Goal: Feedback & Contribution: Contribute content

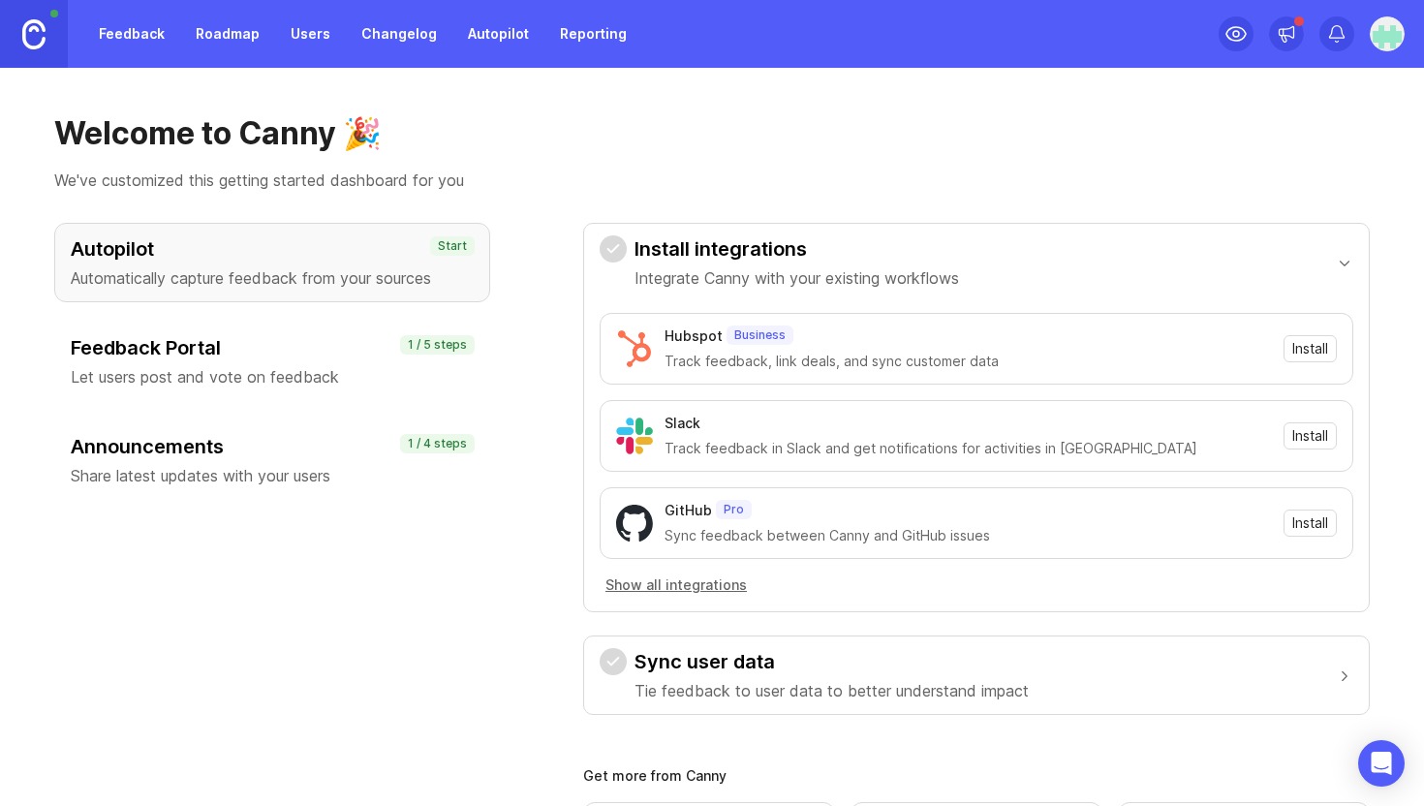
click at [251, 367] on p "Let users post and vote on feedback" at bounding box center [272, 376] width 403 height 23
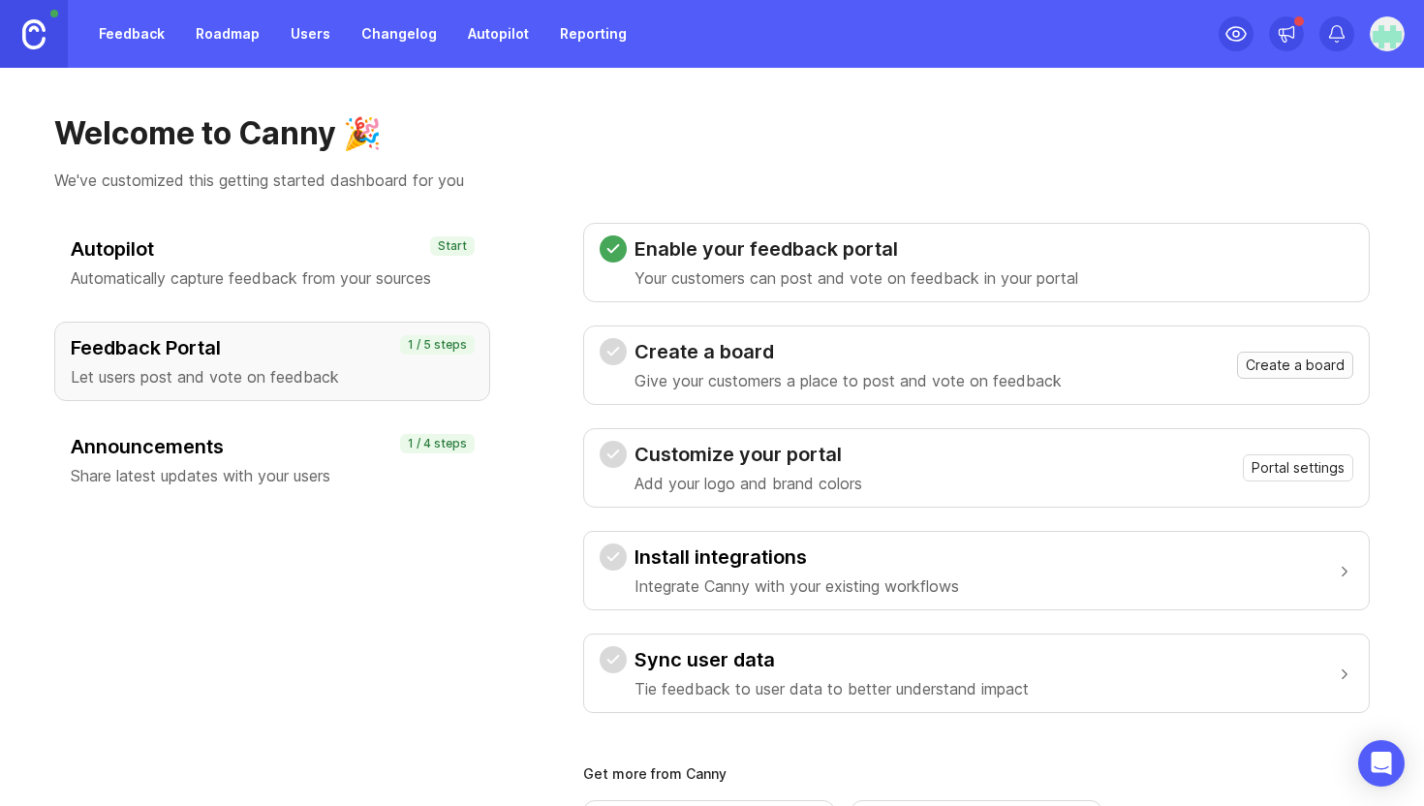
click at [1310, 362] on span "Create a board" at bounding box center [1295, 365] width 99 height 19
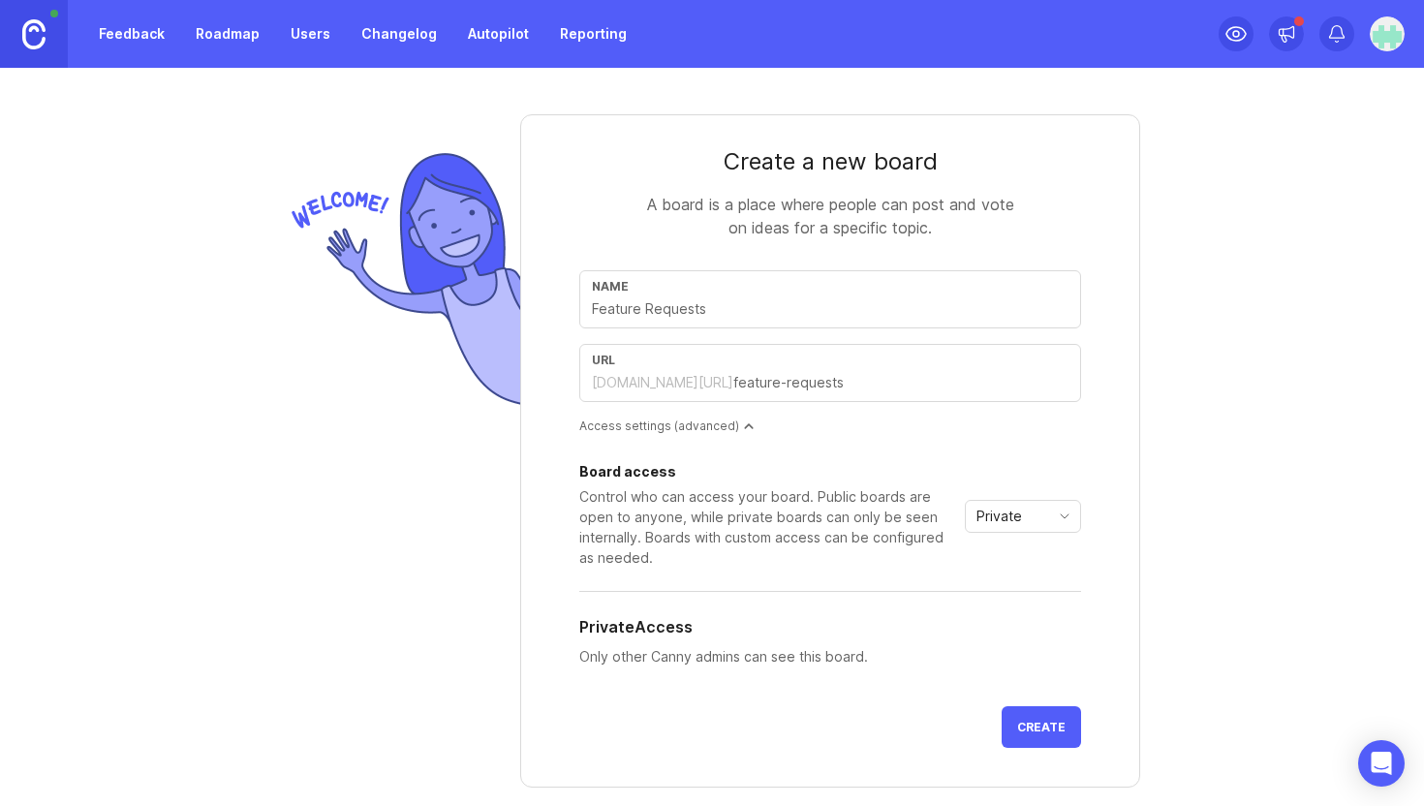
click at [1003, 524] on span "Private" at bounding box center [999, 516] width 46 height 21
click at [1008, 593] on span "Public" at bounding box center [997, 585] width 39 height 21
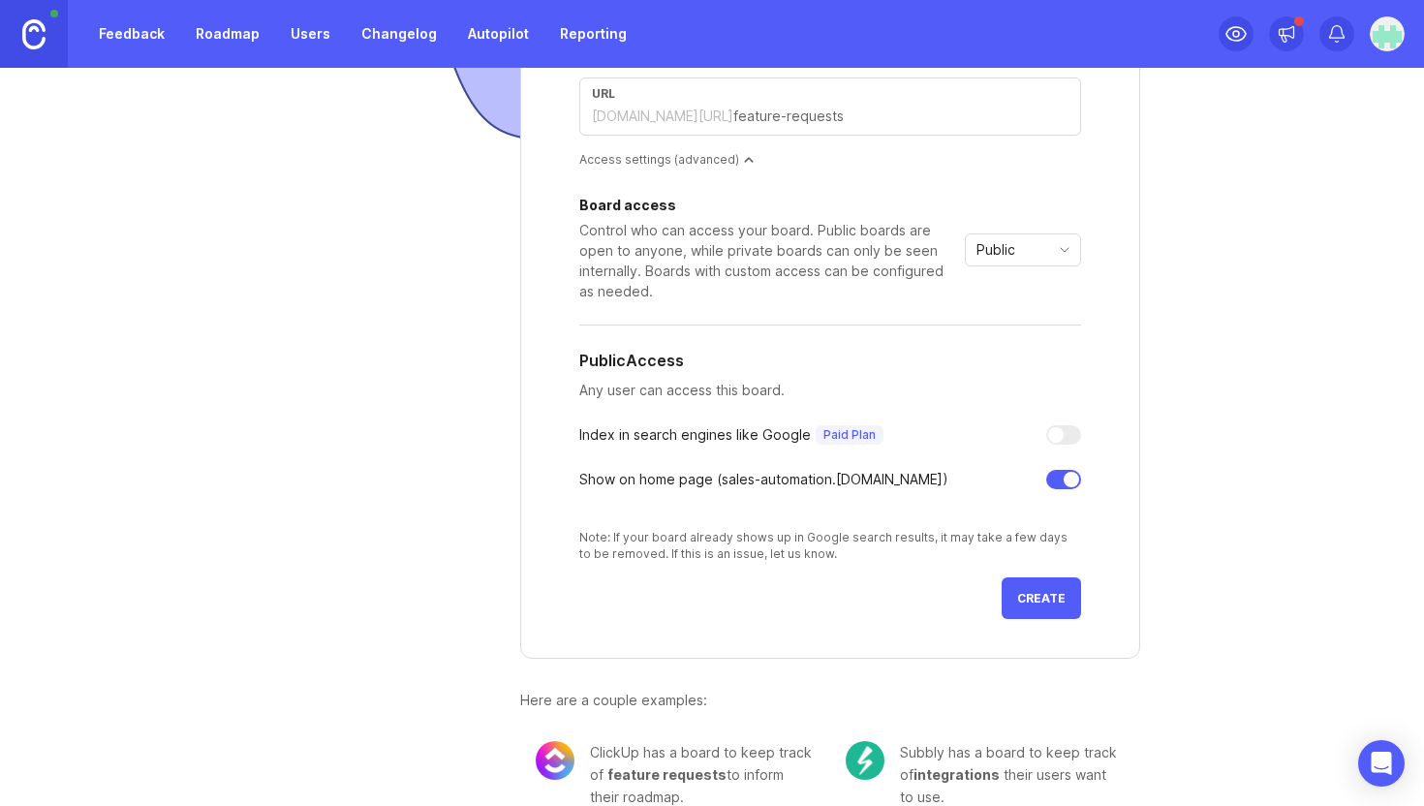
scroll to position [298, 0]
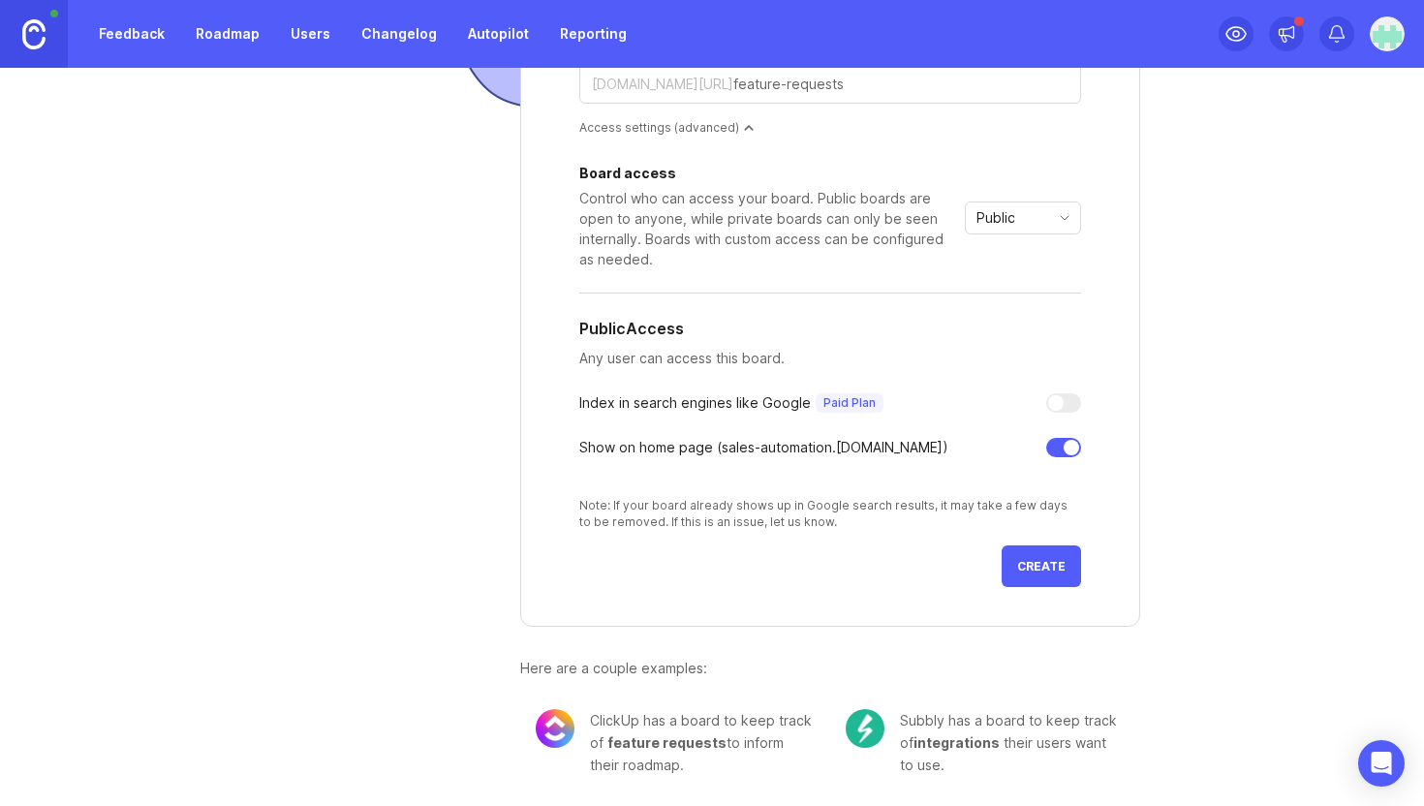
click at [1046, 570] on span "Create" at bounding box center [1041, 566] width 48 height 15
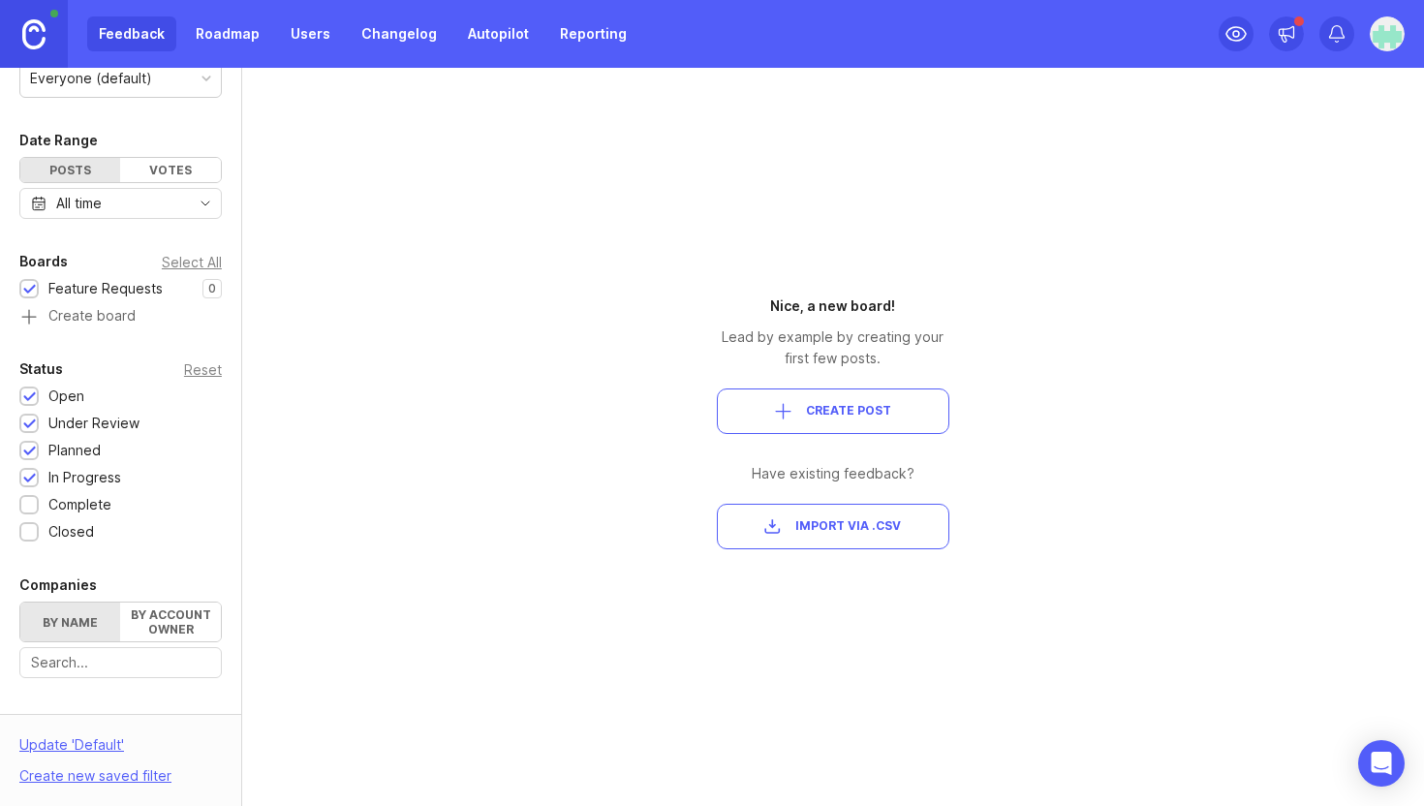
scroll to position [111, 0]
click at [33, 505] on div at bounding box center [29, 505] width 13 height 15
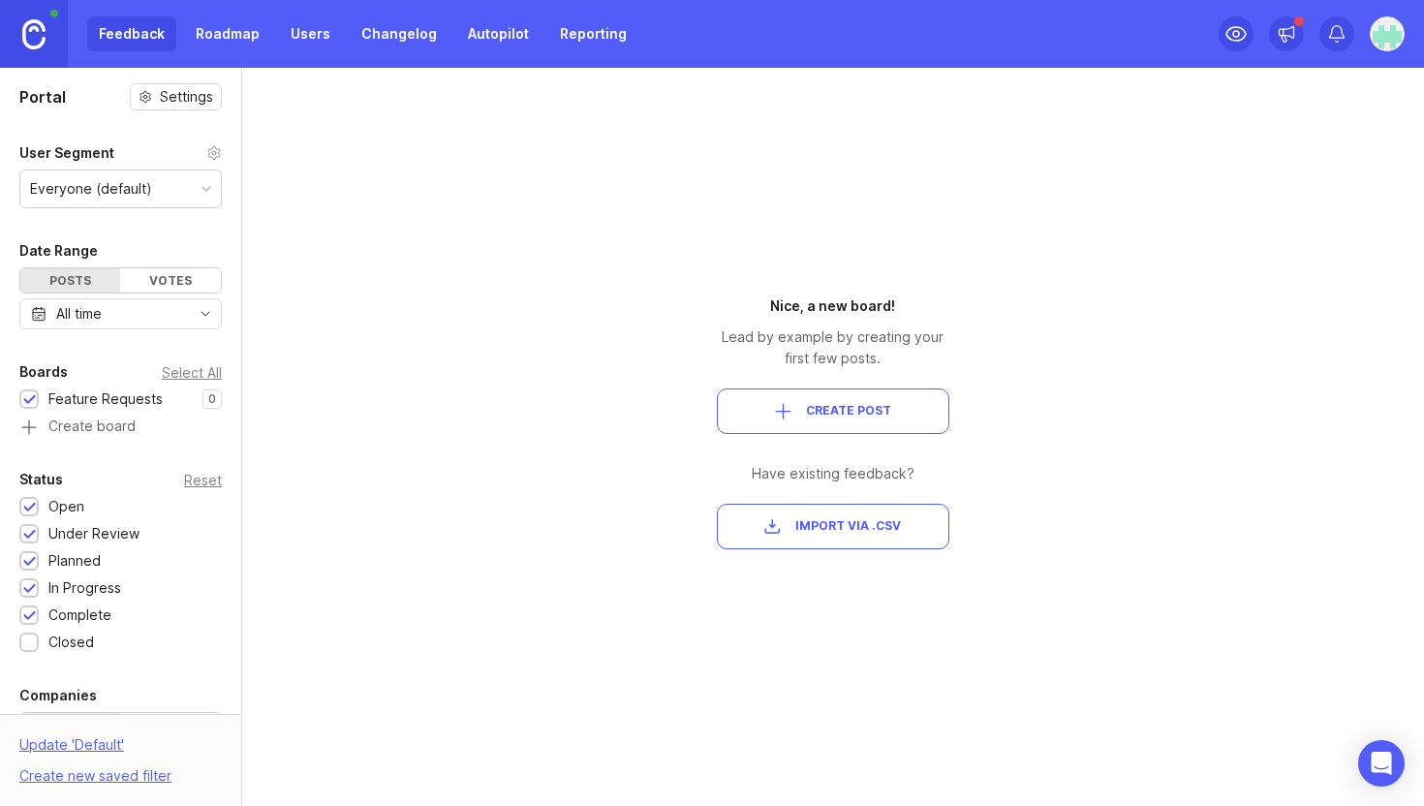
click at [145, 197] on div "Everyone (default)" at bounding box center [91, 188] width 122 height 21
click at [852, 417] on span "Create Post" at bounding box center [848, 411] width 85 height 16
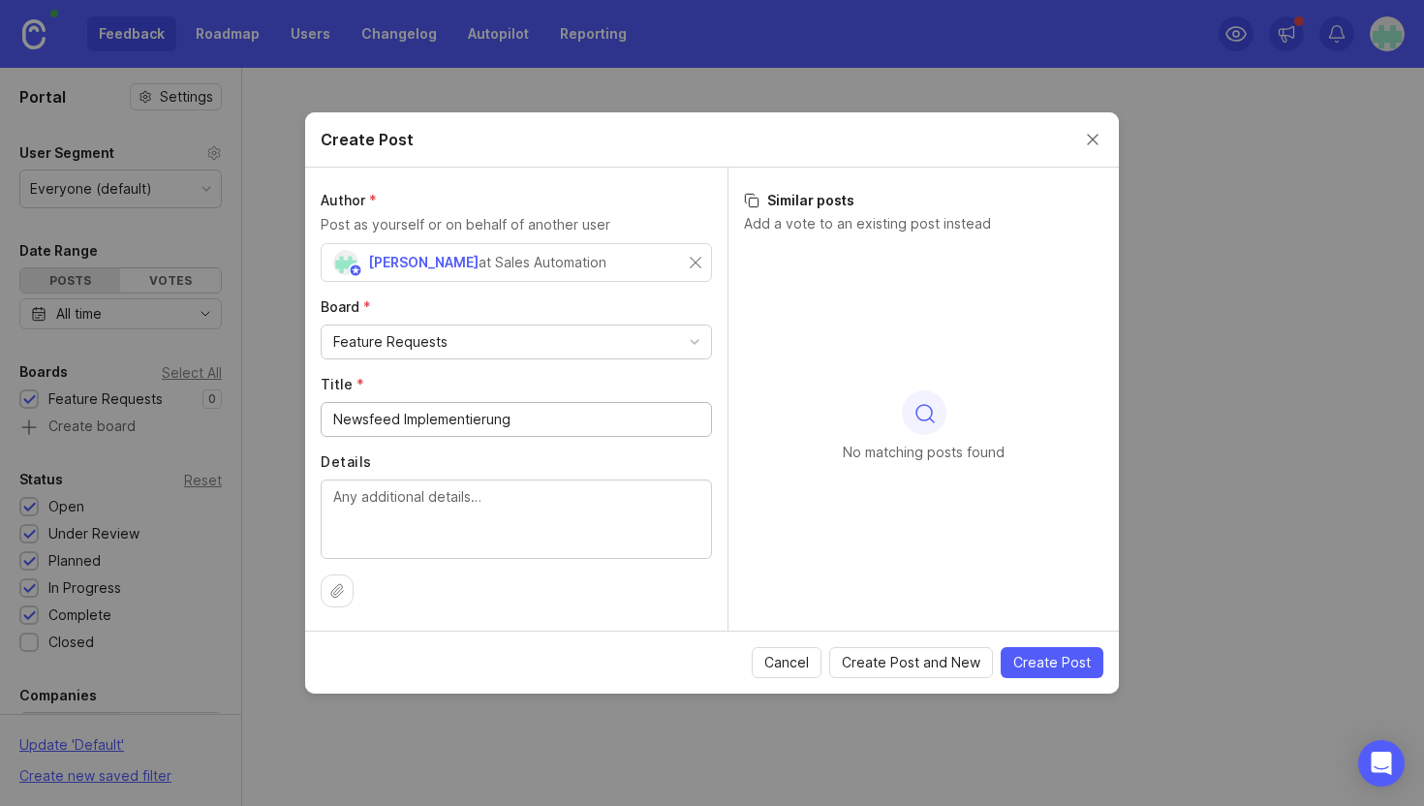
type input "Newsfeed Implementierung"
click at [481, 517] on textarea "Details" at bounding box center [516, 518] width 366 height 64
type textarea "Wir wünschen uns einen Newsfeed um alle Nutzer über Updates auf Track zu halten."
click at [1042, 665] on span "Create Post" at bounding box center [1051, 662] width 77 height 19
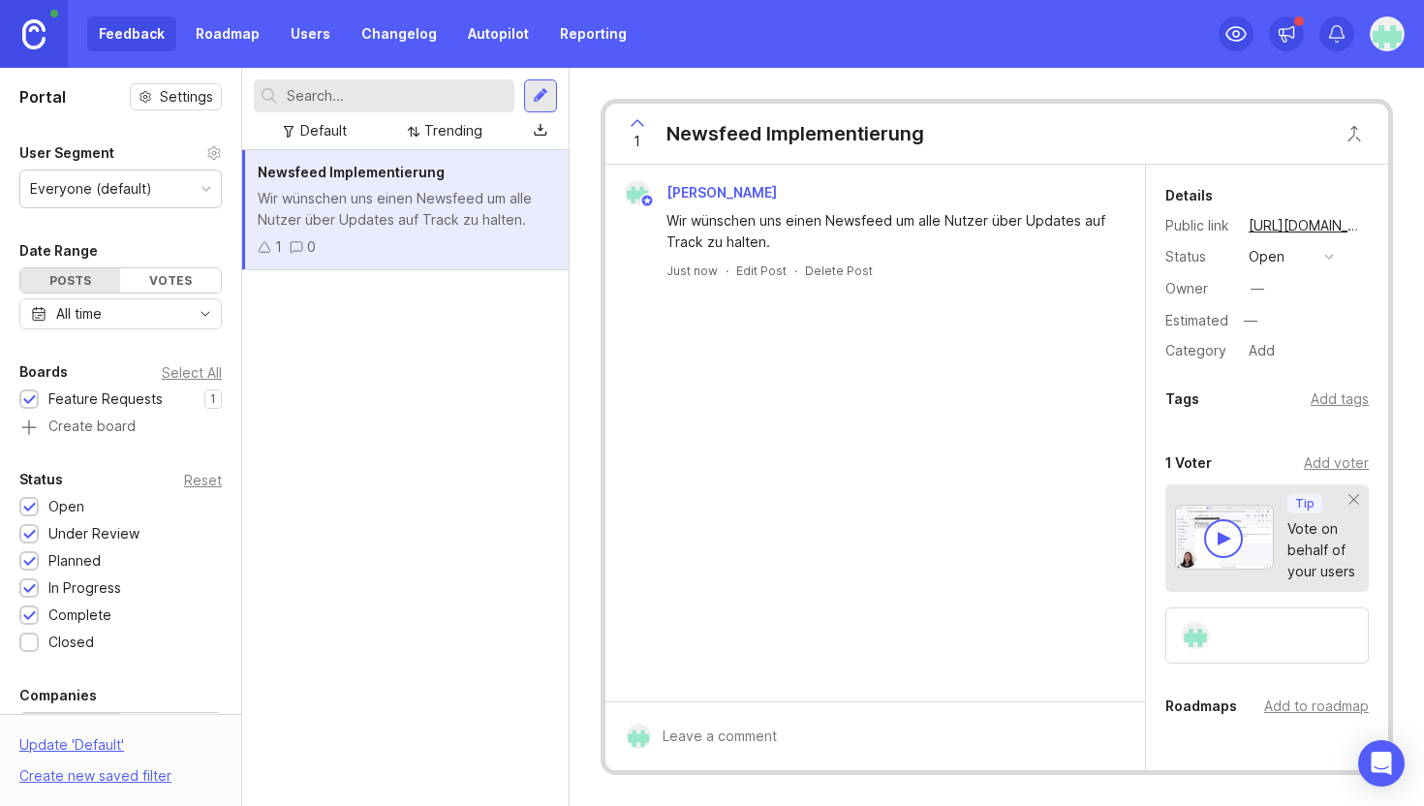
click at [270, 249] on icon at bounding box center [265, 247] width 14 height 14
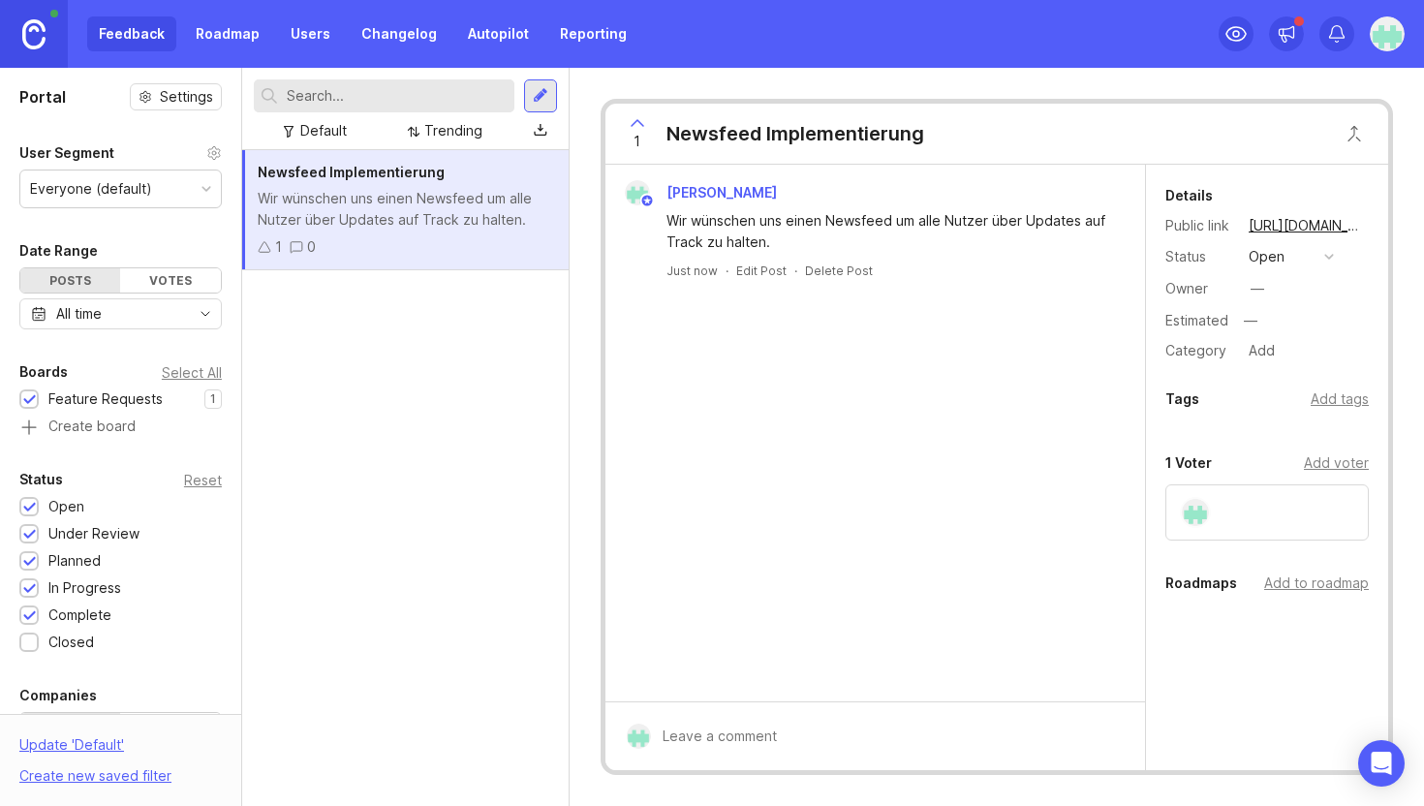
click at [215, 35] on link "Roadmap" at bounding box center [227, 33] width 87 height 35
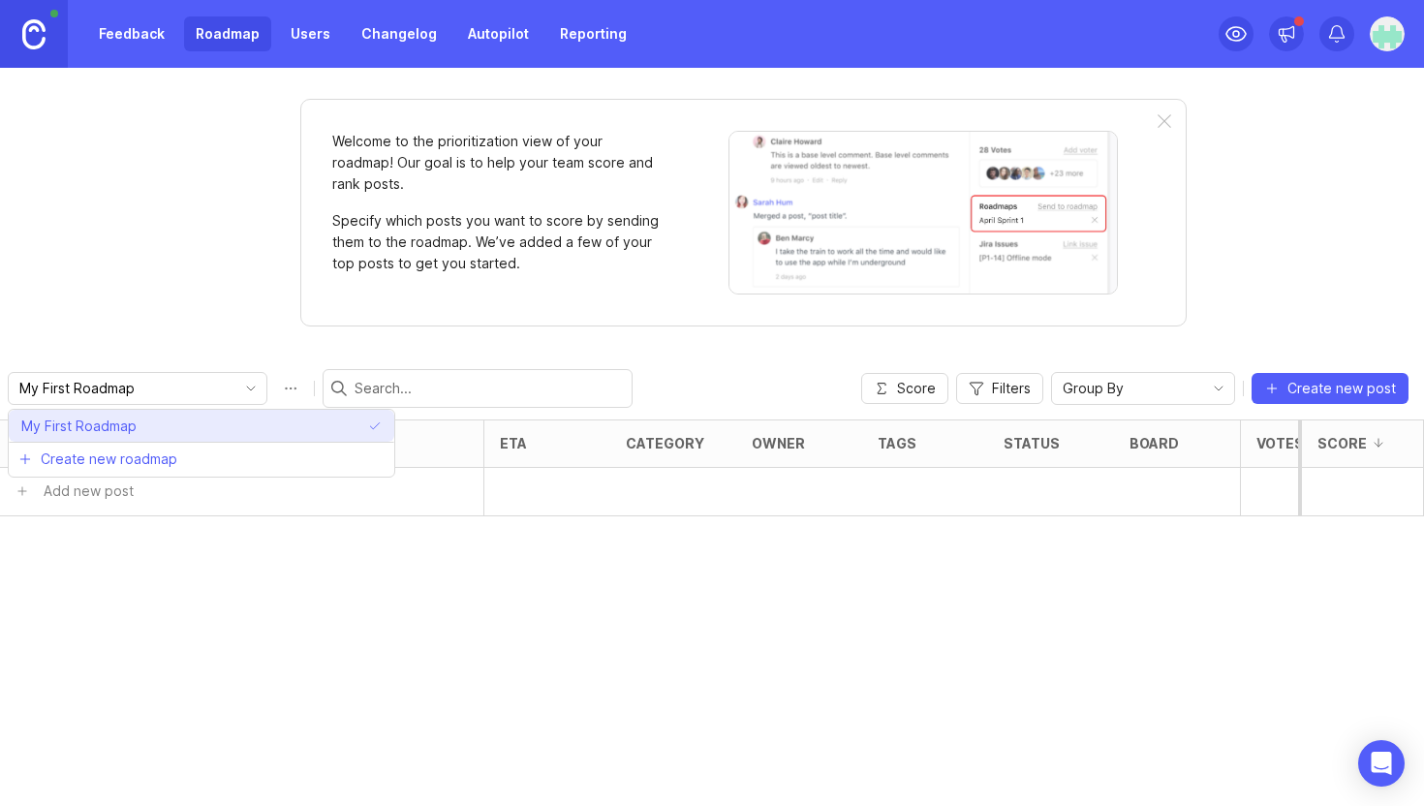
click at [108, 429] on span "My First Roadmap" at bounding box center [78, 426] width 115 height 21
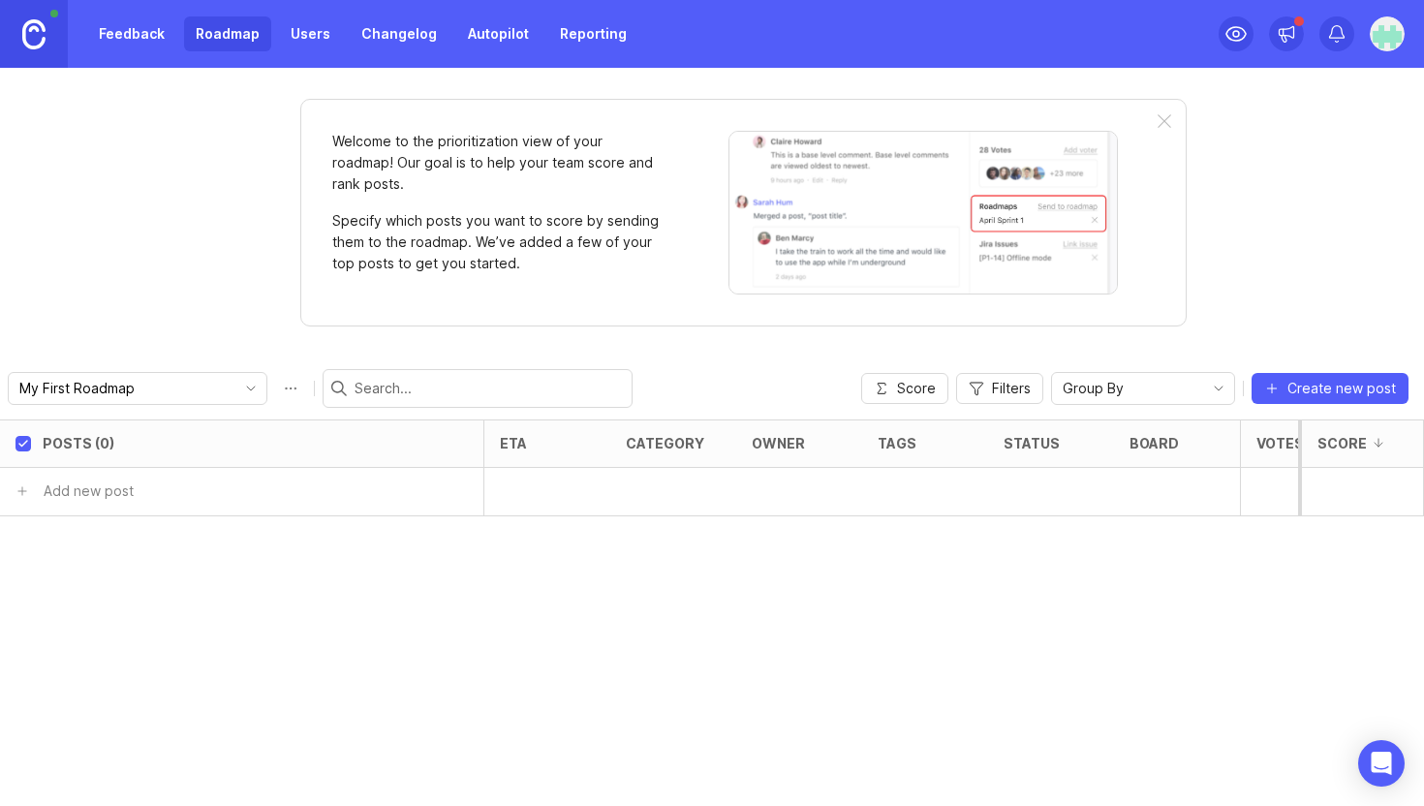
click at [201, 263] on div "Welcome to the prioritization view of your roadmap! Our goal is to help your te…" at bounding box center [712, 437] width 1424 height 738
click at [295, 24] on link "Users" at bounding box center [310, 33] width 63 height 35
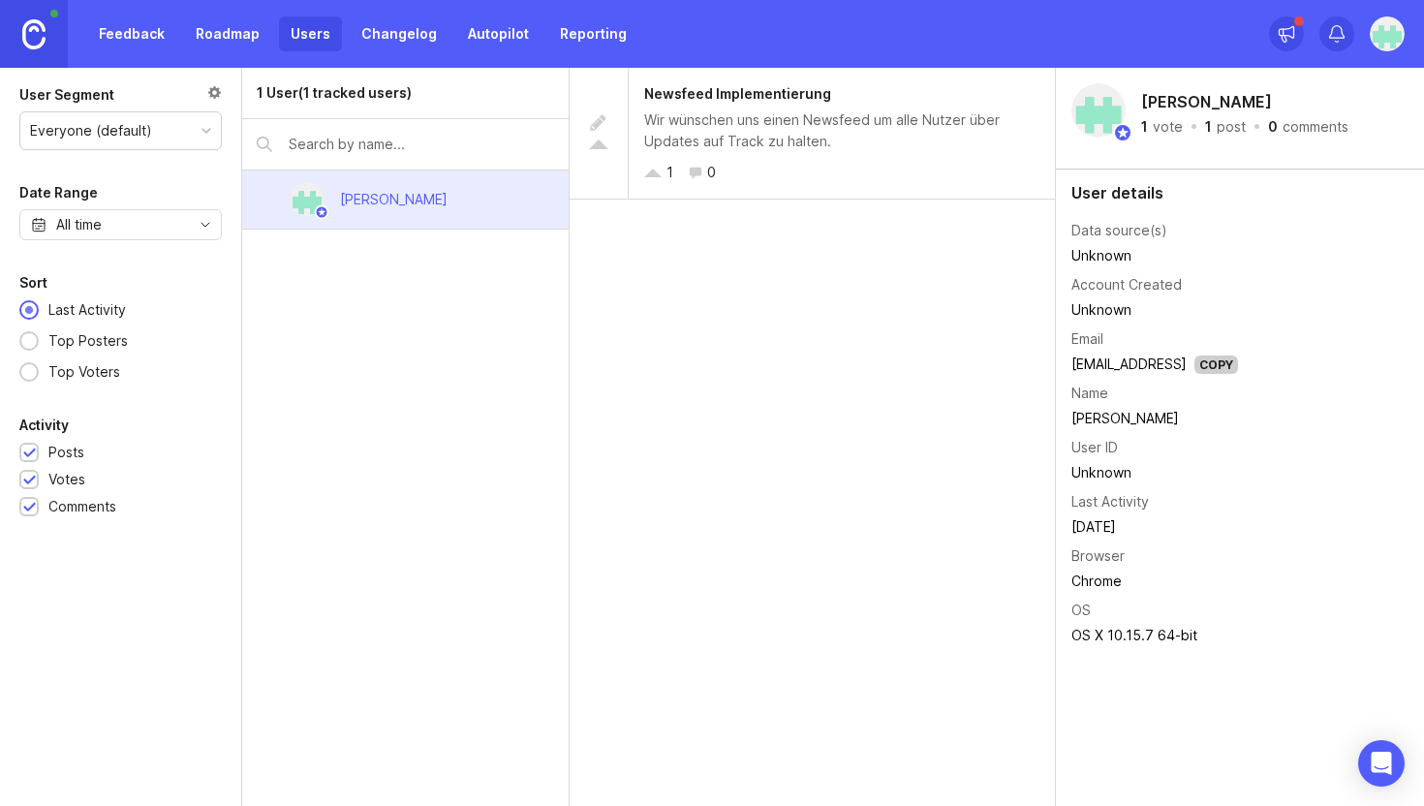
click at [380, 32] on link "Changelog" at bounding box center [399, 33] width 99 height 35
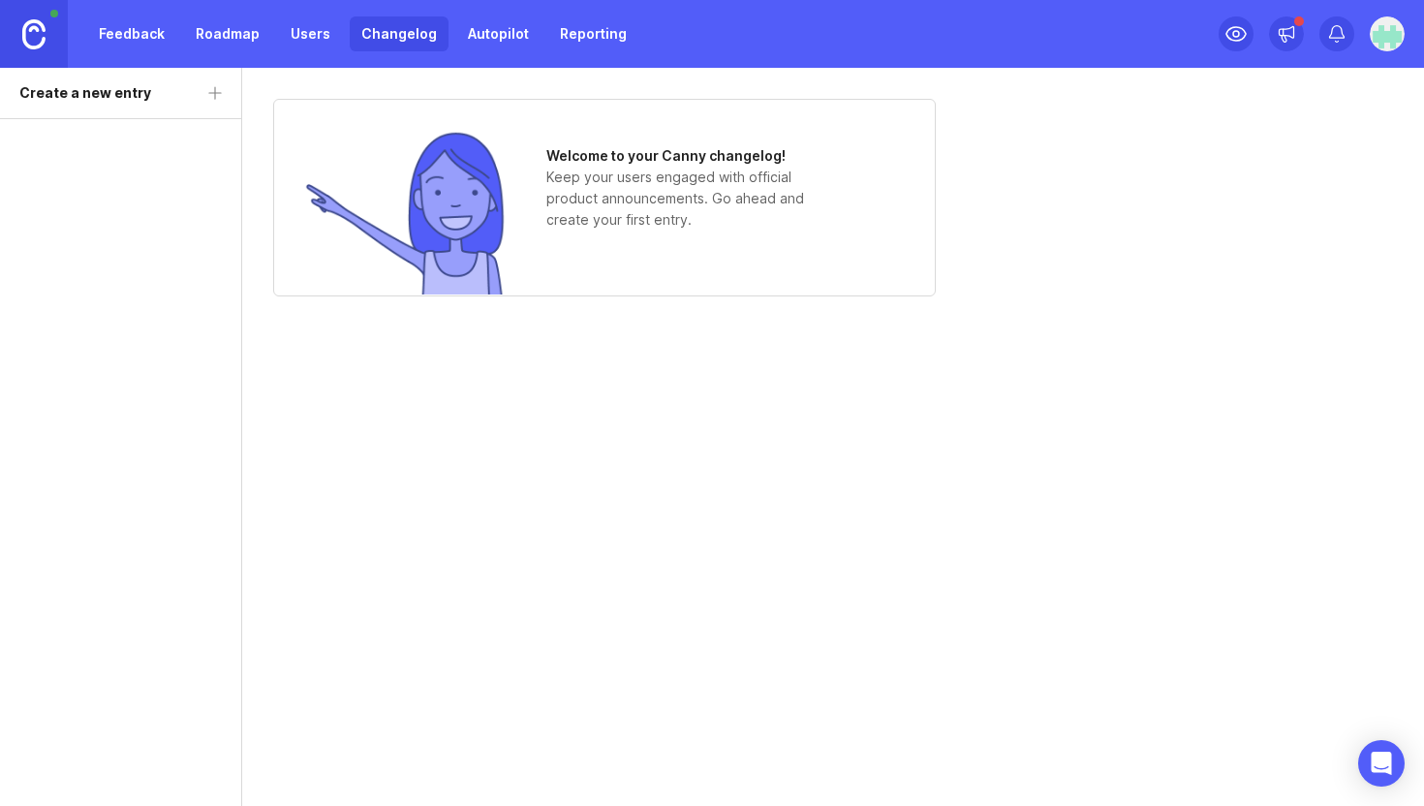
click at [489, 34] on link "Autopilot" at bounding box center [498, 33] width 84 height 35
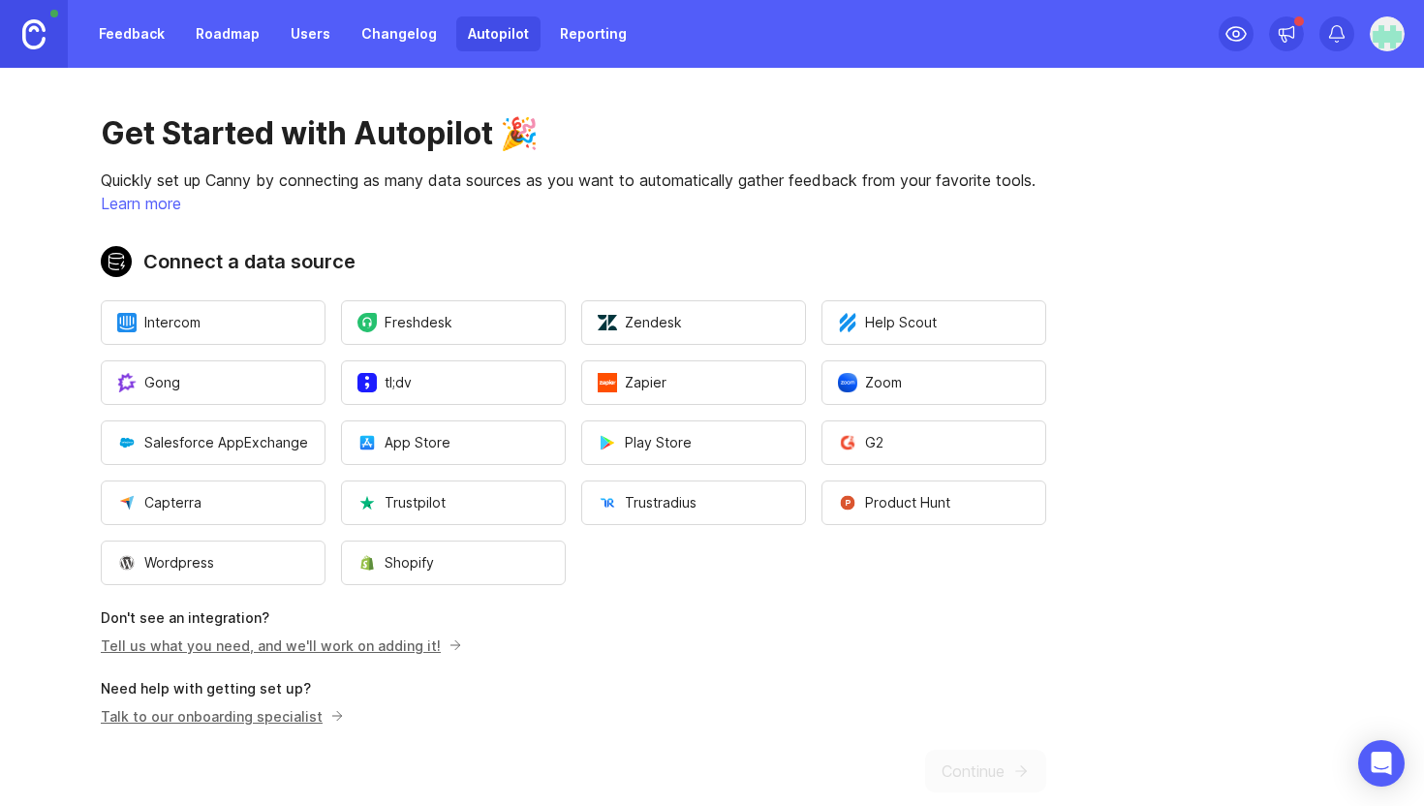
click at [593, 28] on link "Reporting" at bounding box center [593, 33] width 90 height 35
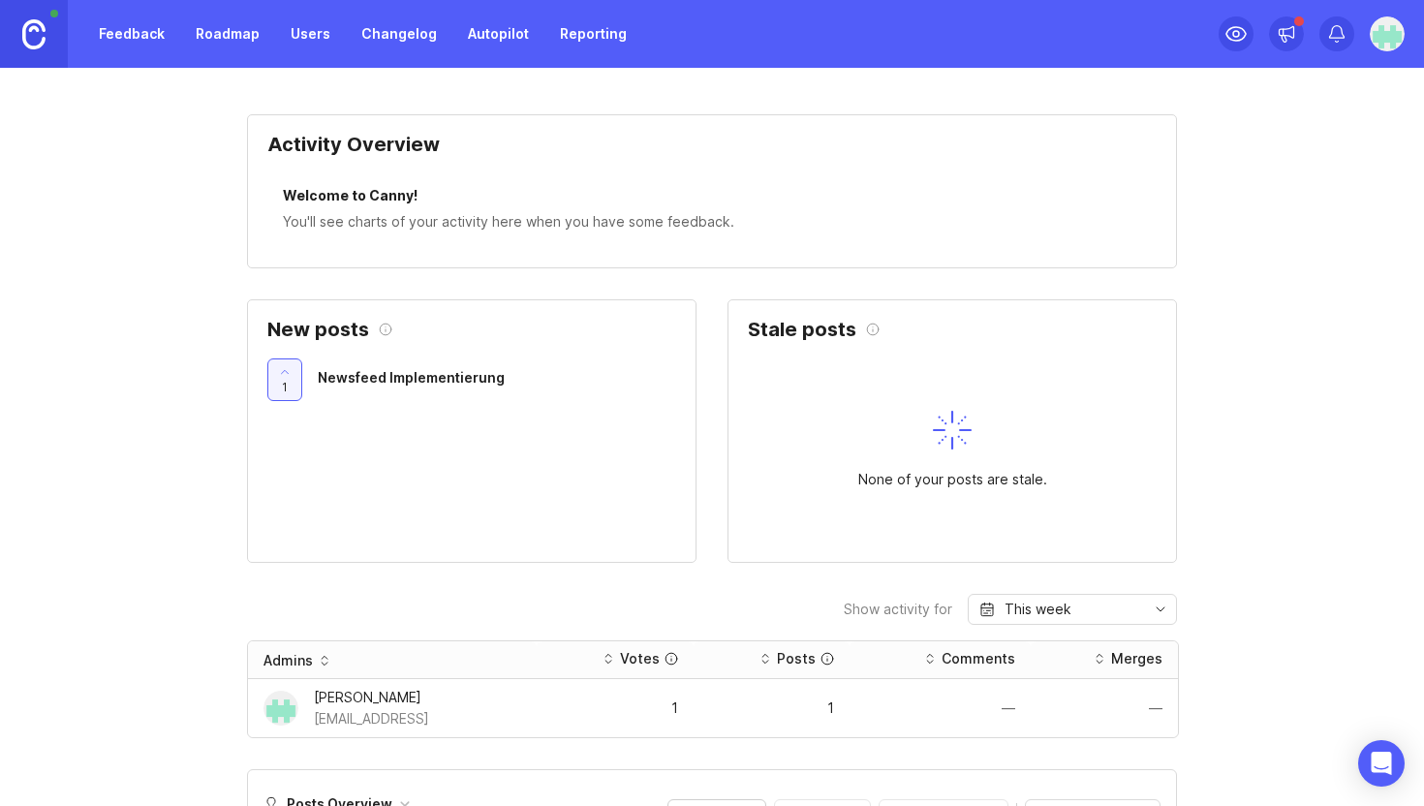
click at [132, 35] on link "Feedback" at bounding box center [131, 33] width 89 height 35
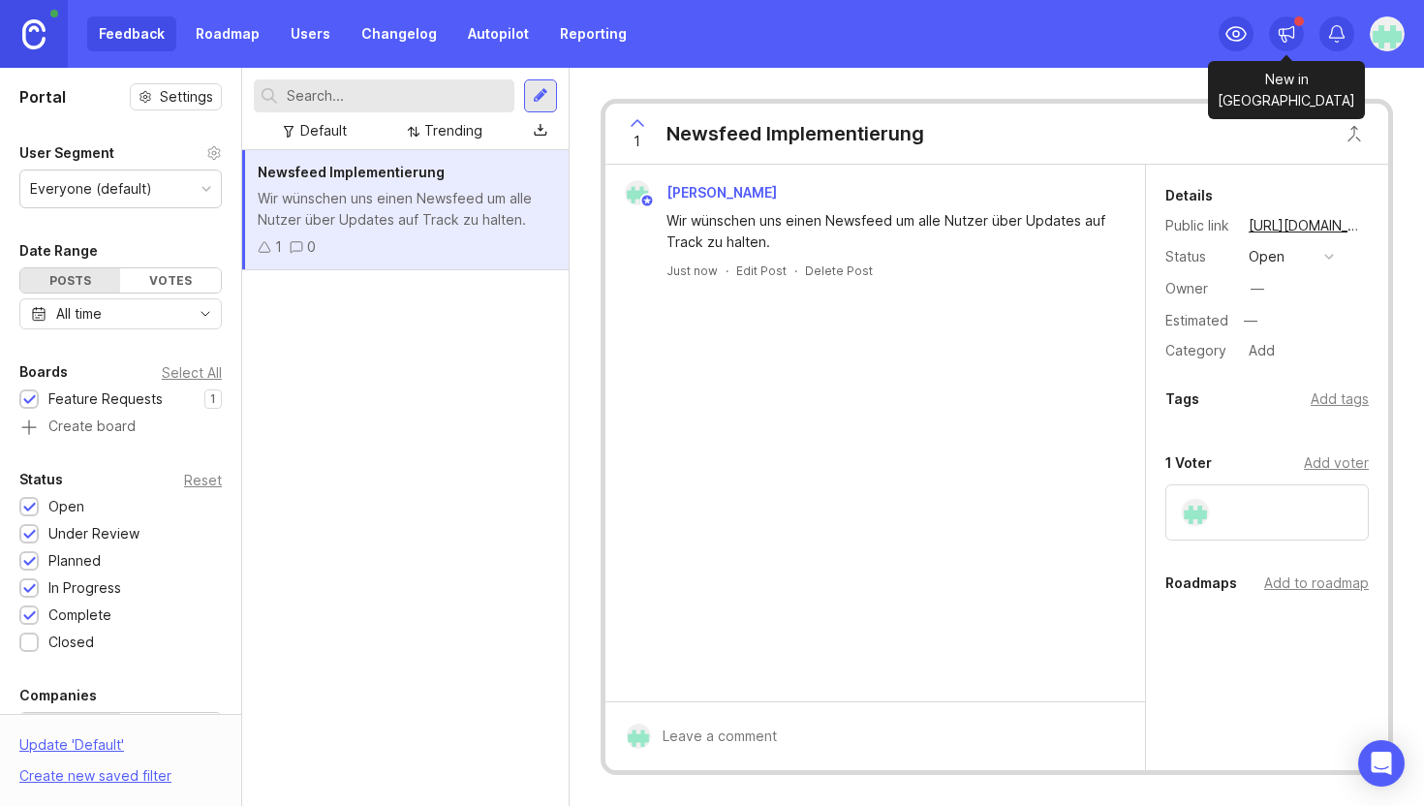
click at [1284, 29] on icon at bounding box center [1287, 33] width 15 height 12
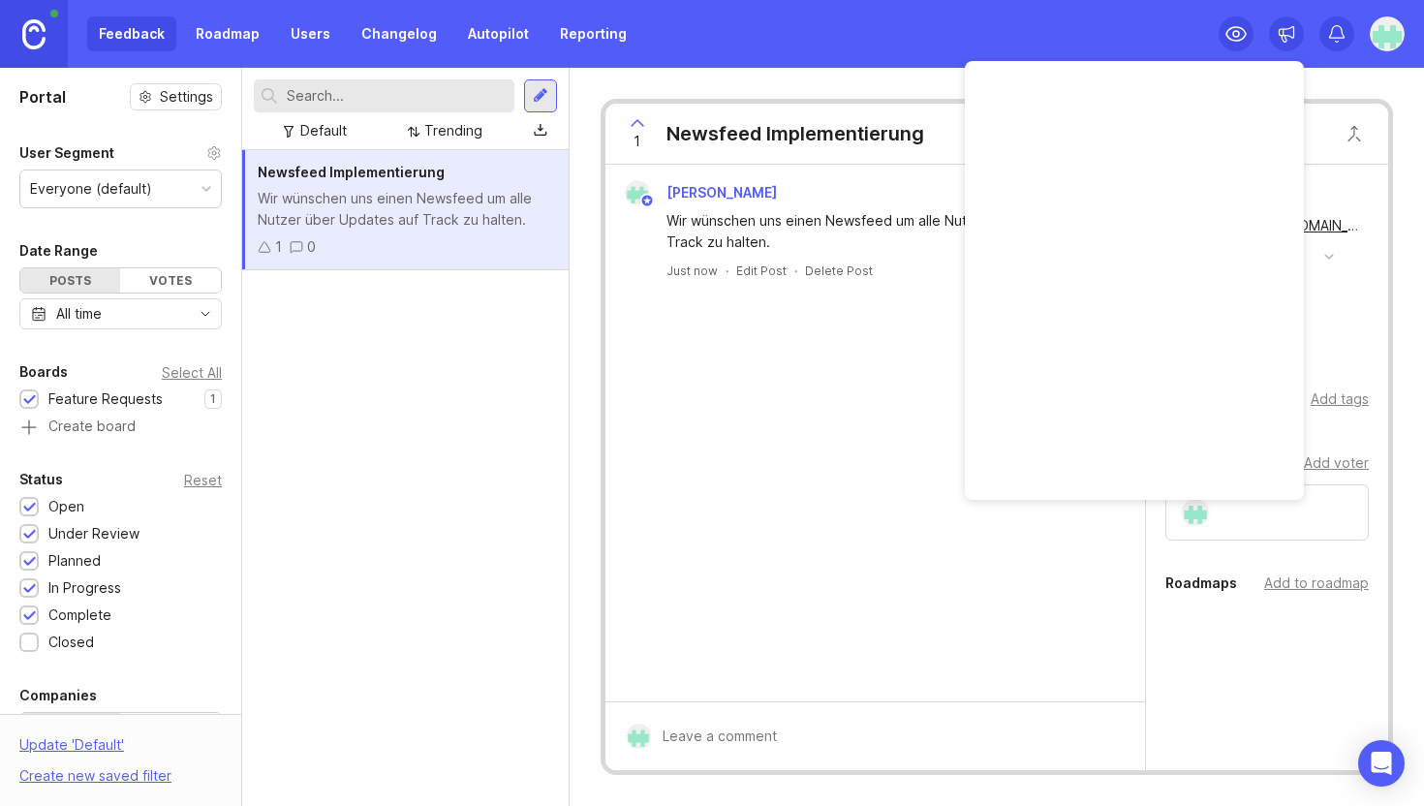
click at [1284, 29] on icon at bounding box center [1287, 33] width 15 height 12
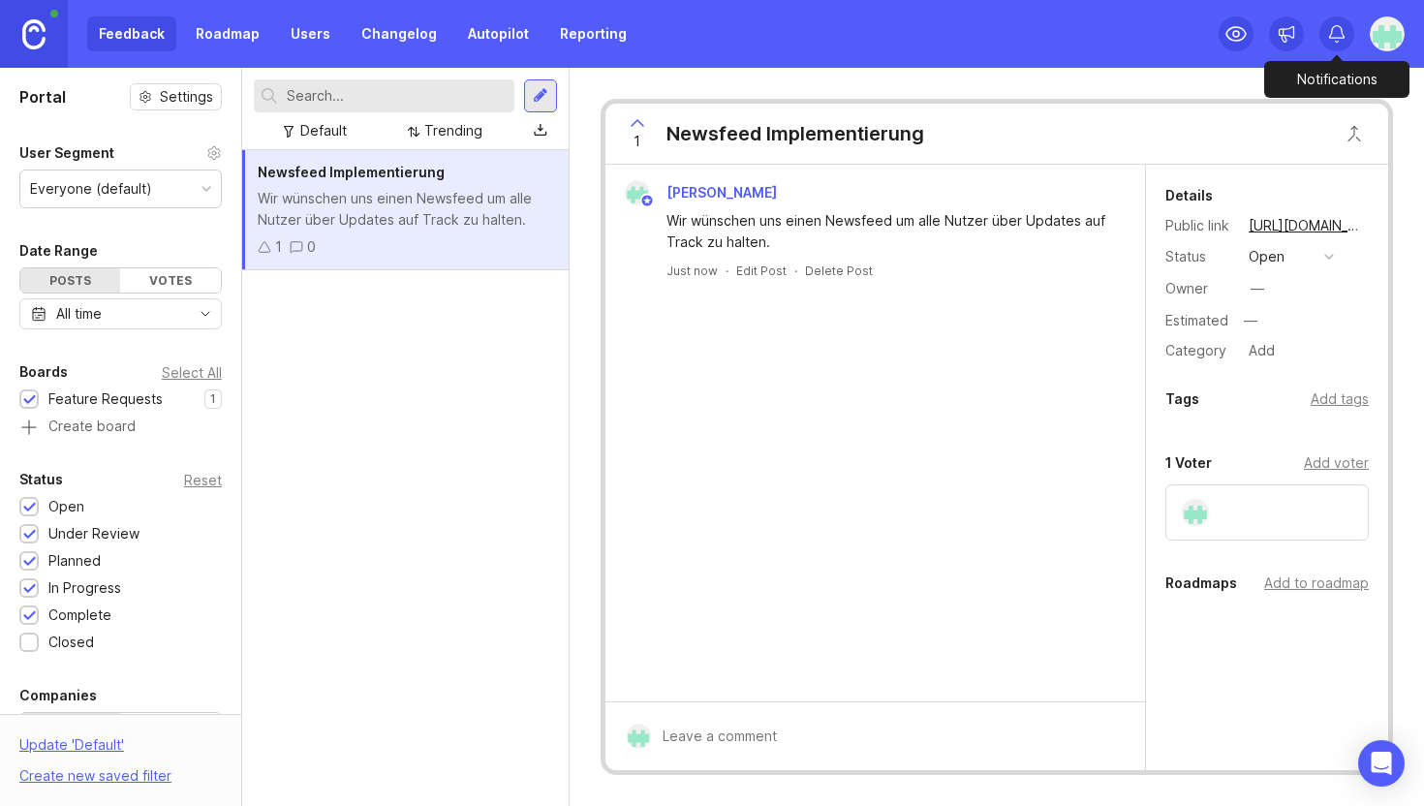
click at [1329, 25] on icon at bounding box center [1336, 33] width 19 height 19
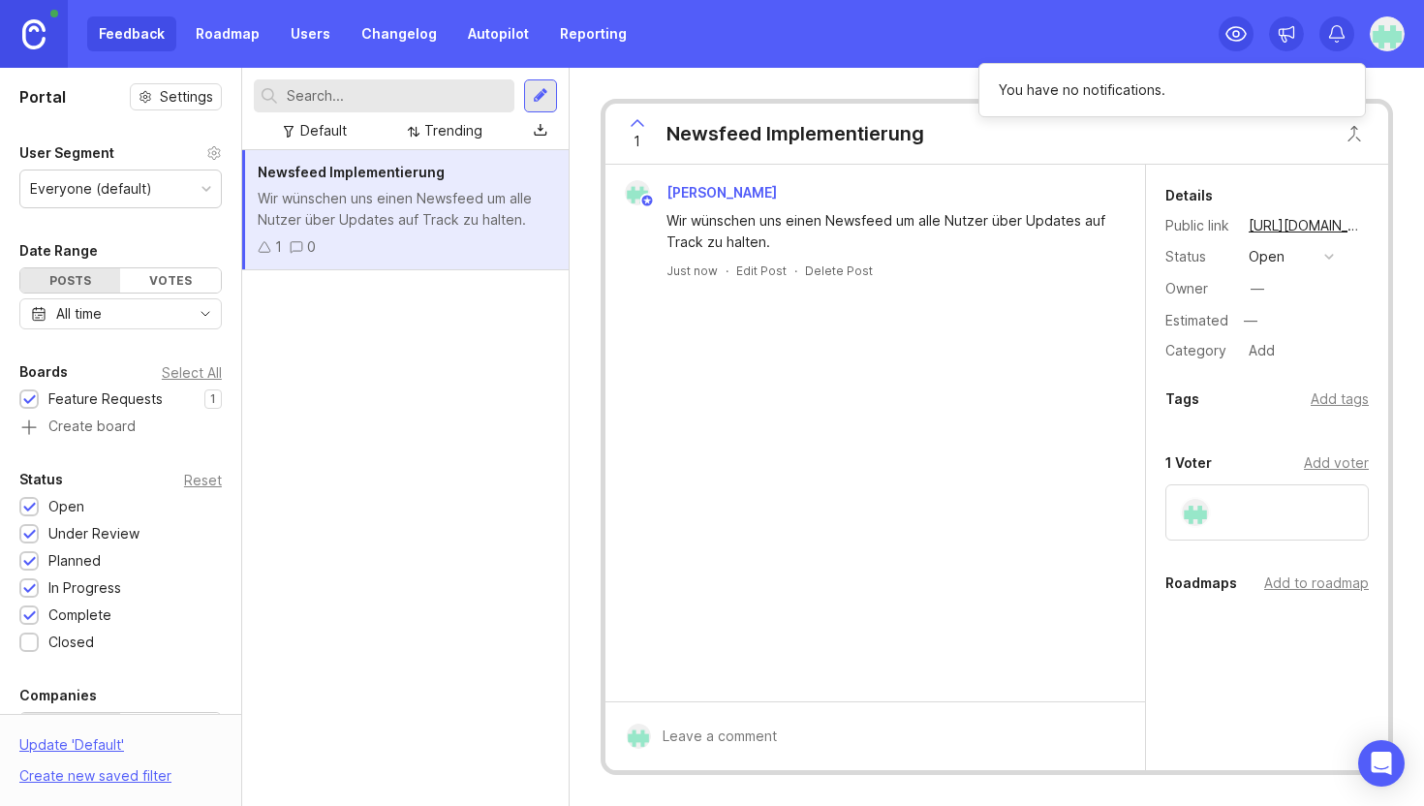
click at [1329, 25] on icon at bounding box center [1336, 33] width 19 height 19
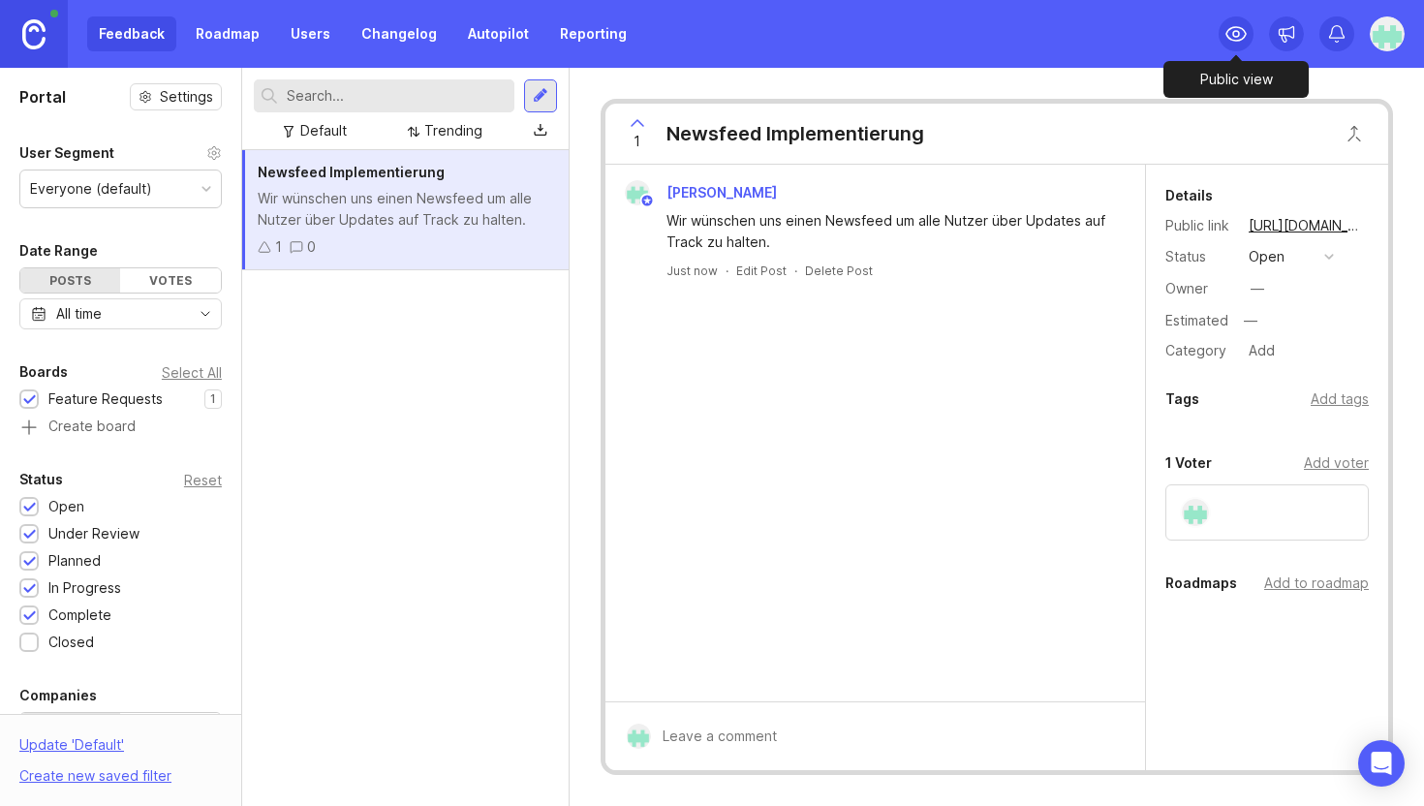
click at [1232, 29] on icon at bounding box center [1235, 33] width 23 height 23
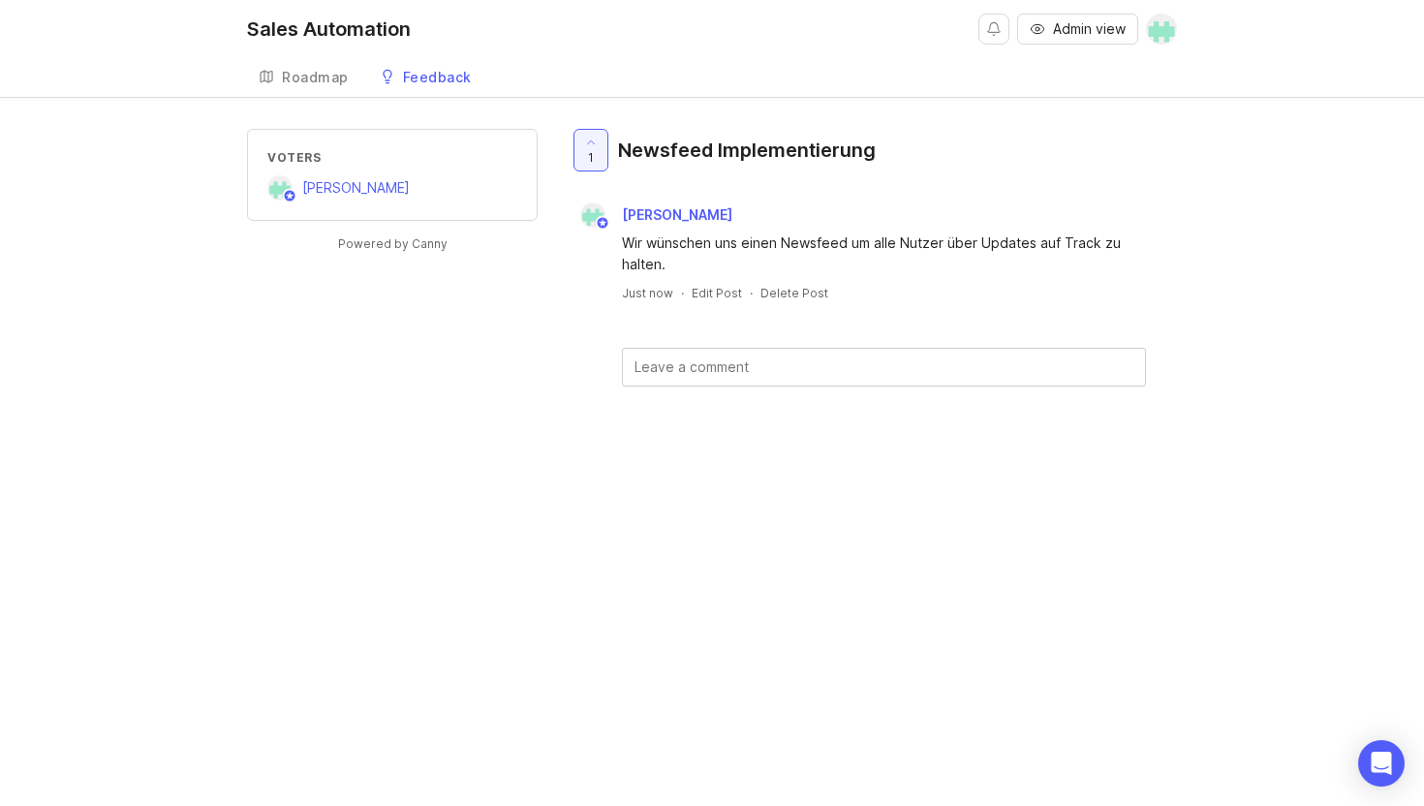
click at [296, 79] on div "Roadmap" at bounding box center [315, 78] width 67 height 14
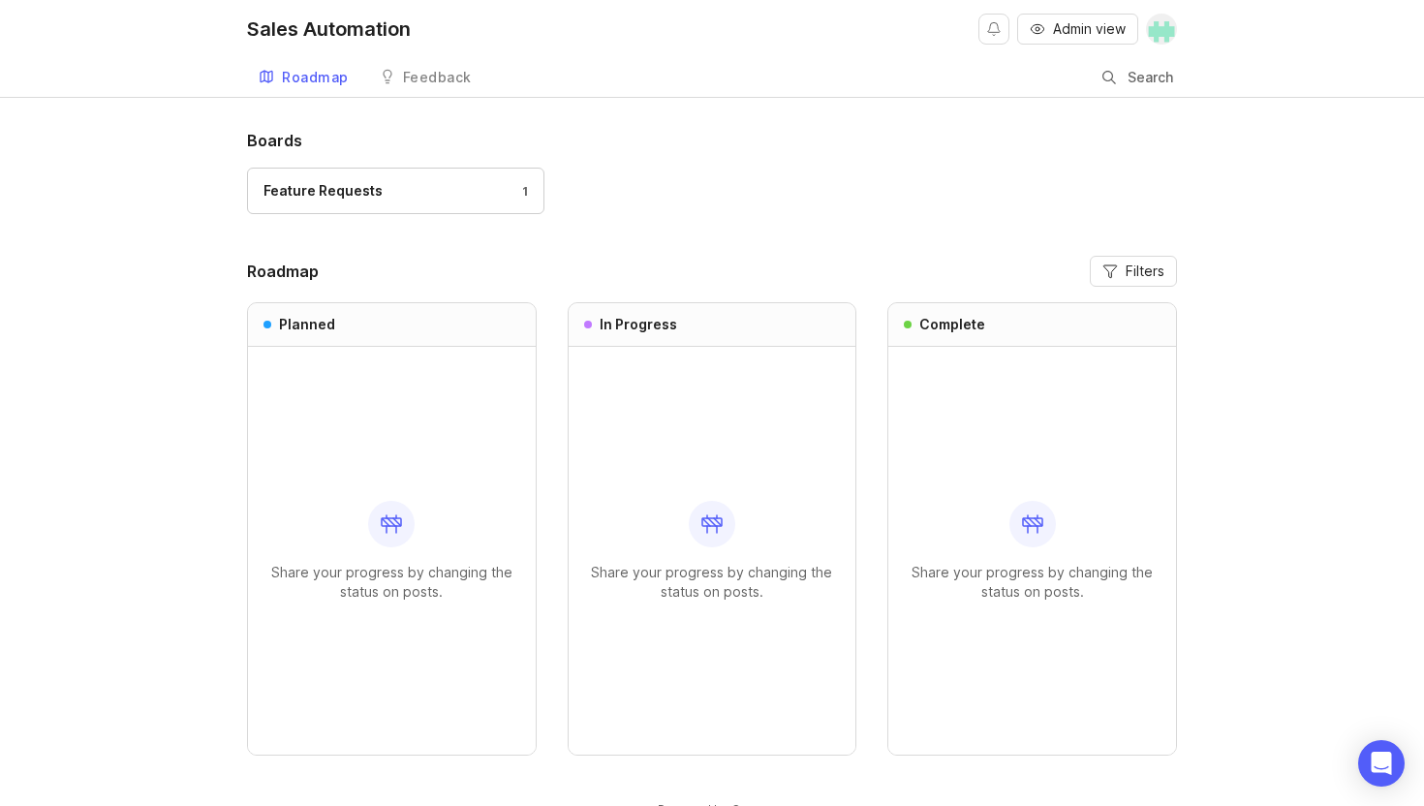
click at [387, 197] on div "Feature Requests 1" at bounding box center [395, 190] width 264 height 21
click at [432, 81] on div "Feedback" at bounding box center [437, 78] width 69 height 14
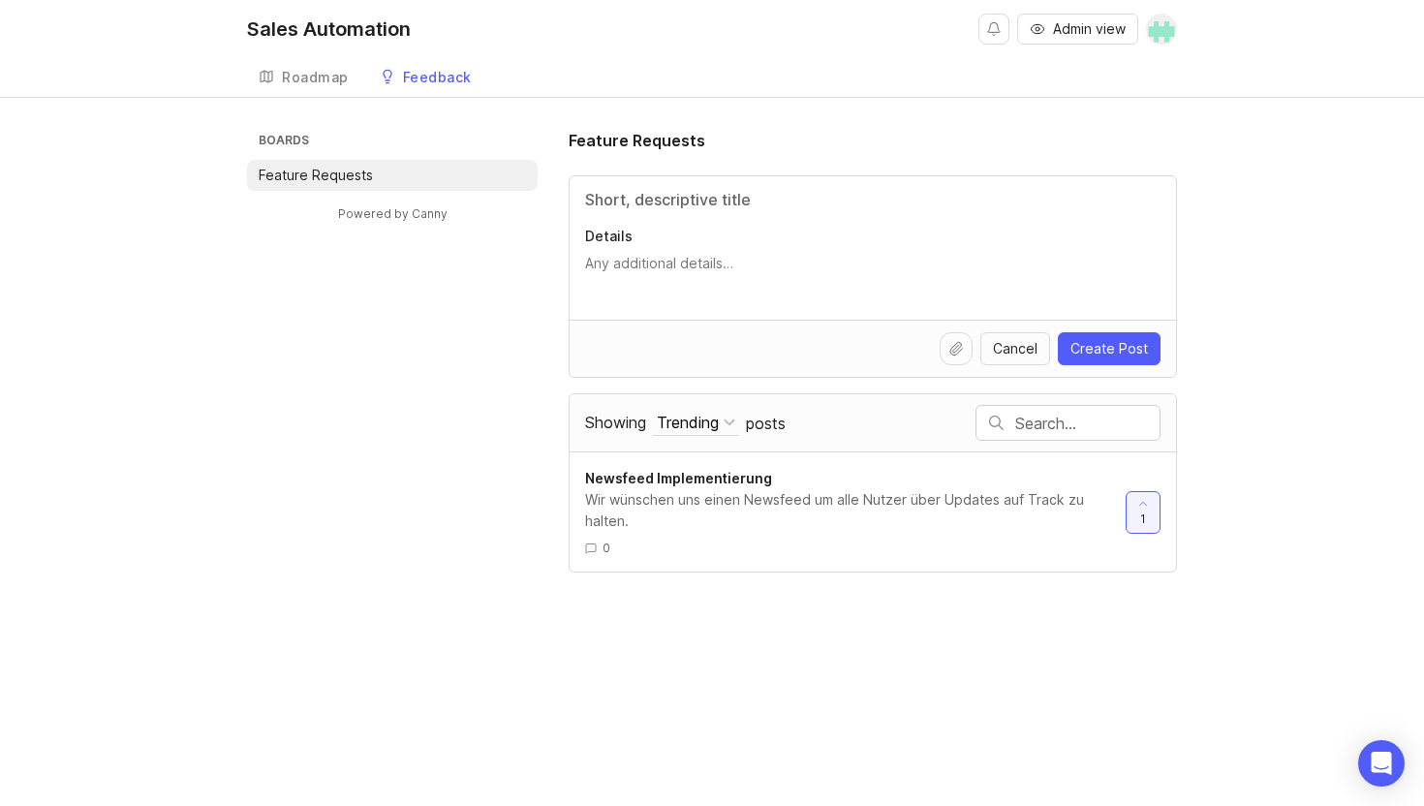
click at [1154, 21] on img at bounding box center [1161, 29] width 31 height 31
click at [782, 51] on div "Sales Automation Admin view Create" at bounding box center [712, 29] width 930 height 58
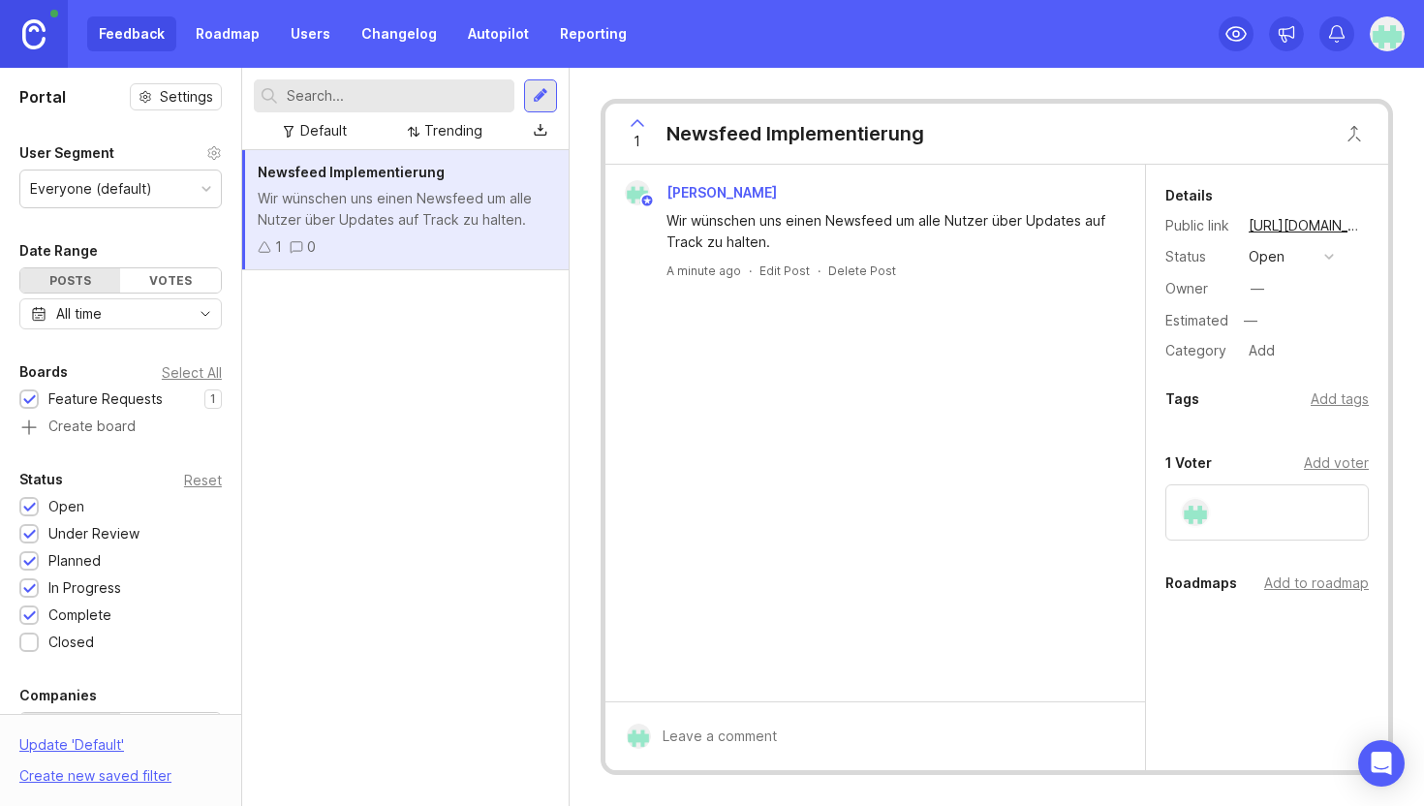
scroll to position [490, 0]
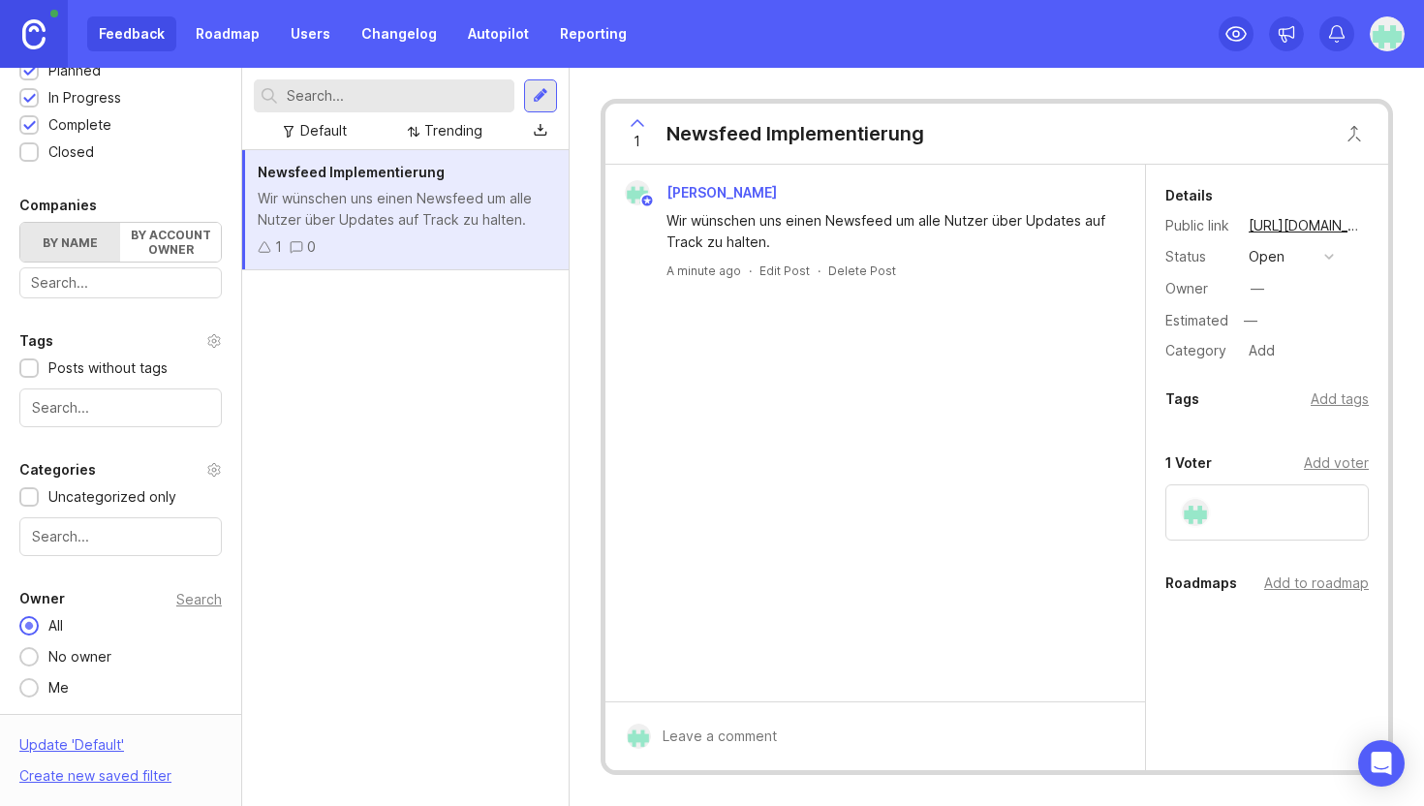
click at [37, 35] on img at bounding box center [33, 34] width 23 height 30
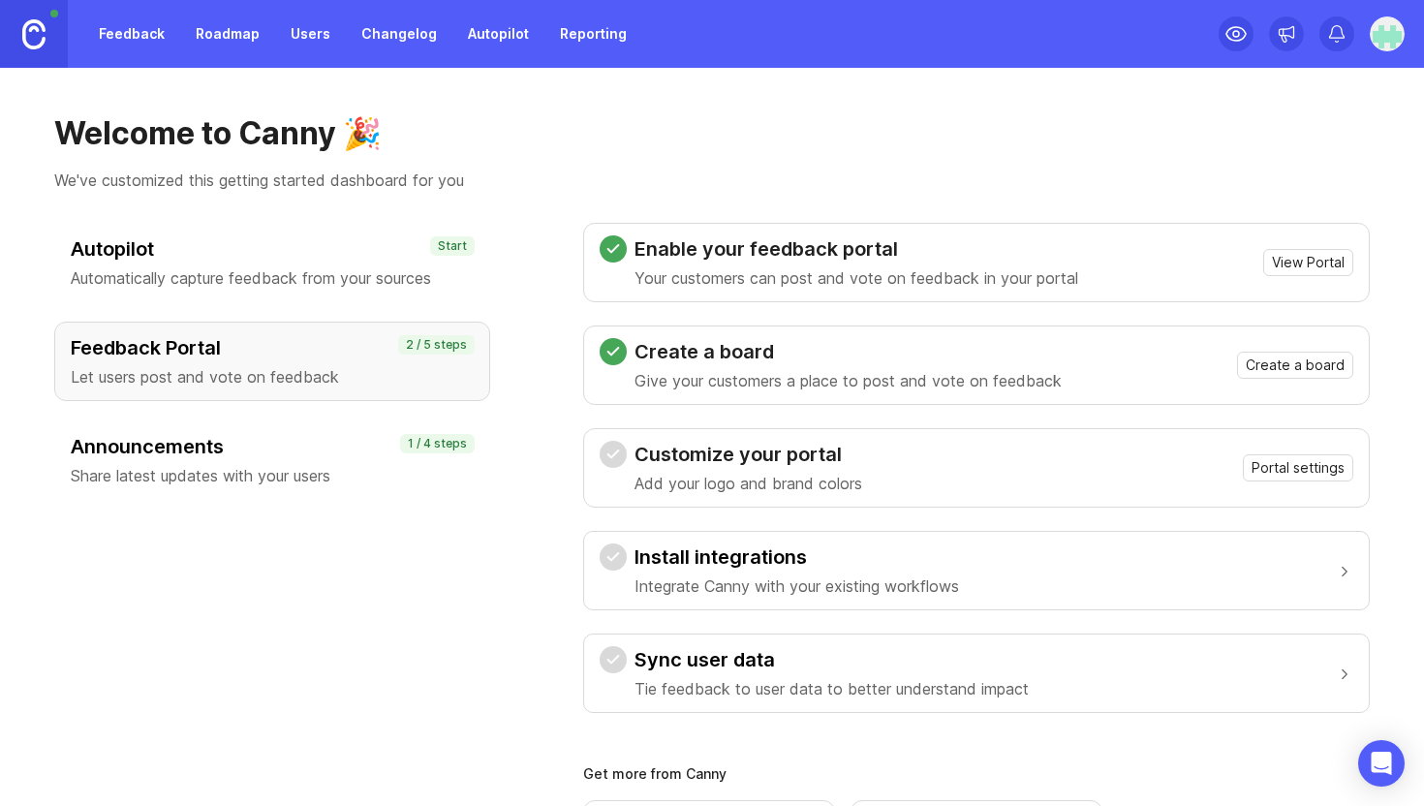
click at [239, 454] on h3 "Announcements" at bounding box center [272, 446] width 403 height 27
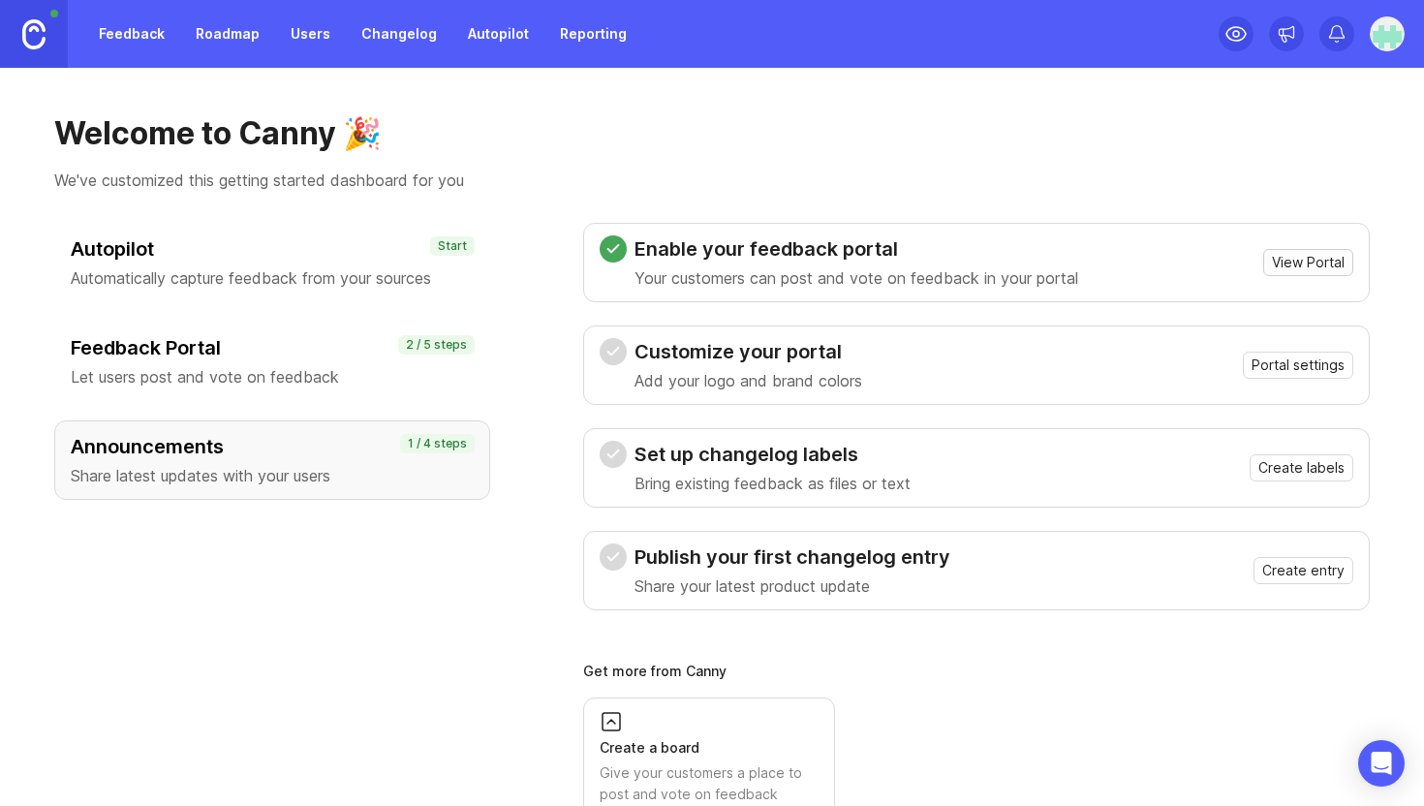
click at [1296, 261] on span "View Portal" at bounding box center [1308, 262] width 73 height 19
click at [1320, 372] on span "Portal settings" at bounding box center [1298, 365] width 93 height 19
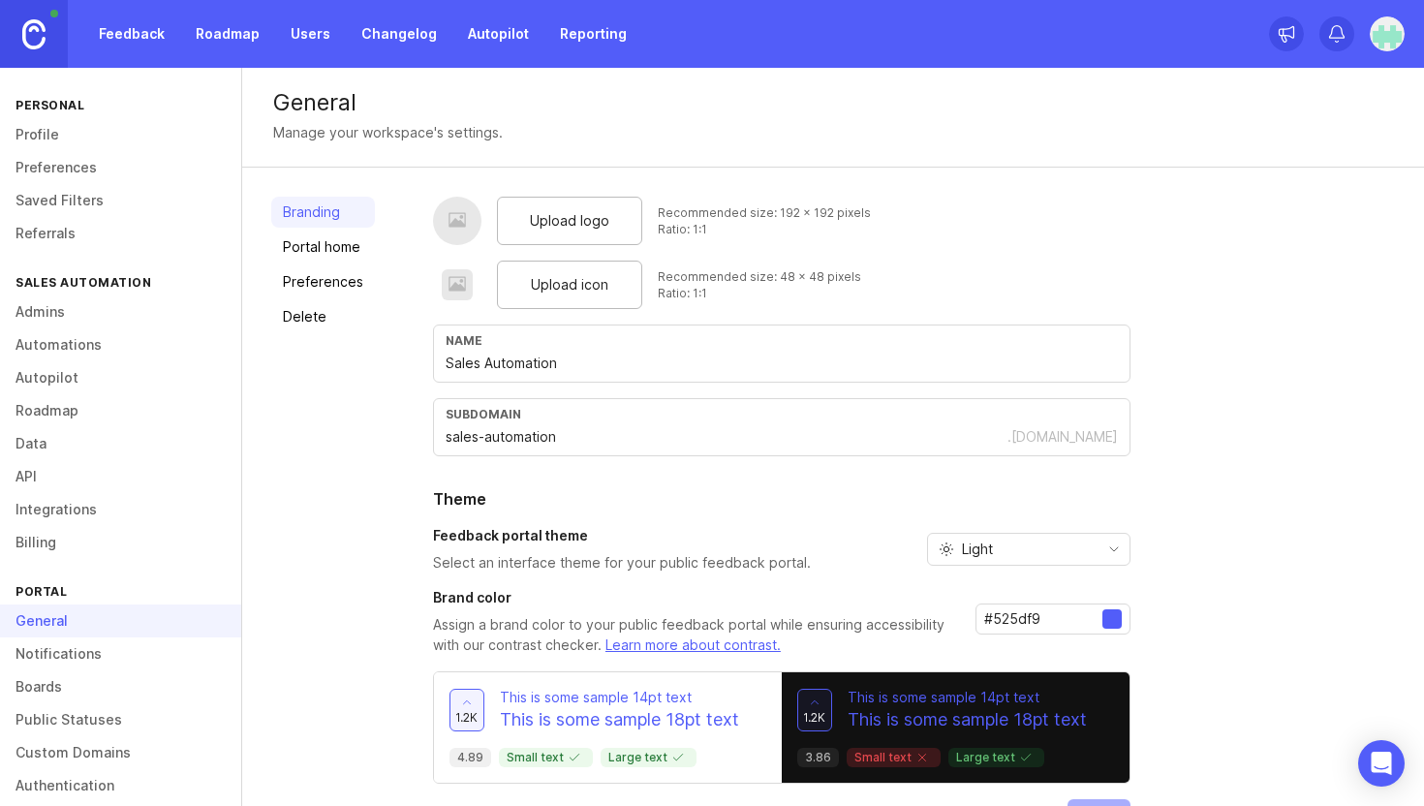
click at [560, 226] on span "Upload logo" at bounding box center [569, 220] width 79 height 21
click at [593, 226] on span "Upload logo" at bounding box center [569, 220] width 79 height 21
click at [563, 289] on span "Upload icon" at bounding box center [569, 284] width 77 height 21
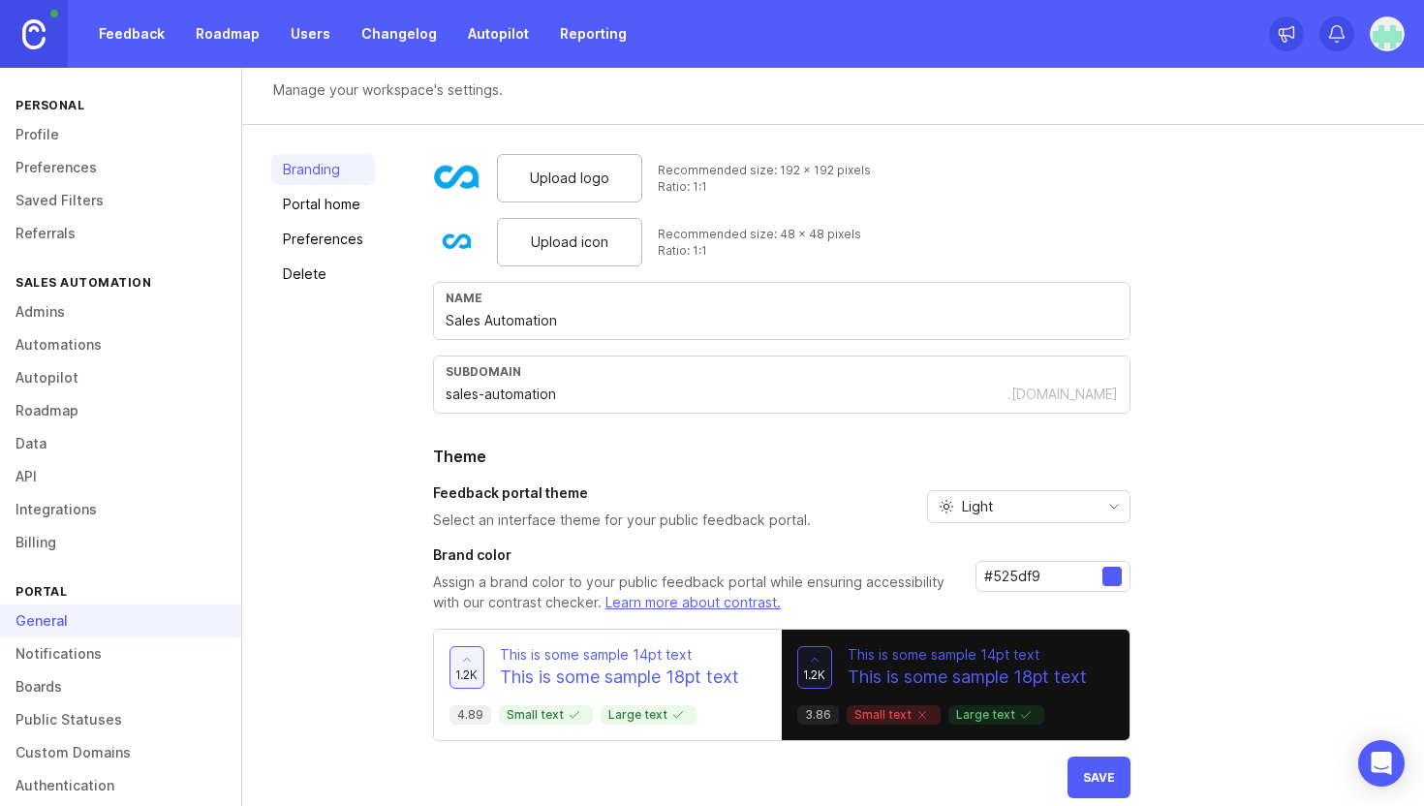
scroll to position [40, 0]
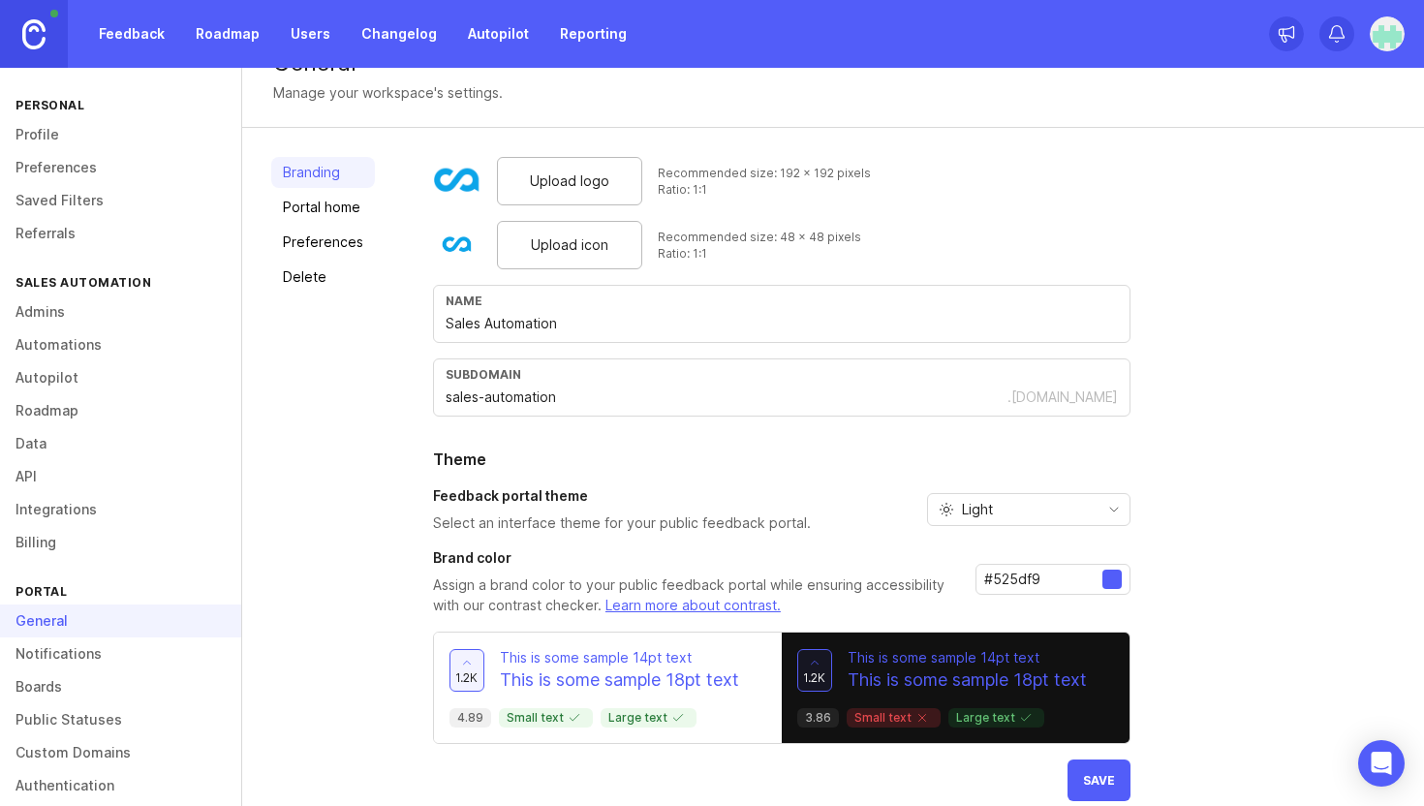
click at [1080, 580] on input "#525df9" at bounding box center [1043, 579] width 118 height 21
click at [1035, 584] on input "#525df9" at bounding box center [1043, 579] width 118 height 21
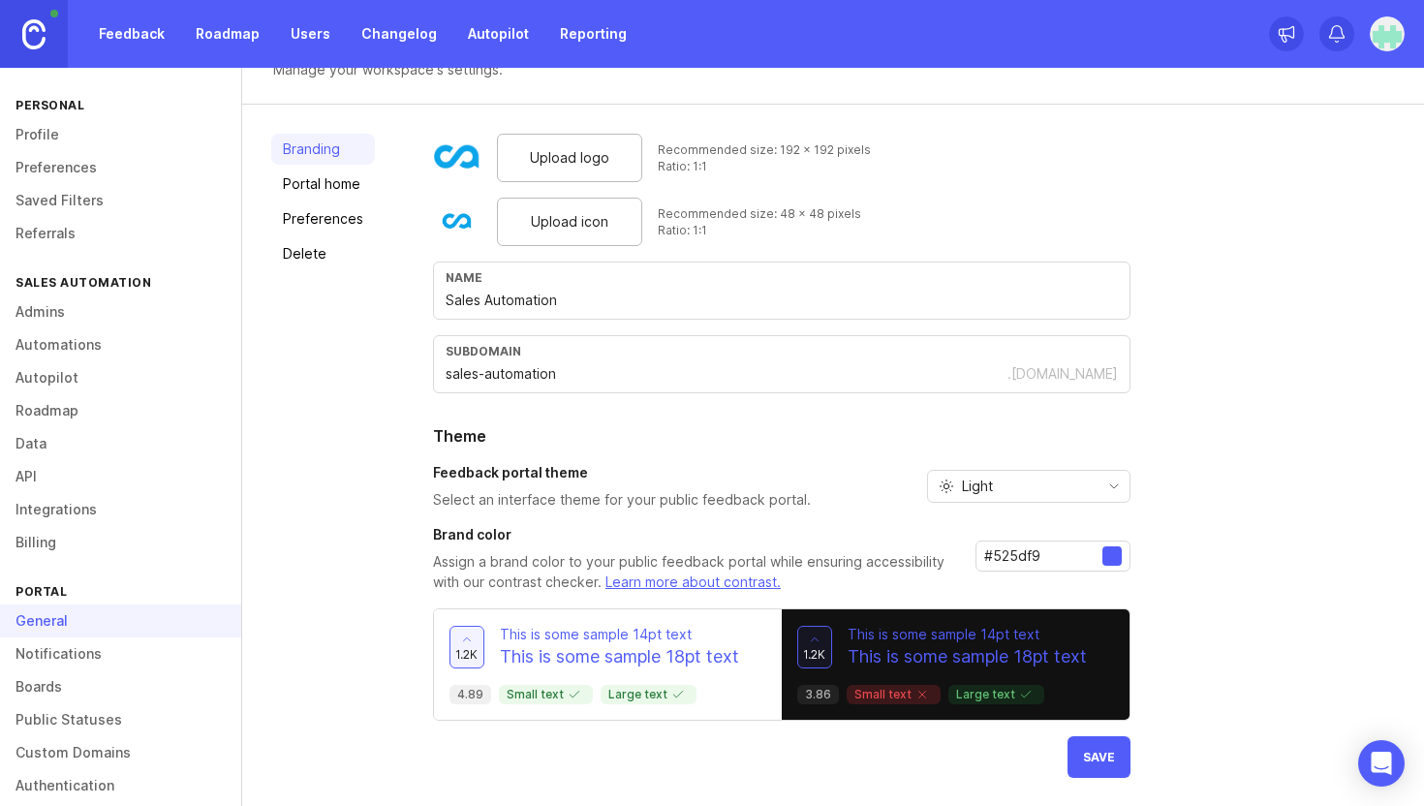
scroll to position [62, 0]
click at [1019, 548] on input "#525df9" at bounding box center [1043, 556] width 118 height 21
paste input "0ea5e"
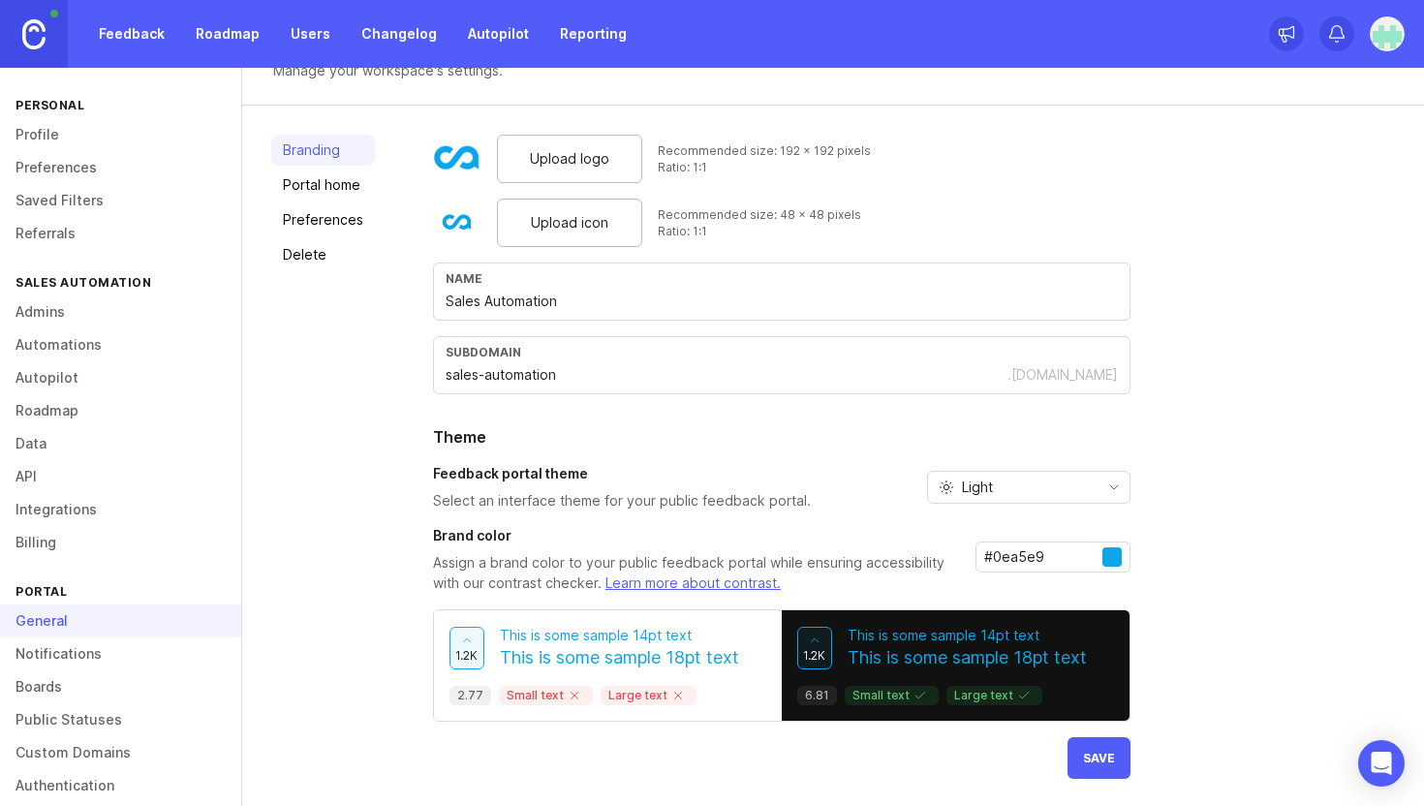
type input "#0ea5e9"
click at [1191, 553] on div "Upload logo Recommended size: 192 x 192 pixels Ratio: 1:1 Upload icon Recommend…" at bounding box center [914, 457] width 962 height 644
click at [1110, 760] on span "Save" at bounding box center [1099, 757] width 32 height 15
click at [301, 177] on link "Portal home" at bounding box center [323, 184] width 104 height 31
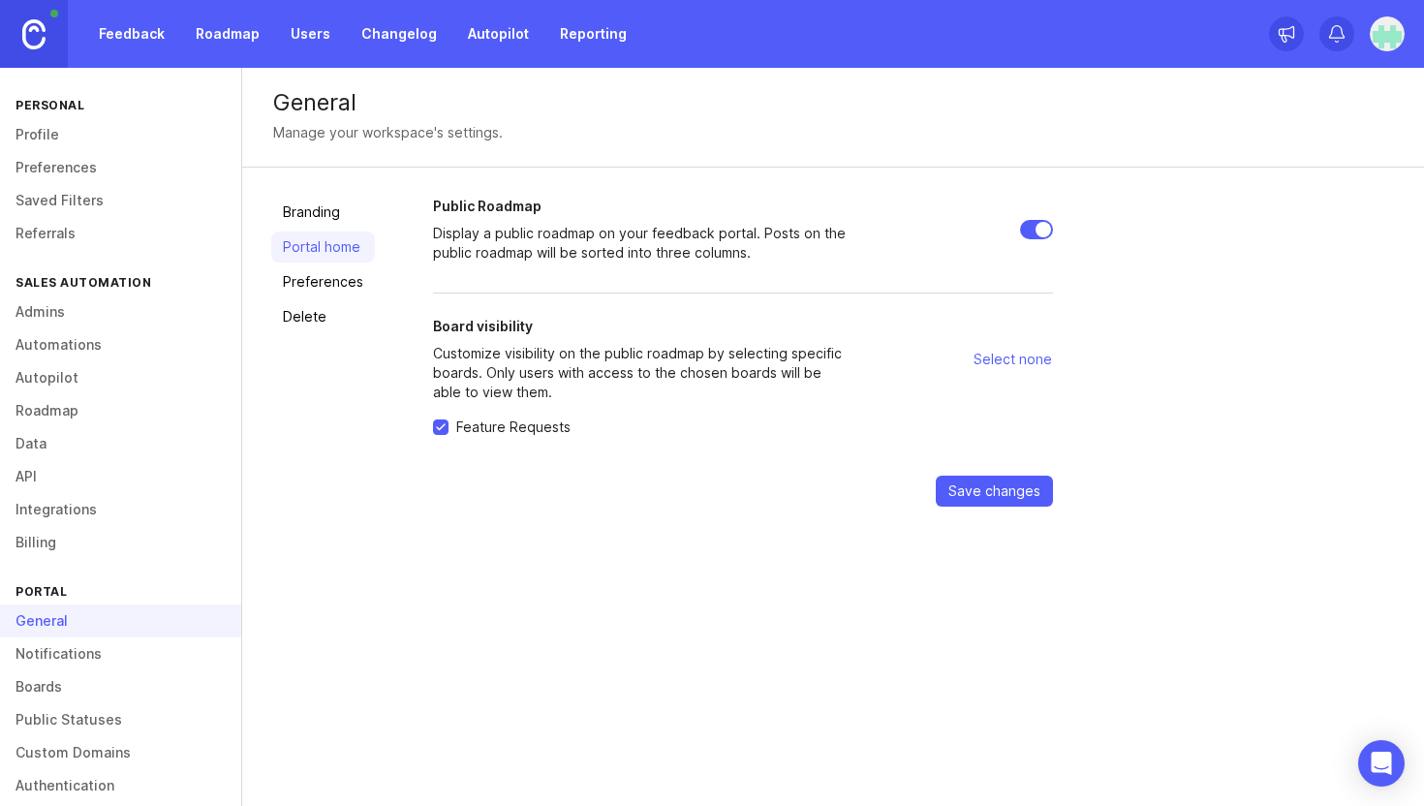
click at [335, 287] on link "Preferences" at bounding box center [323, 281] width 104 height 31
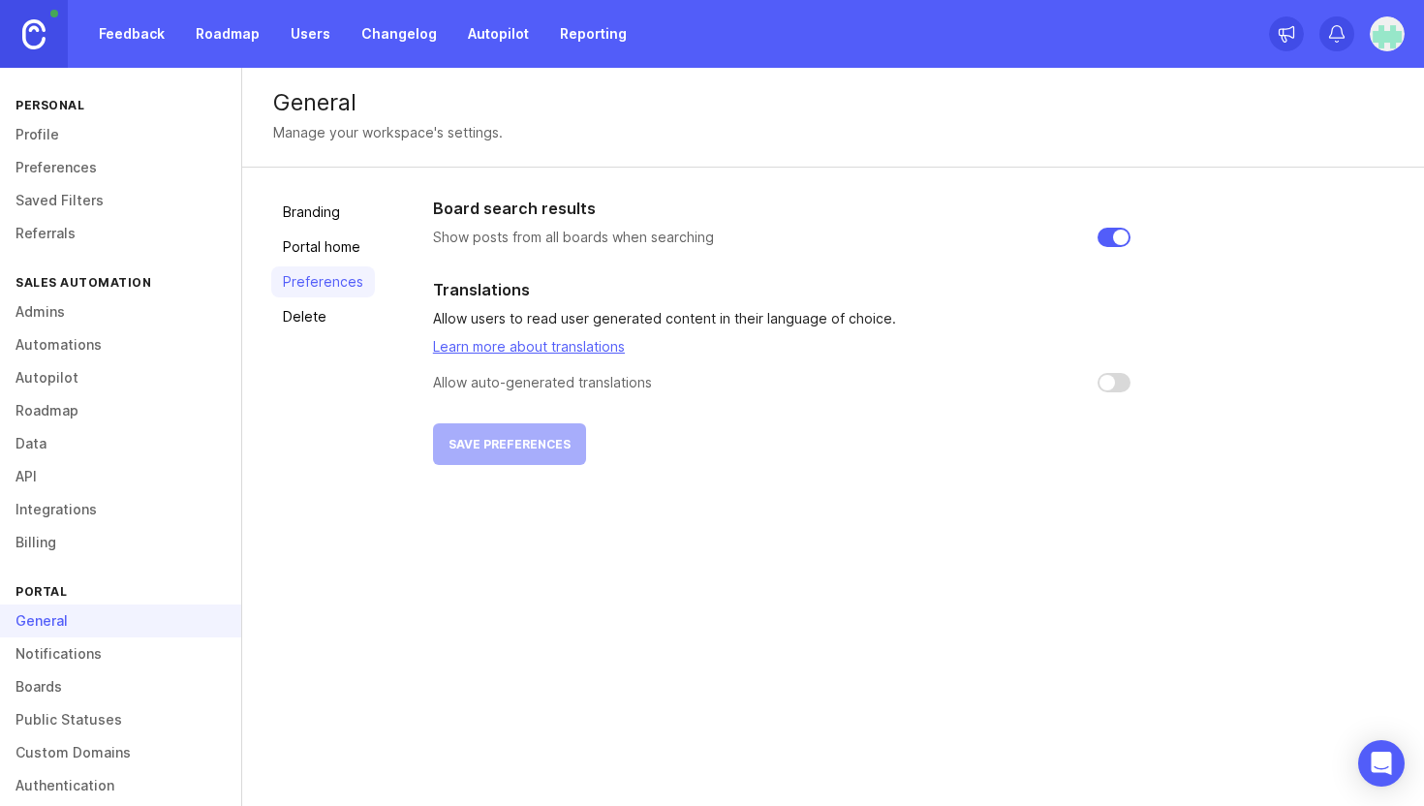
click at [298, 311] on link "Delete" at bounding box center [323, 316] width 104 height 31
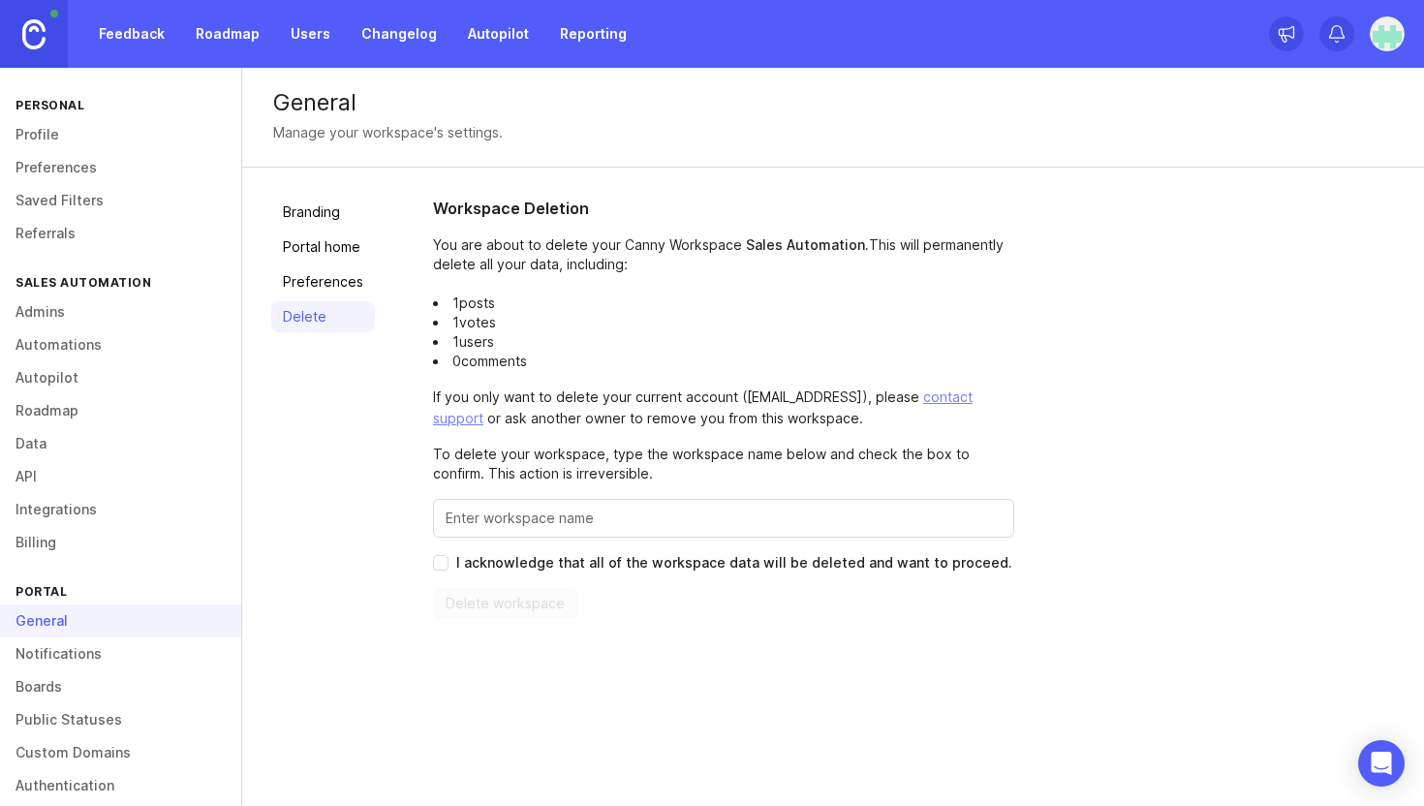
scroll to position [53, 0]
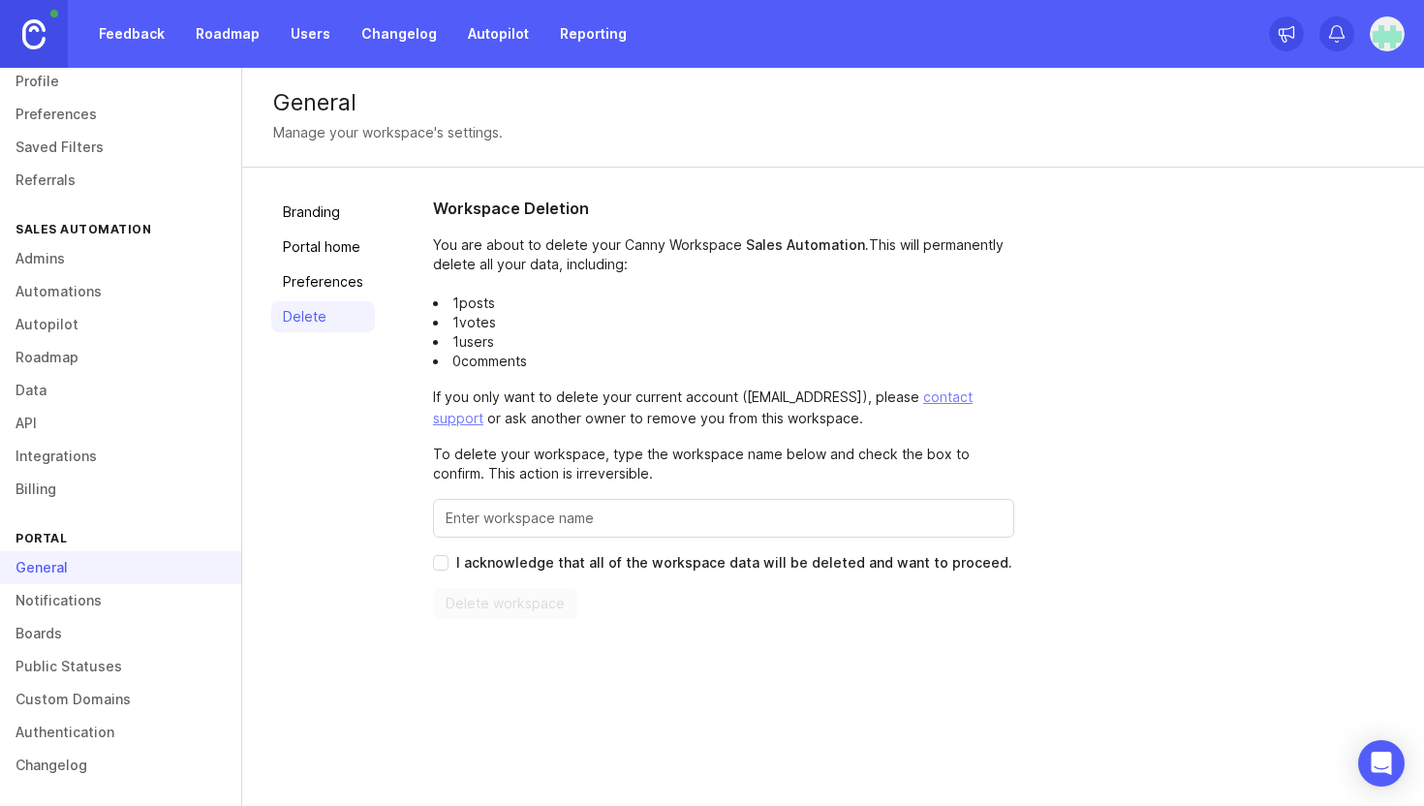
click at [54, 601] on link "Notifications" at bounding box center [120, 600] width 241 height 33
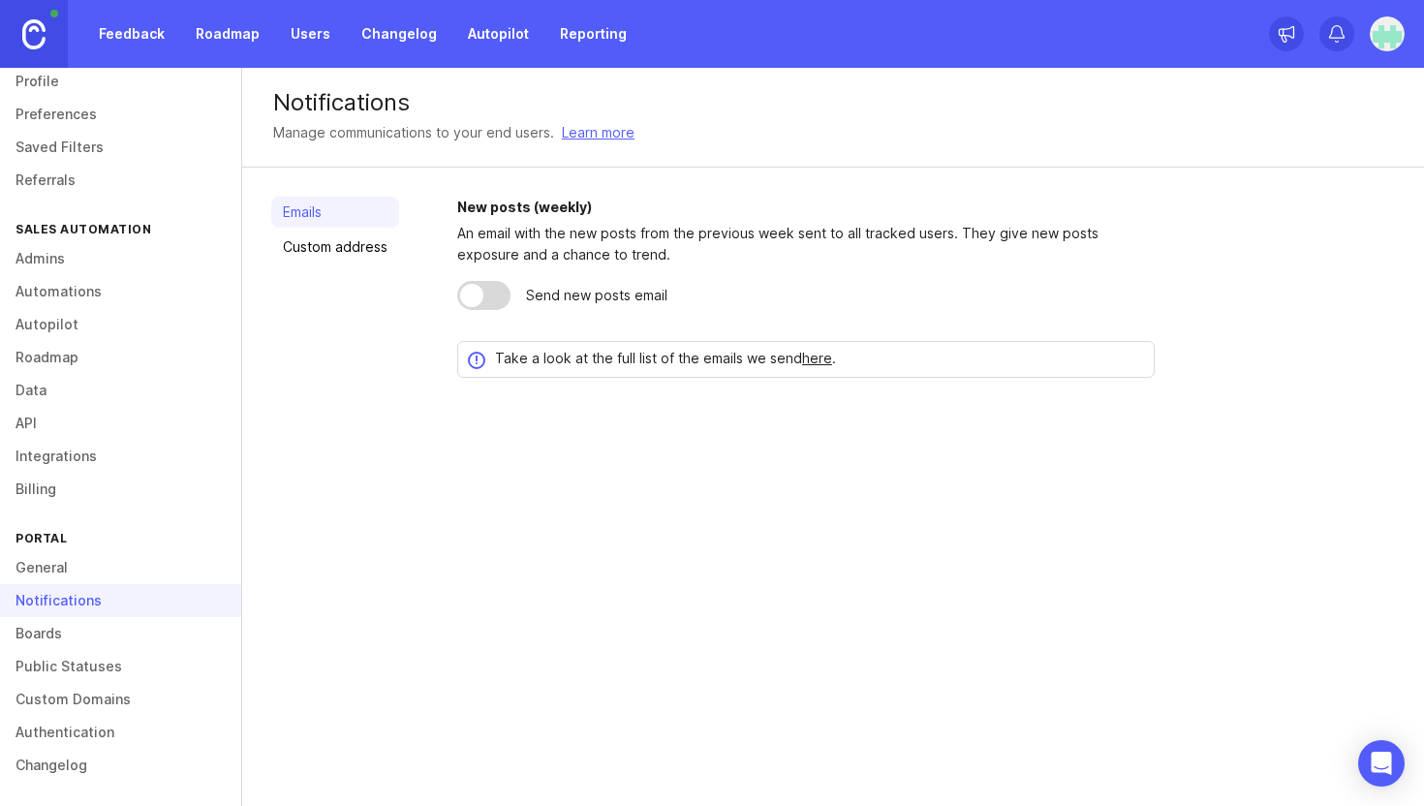
click at [482, 297] on div at bounding box center [471, 295] width 23 height 23
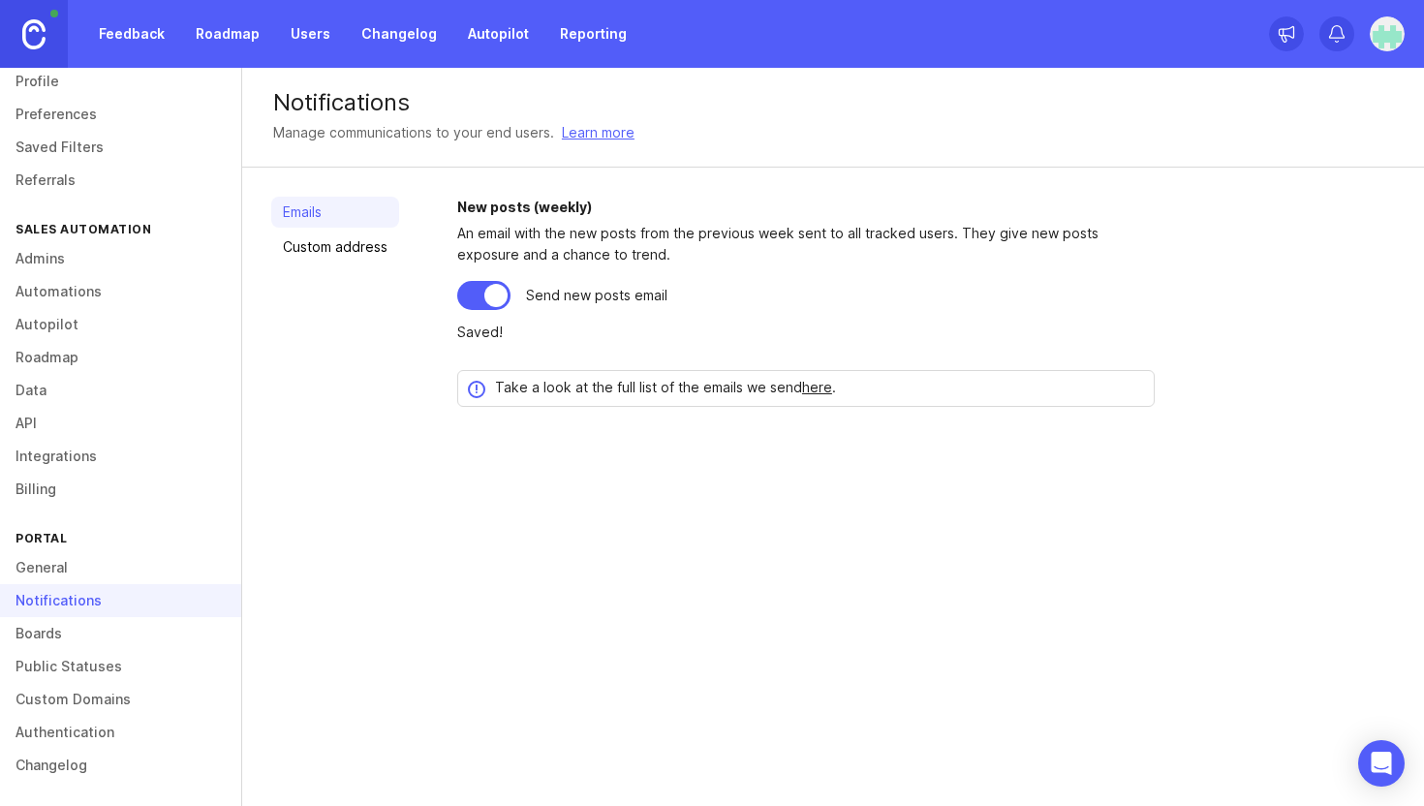
click at [342, 252] on link "Custom address" at bounding box center [335, 247] width 128 height 31
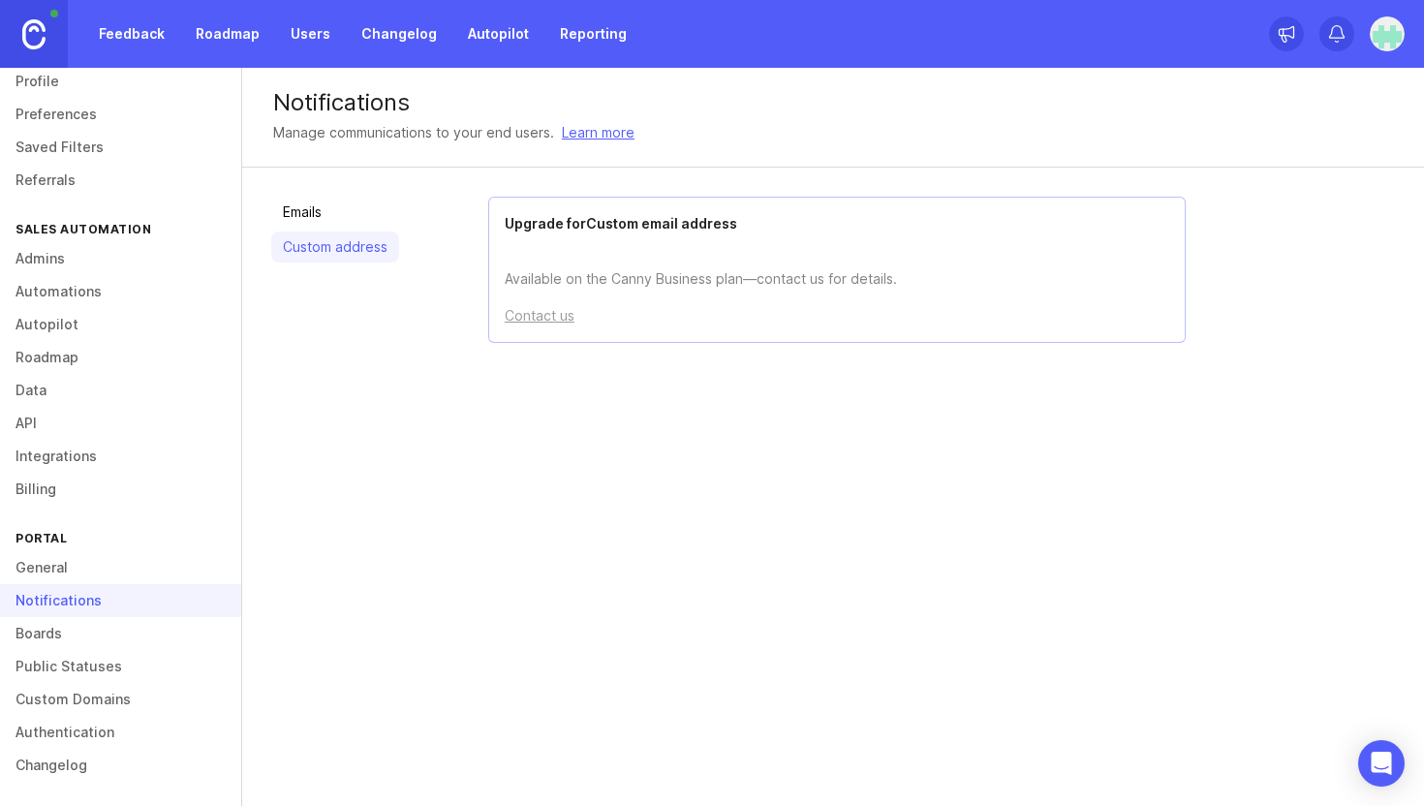
click at [50, 638] on link "Boards" at bounding box center [120, 633] width 241 height 33
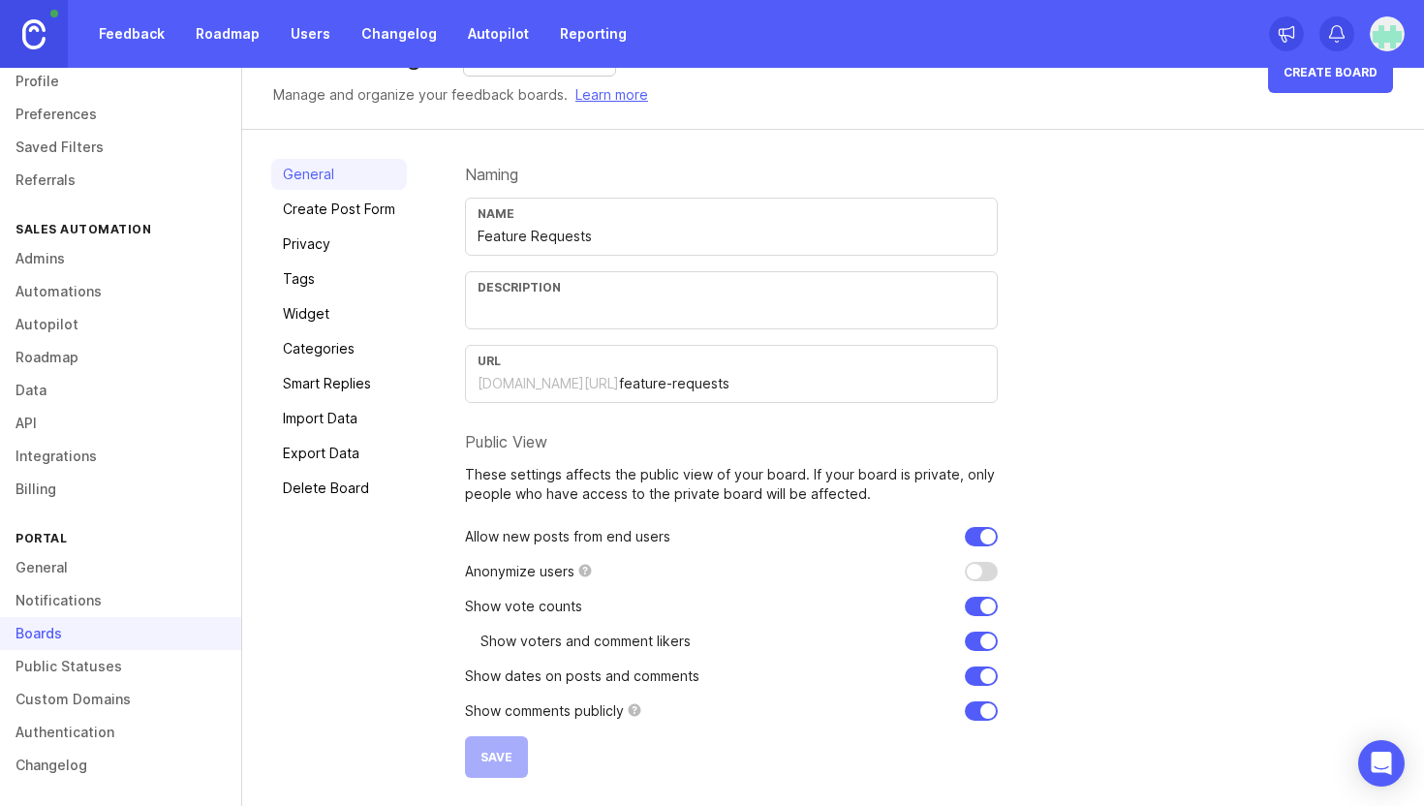
scroll to position [42, 0]
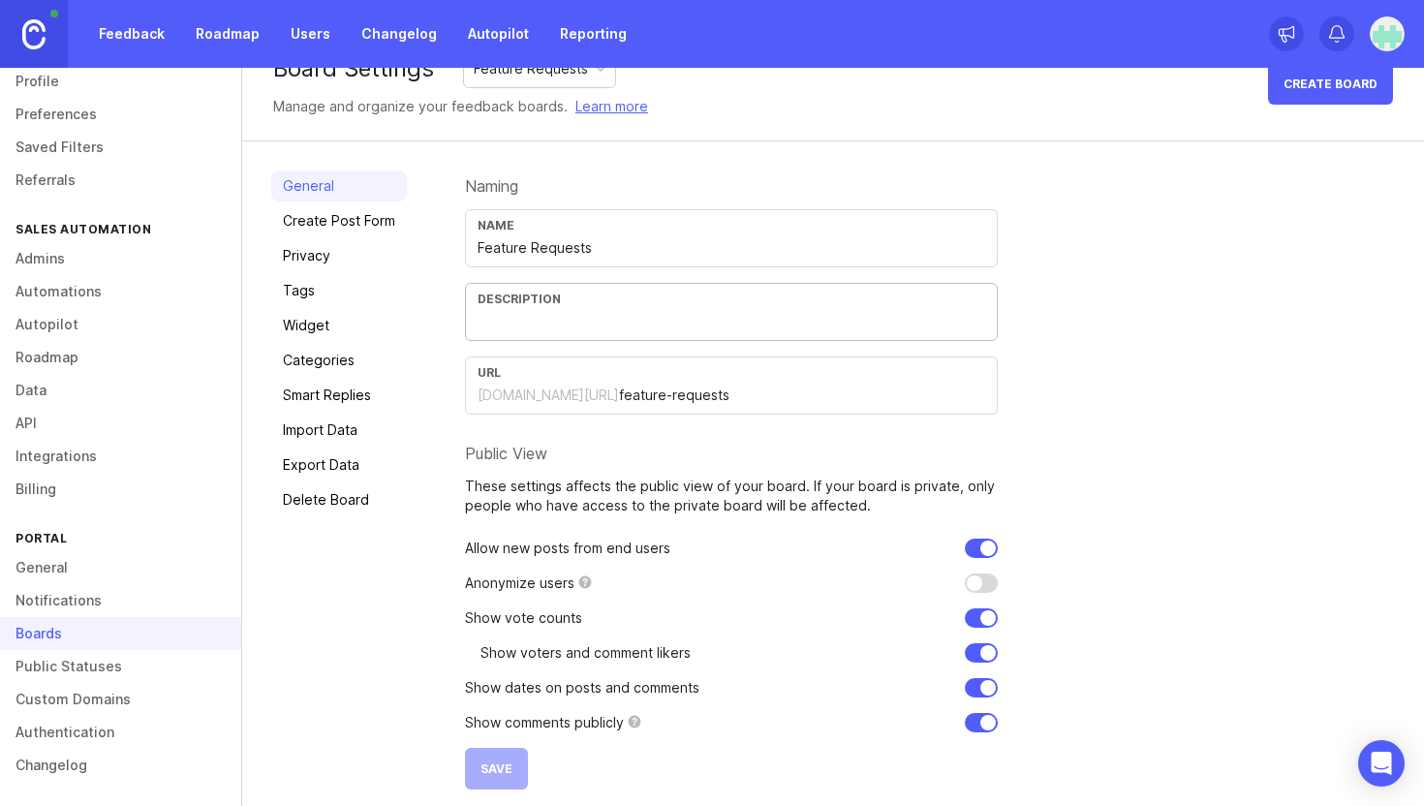
click at [544, 327] on input "text" at bounding box center [732, 321] width 508 height 21
type input "Wünsche,"
type input "fehle"
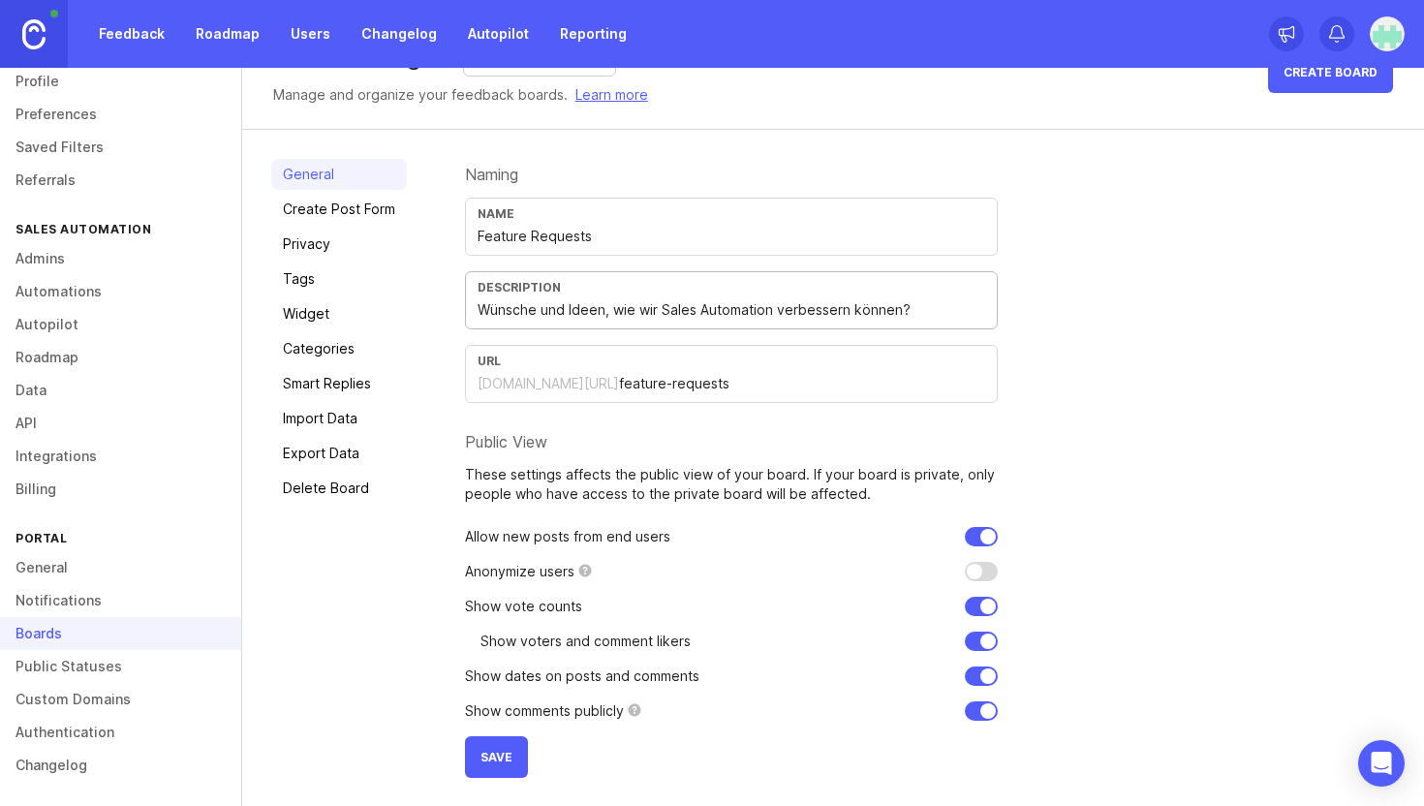
type input "Wünsche und Ideen, wie wir Sales Automation verbessern können?"
click at [326, 212] on link "Create Post Form" at bounding box center [339, 209] width 136 height 31
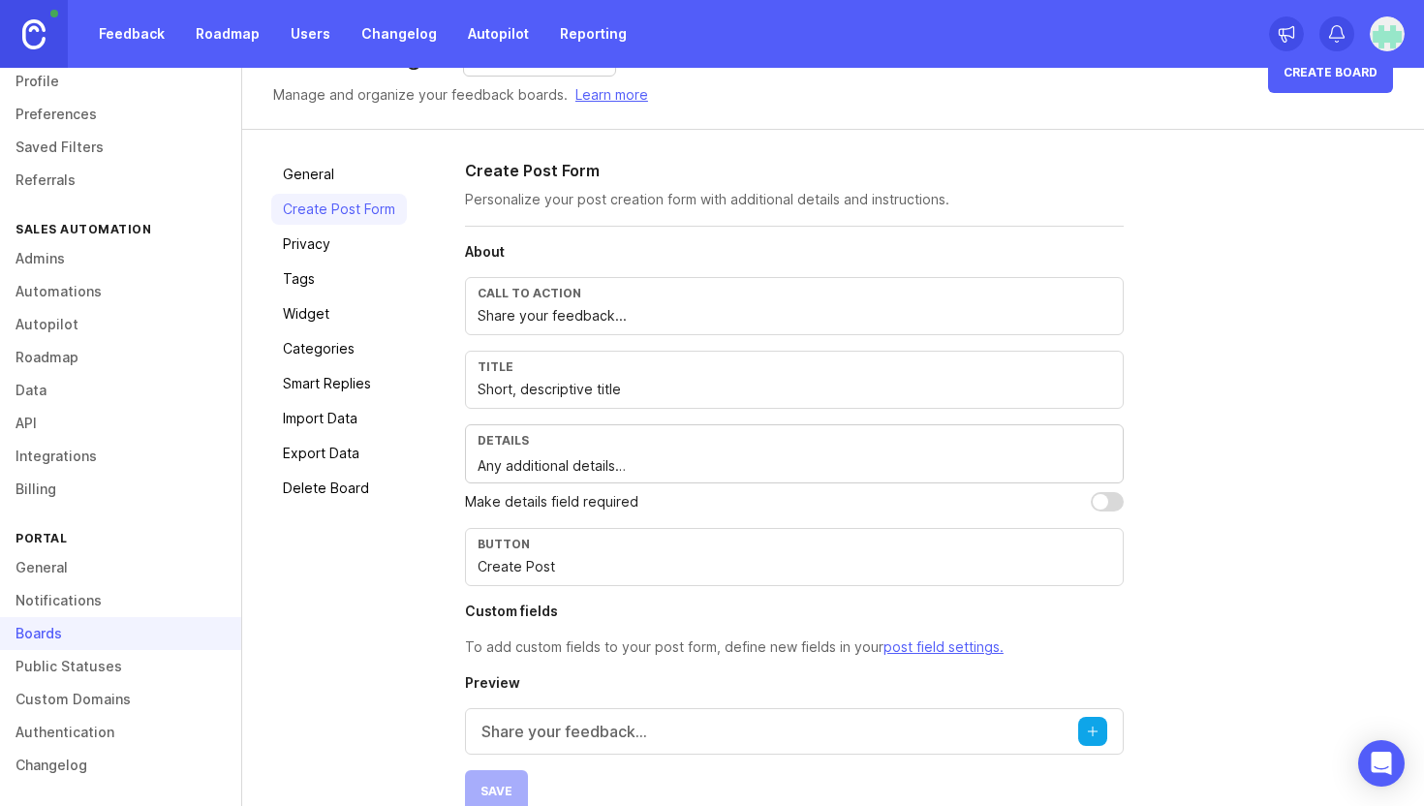
click at [315, 230] on link "Privacy" at bounding box center [339, 244] width 136 height 31
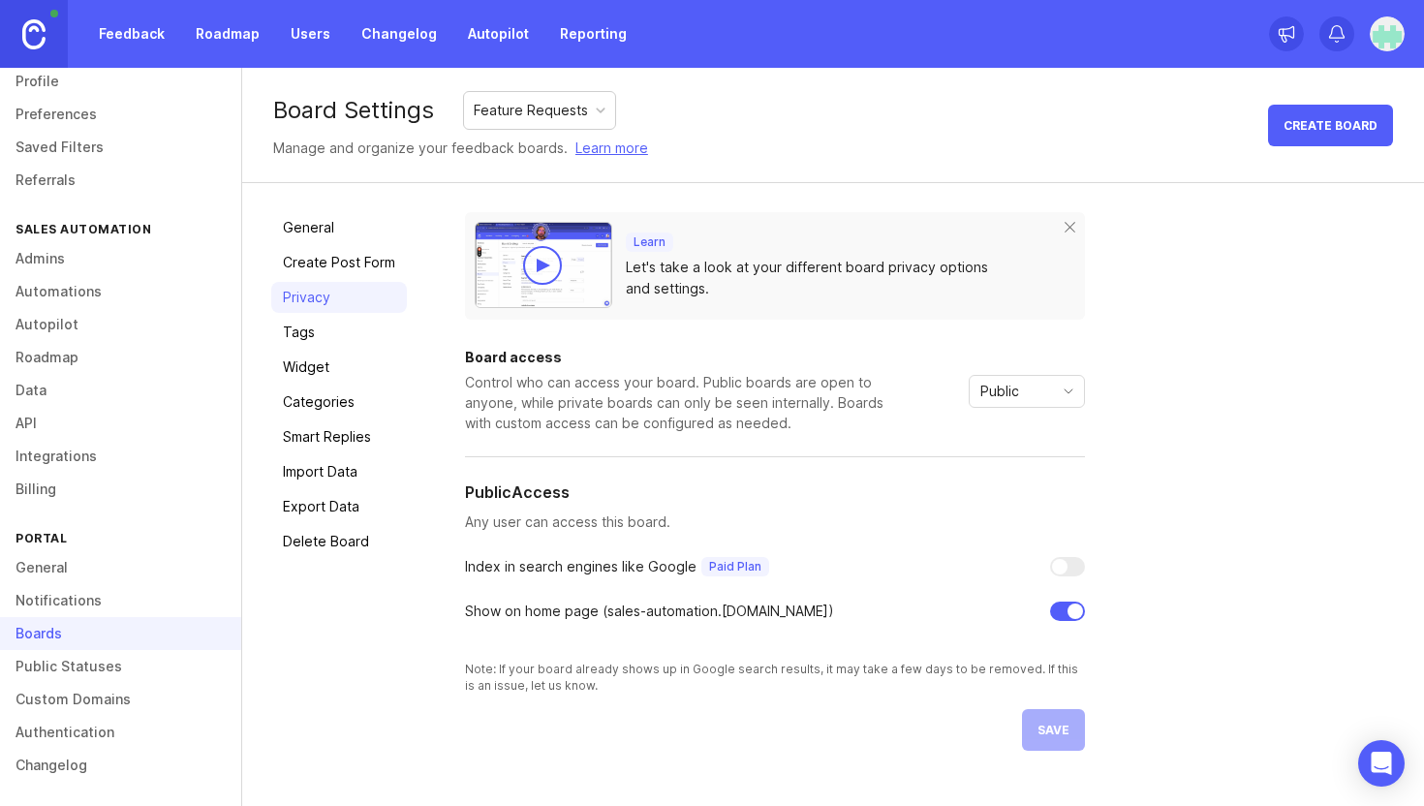
click at [313, 325] on link "Tags" at bounding box center [339, 332] width 136 height 31
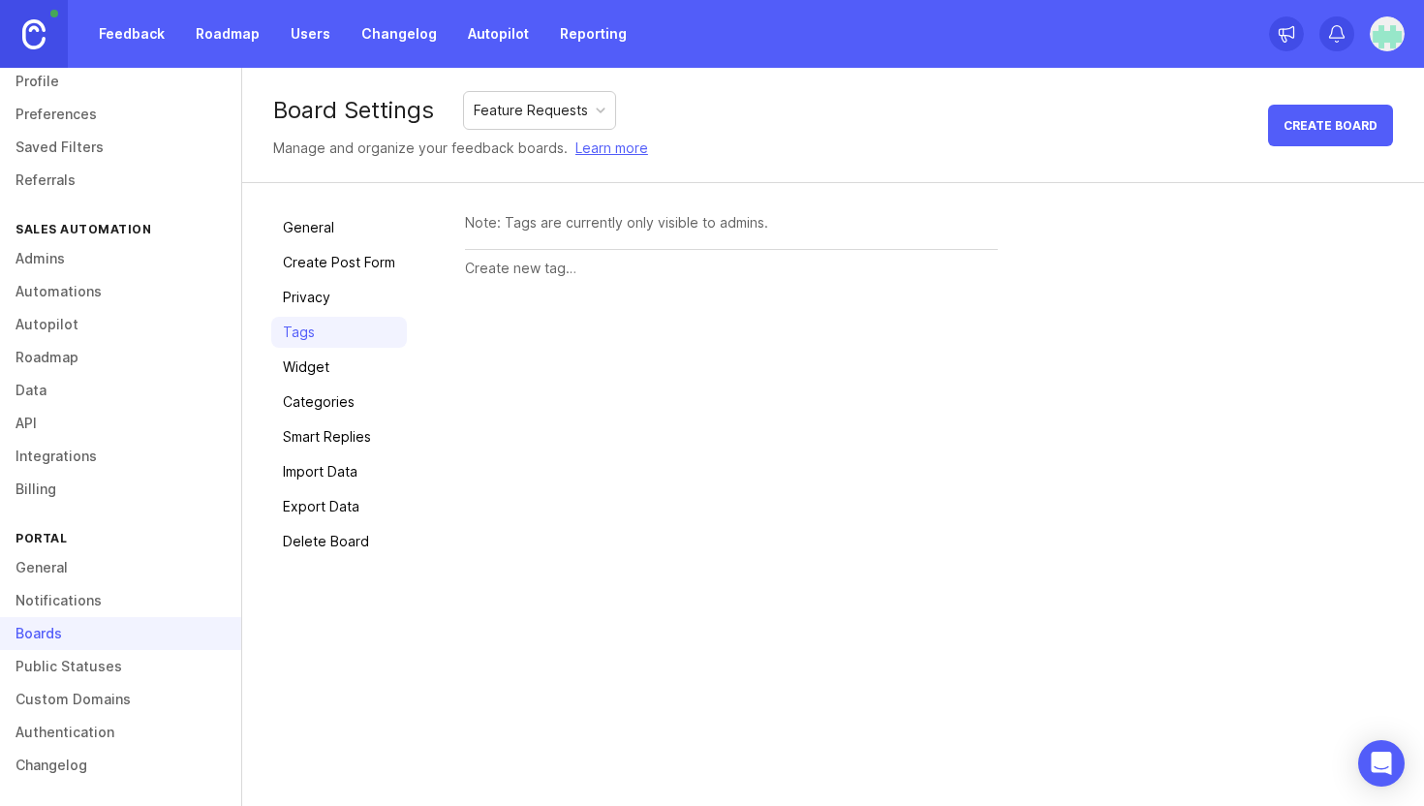
click at [313, 362] on link "Widget" at bounding box center [339, 367] width 136 height 31
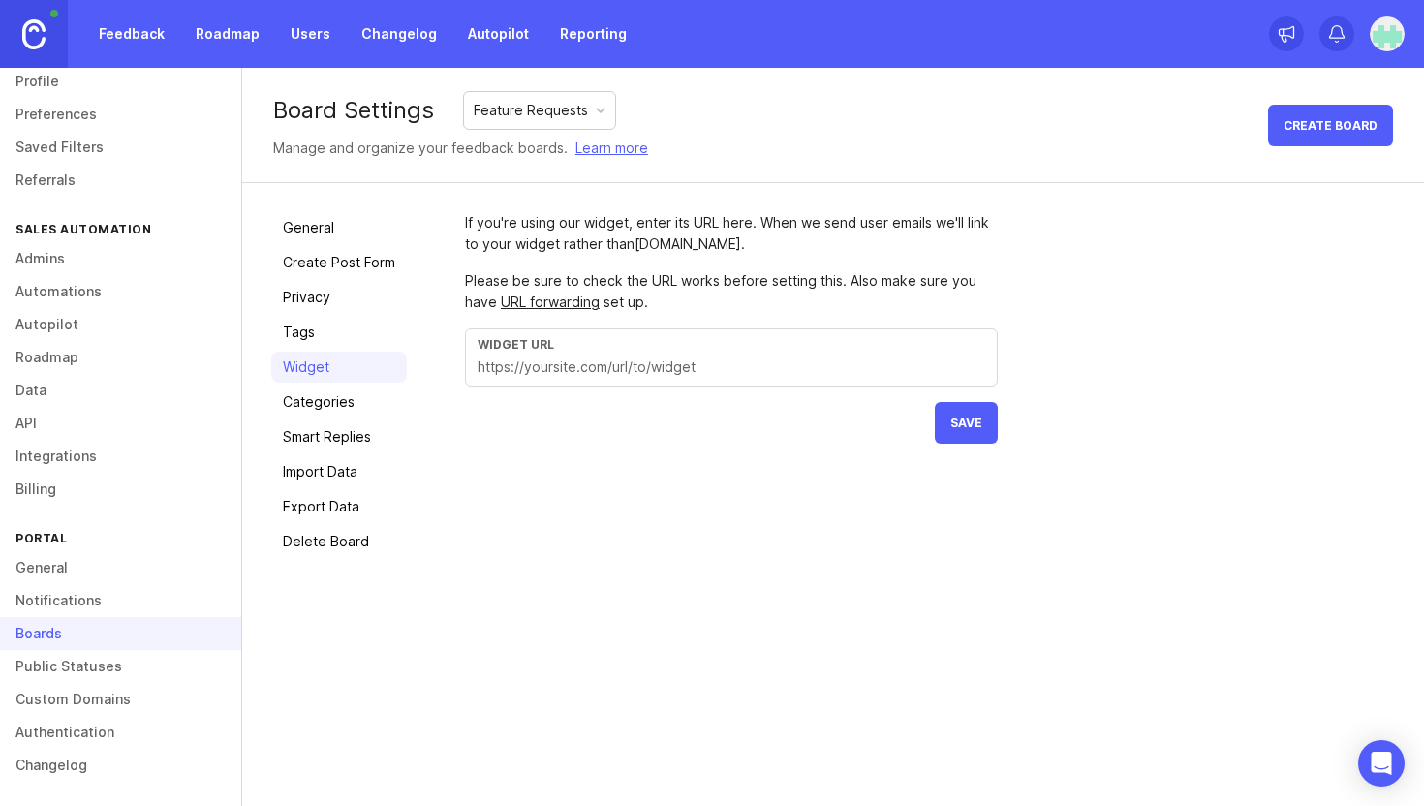
click at [303, 403] on link "Categories" at bounding box center [339, 402] width 136 height 31
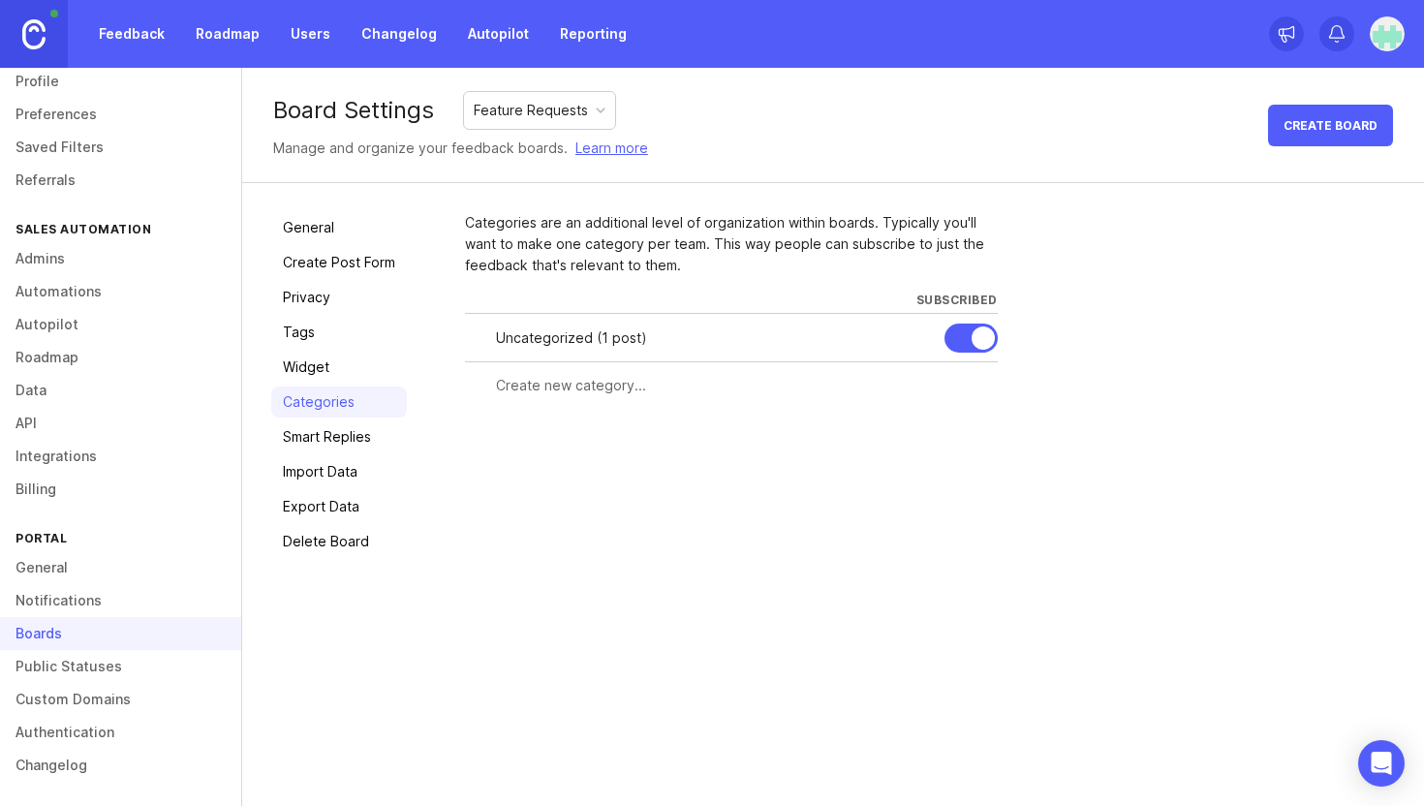
click at [313, 436] on link "Smart Replies" at bounding box center [339, 436] width 136 height 31
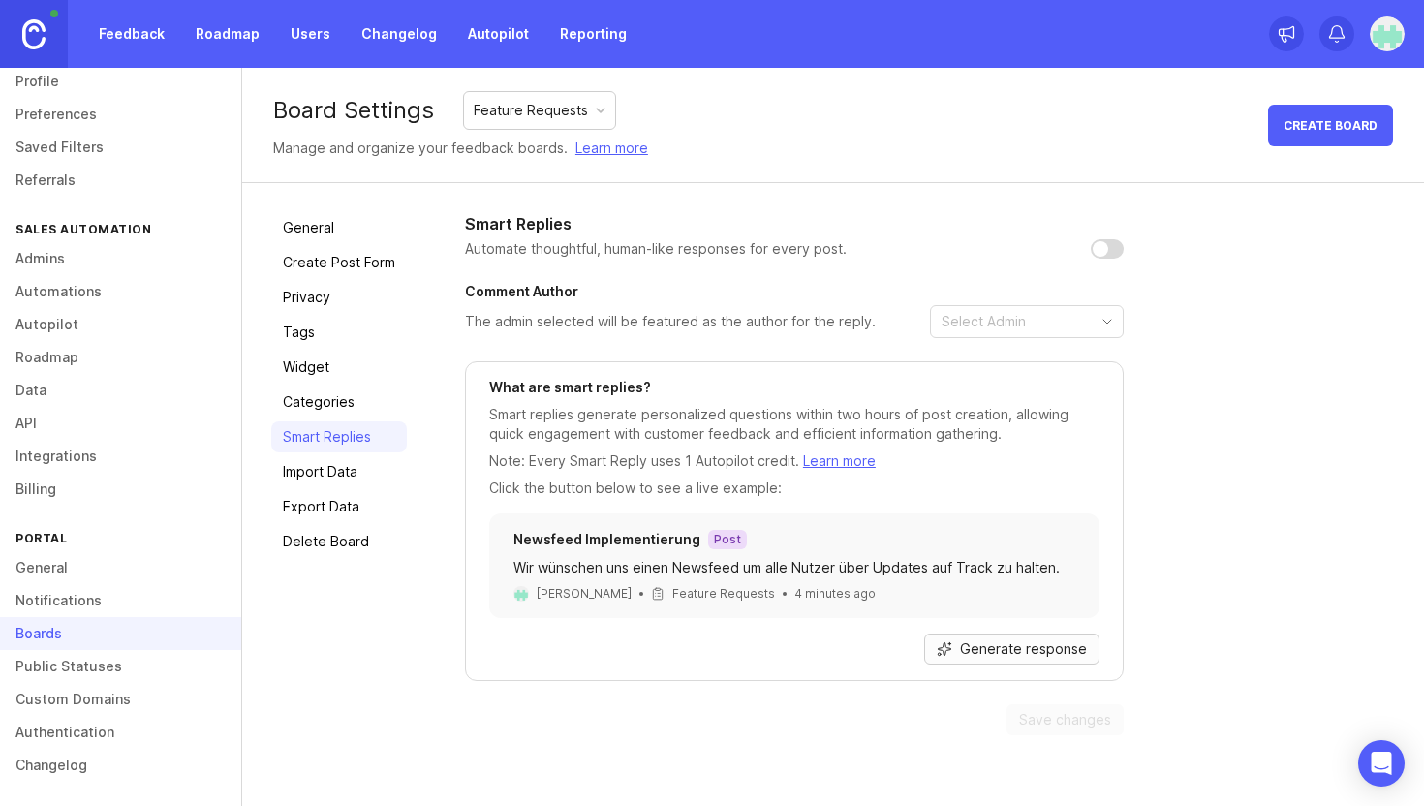
click at [989, 638] on button "Generate response" at bounding box center [1011, 649] width 175 height 31
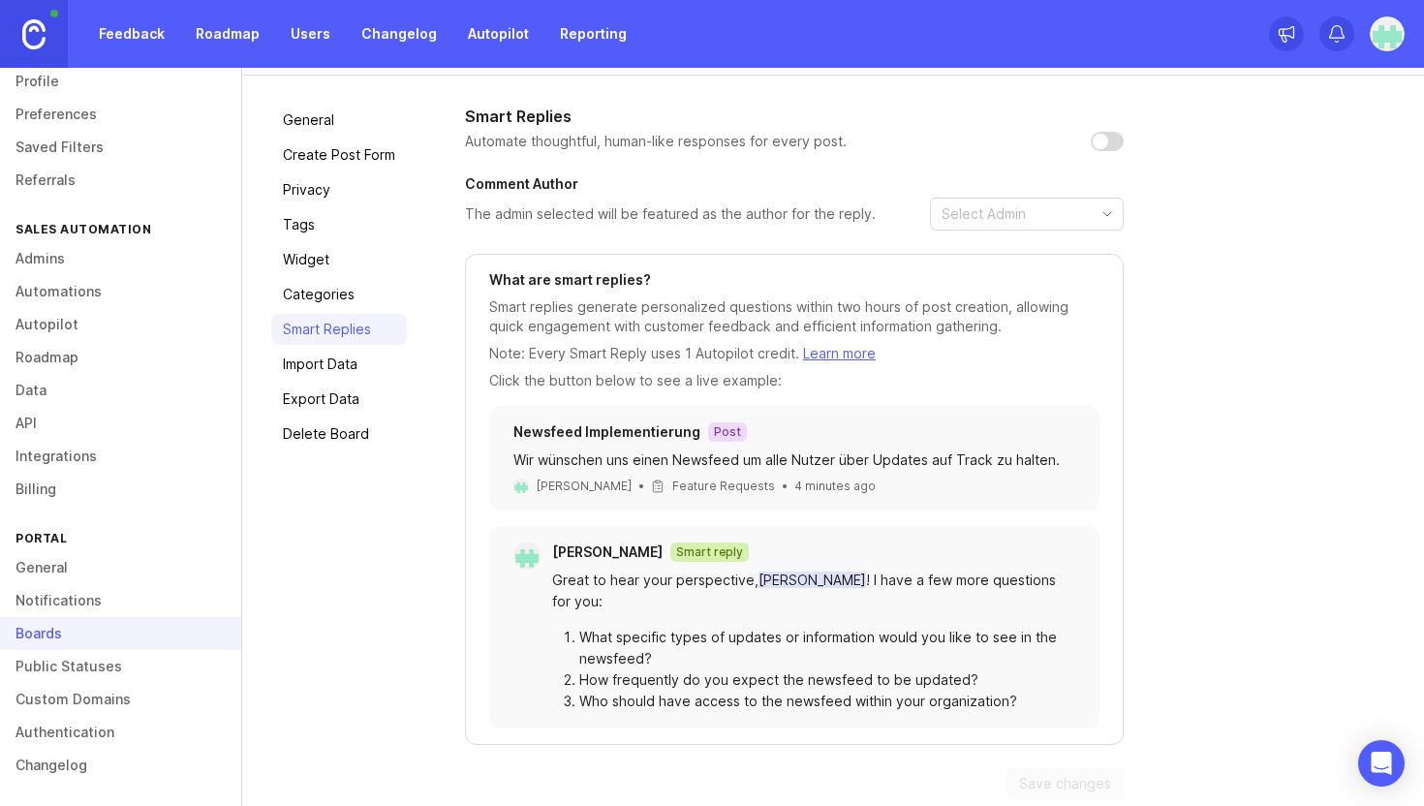
scroll to position [108, 0]
click at [1096, 144] on input "checkbox" at bounding box center [1107, 140] width 33 height 19
checkbox input "false"
click at [289, 364] on link "Import Data" at bounding box center [339, 363] width 136 height 31
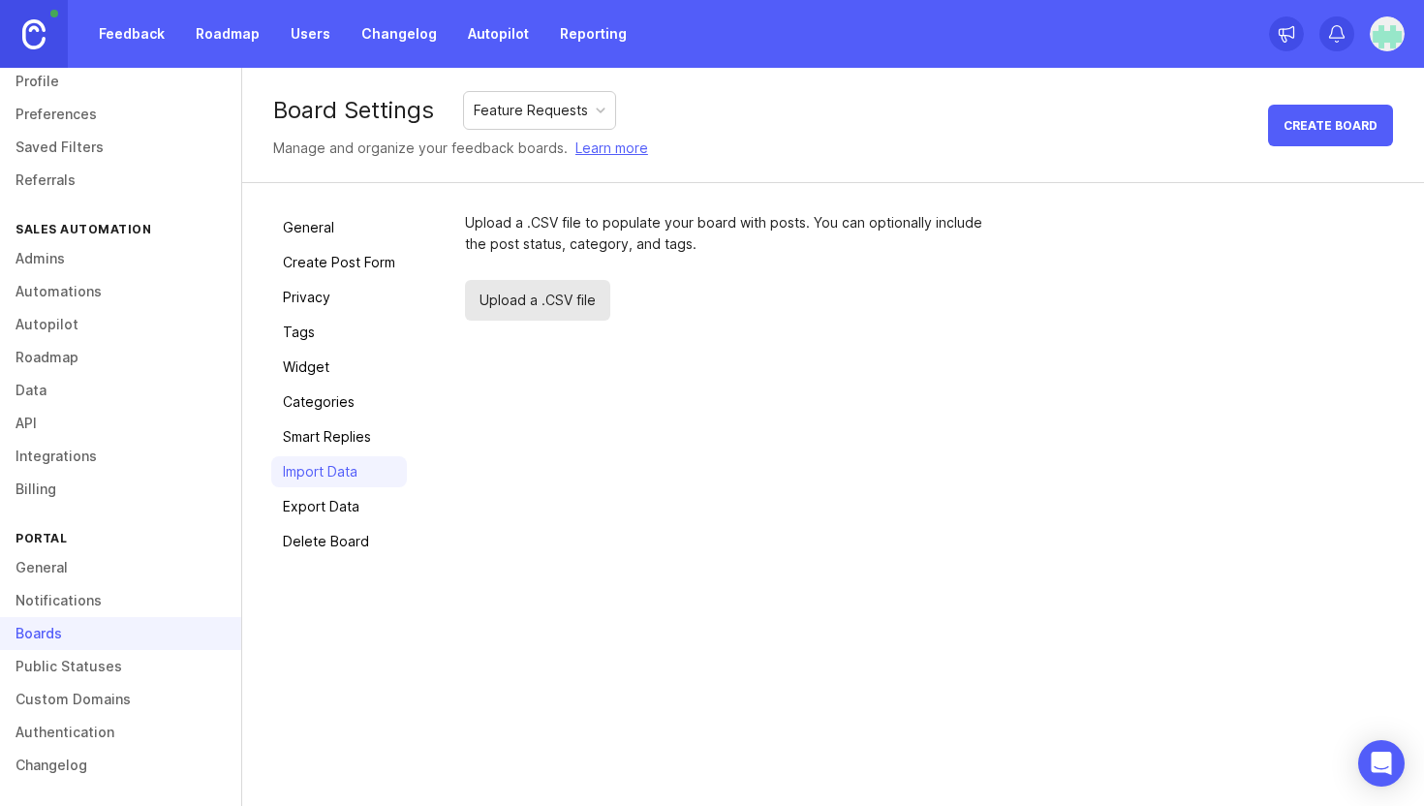
click at [307, 238] on link "General" at bounding box center [339, 227] width 136 height 31
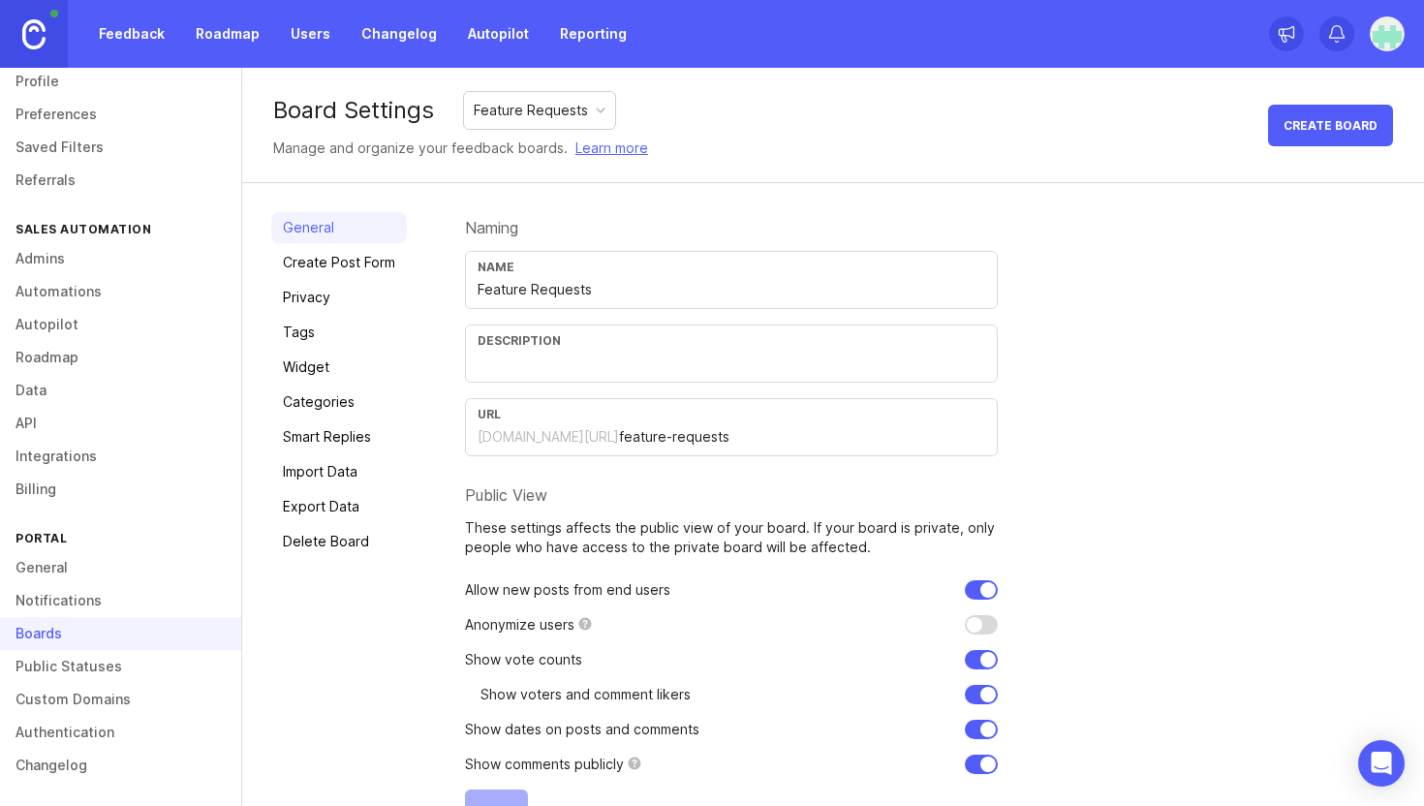
click at [610, 366] on input "text" at bounding box center [732, 363] width 508 height 21
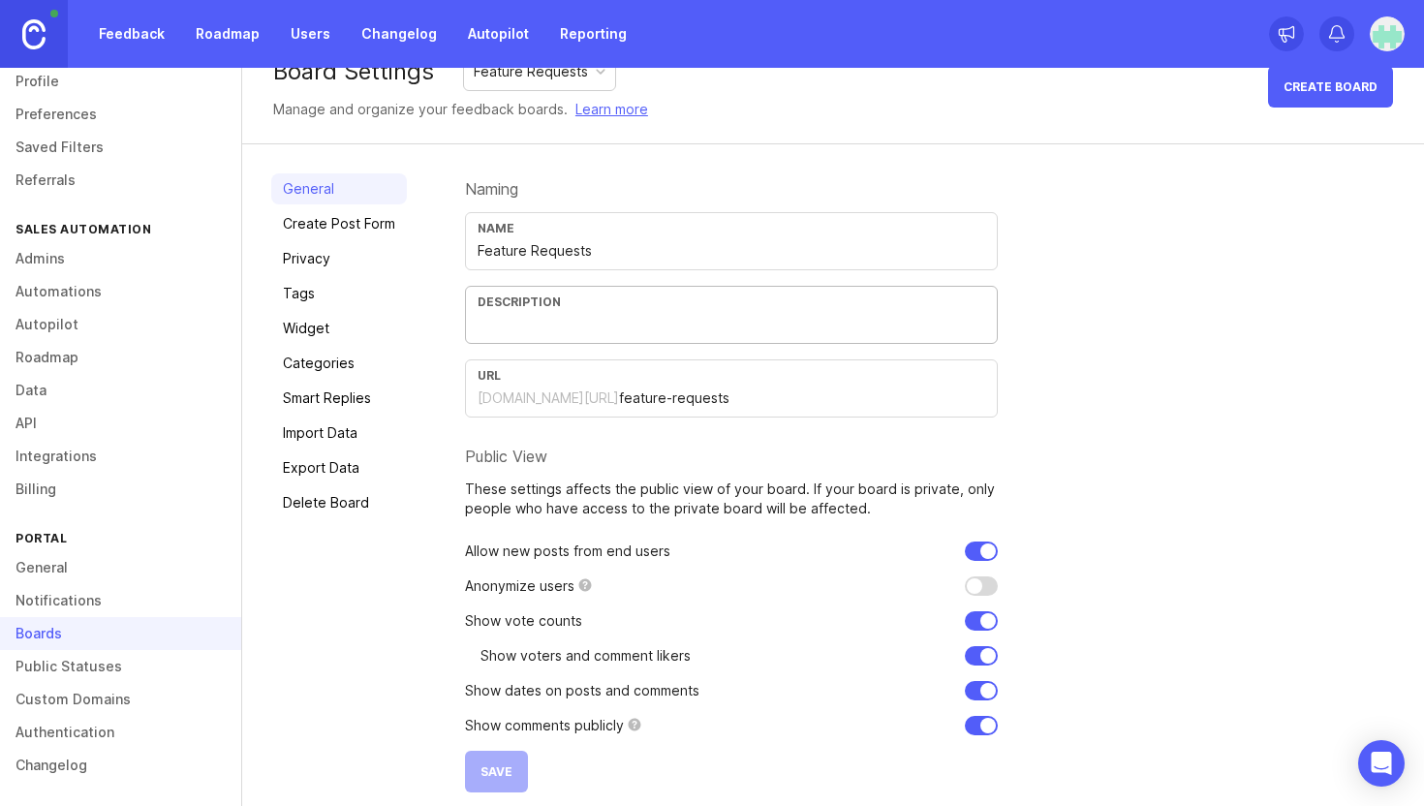
scroll to position [53, 0]
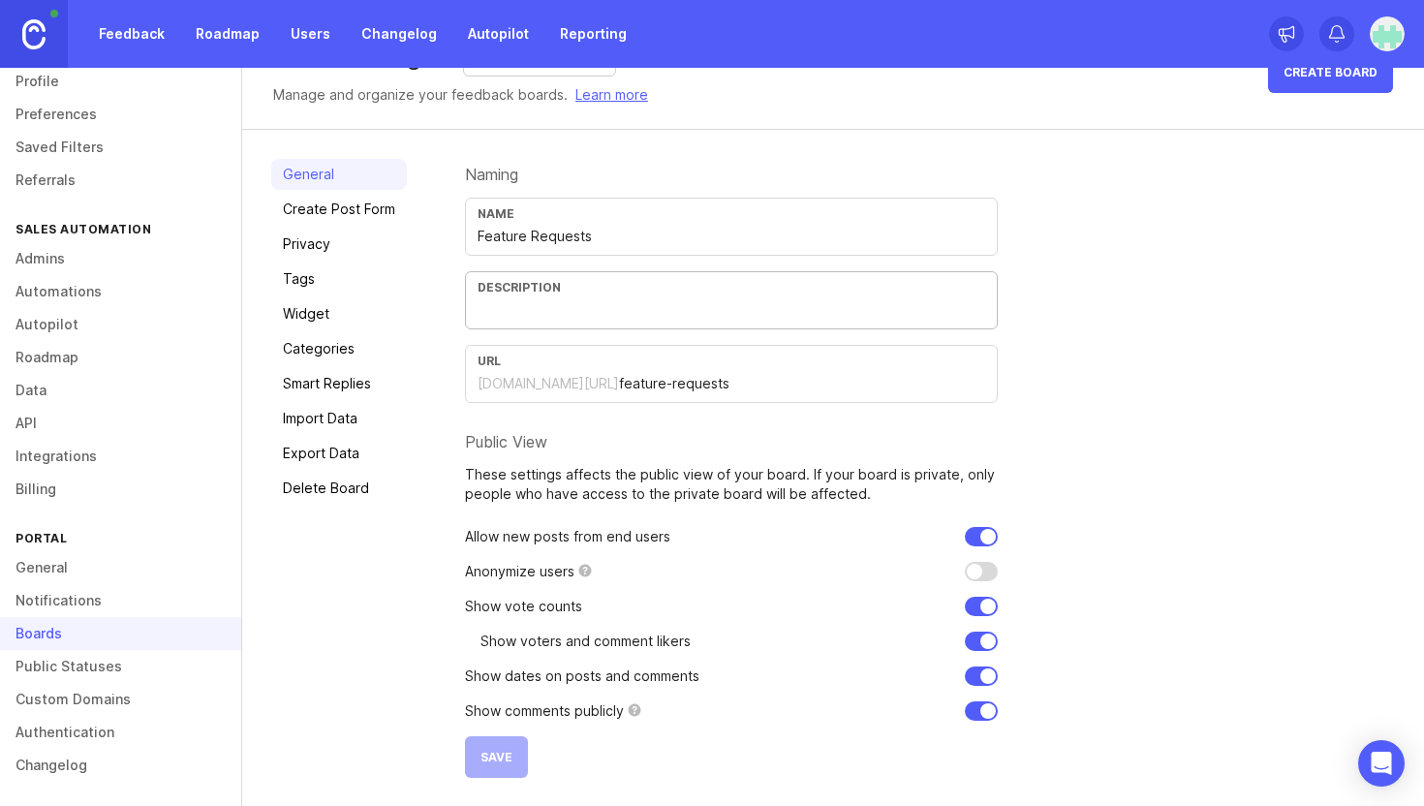
click at [309, 494] on link "Delete Board" at bounding box center [339, 488] width 136 height 31
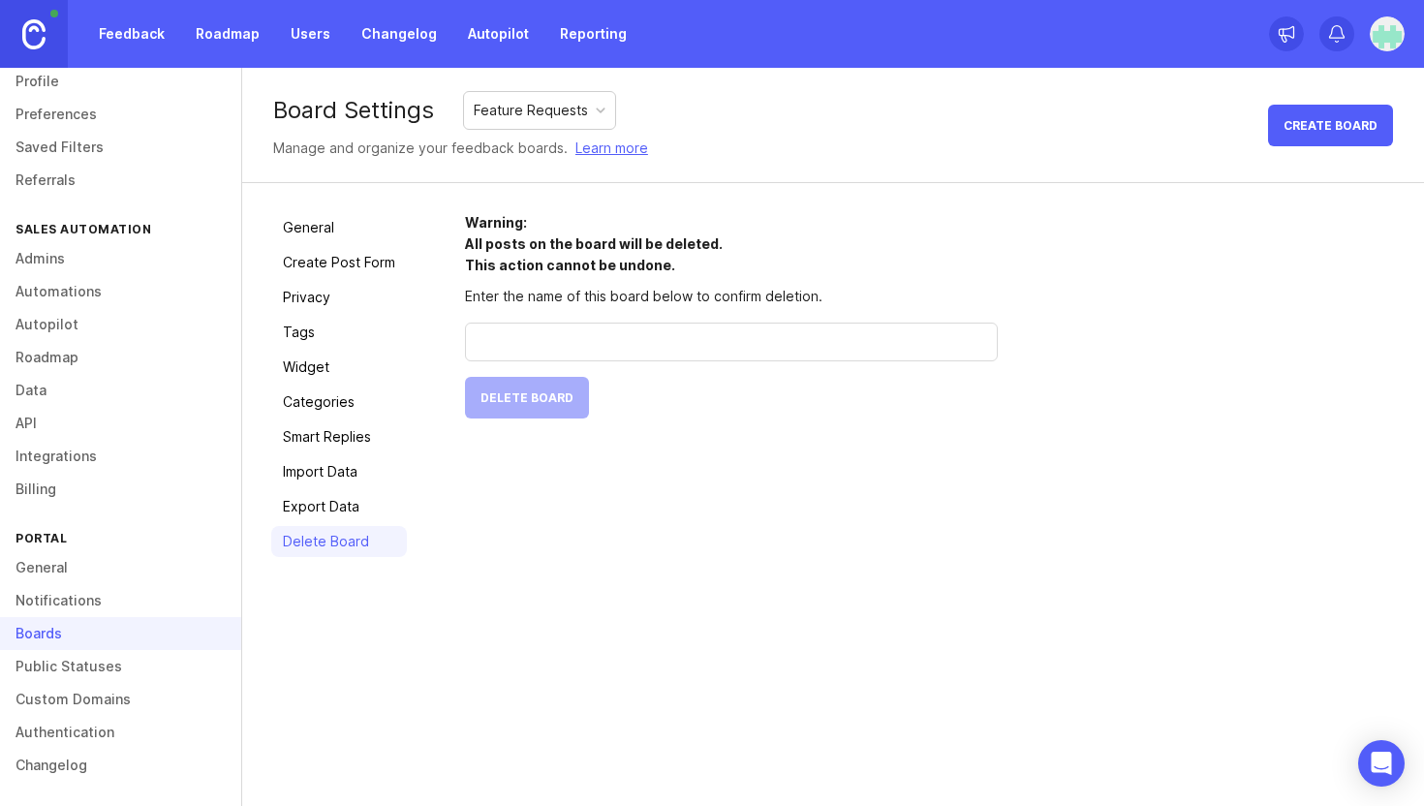
click at [309, 488] on div "General Create Post Form Privacy Tags Widget Categories Smart Replies Import Da…" at bounding box center [339, 384] width 136 height 345
click at [312, 499] on link "Export Data" at bounding box center [339, 506] width 136 height 31
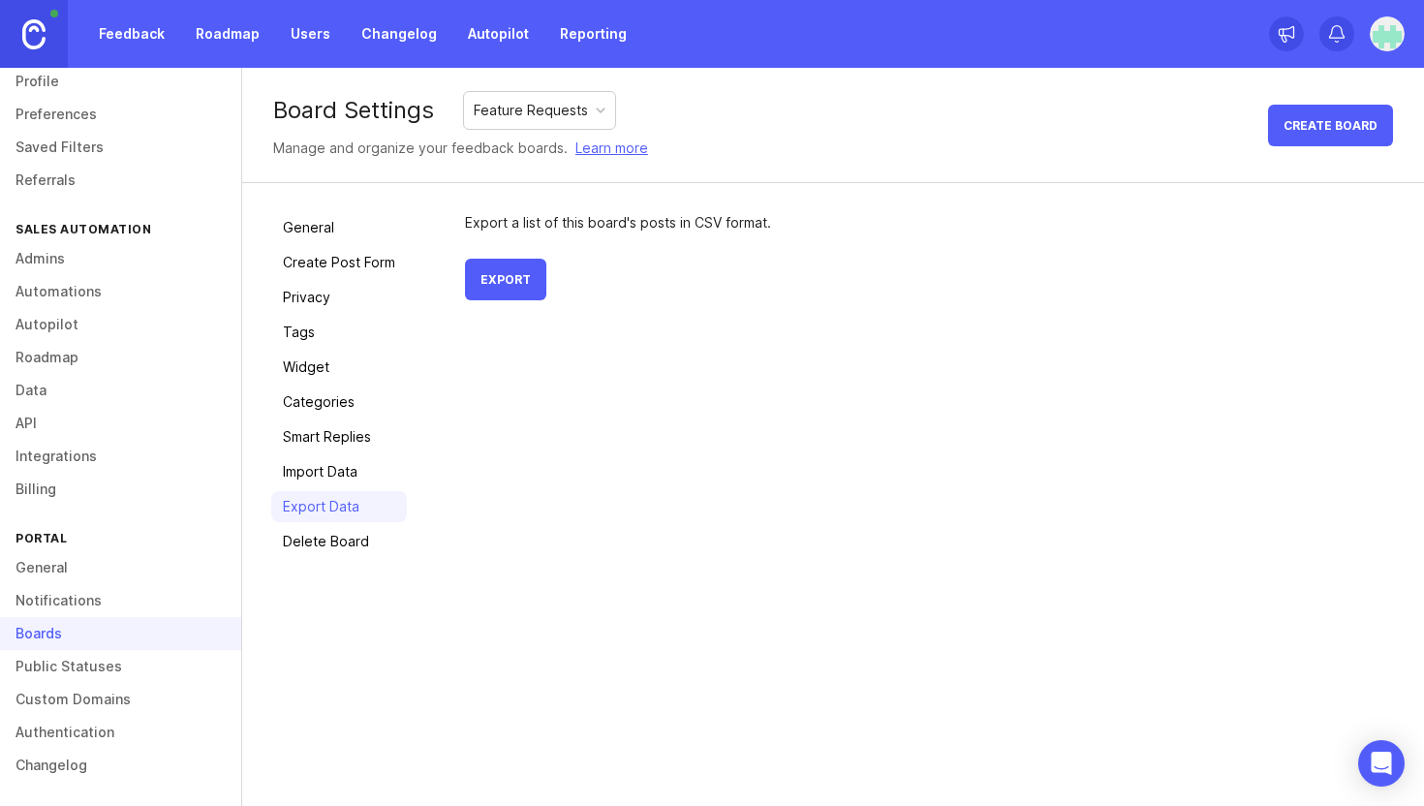
click at [312, 471] on link "Import Data" at bounding box center [339, 471] width 136 height 31
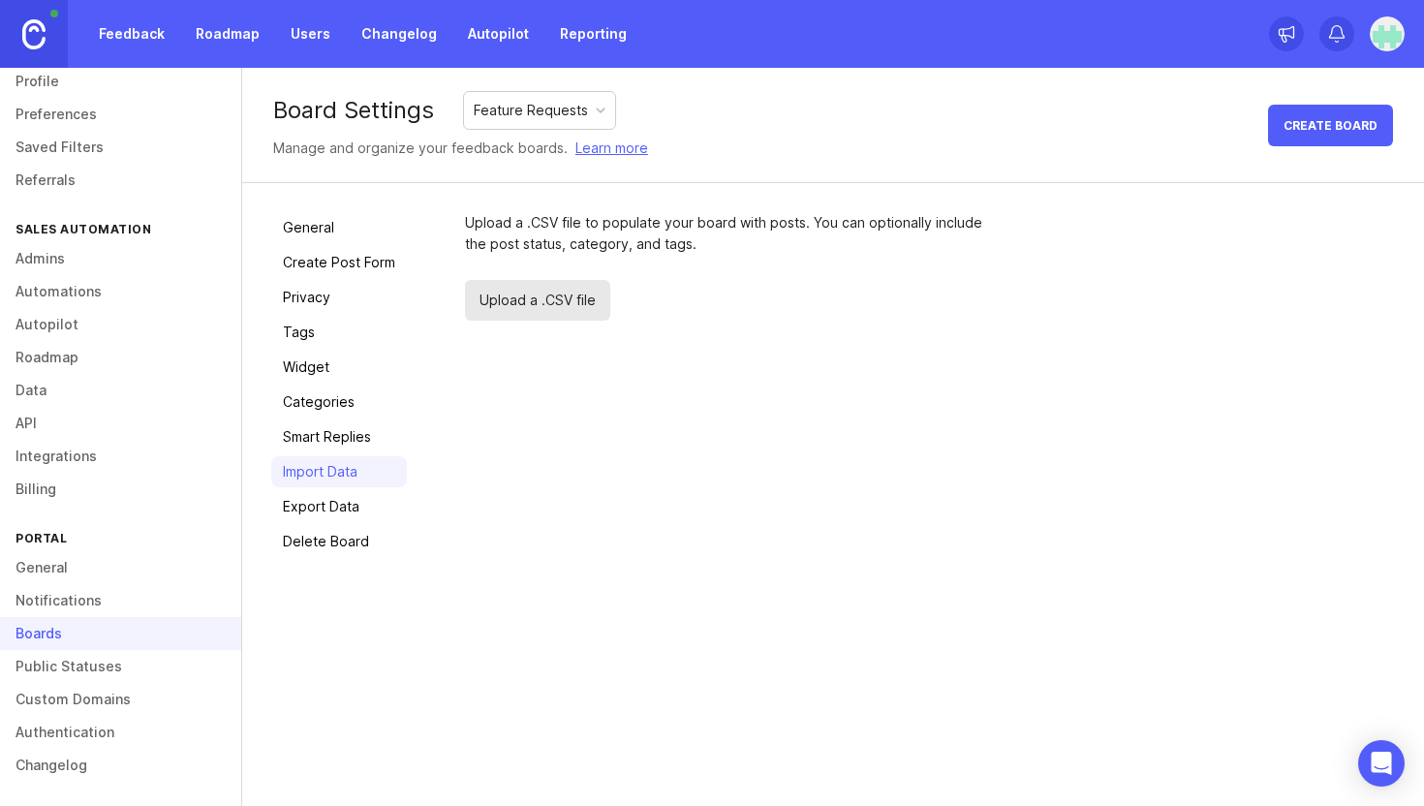
click at [312, 432] on link "Smart Replies" at bounding box center [339, 436] width 136 height 31
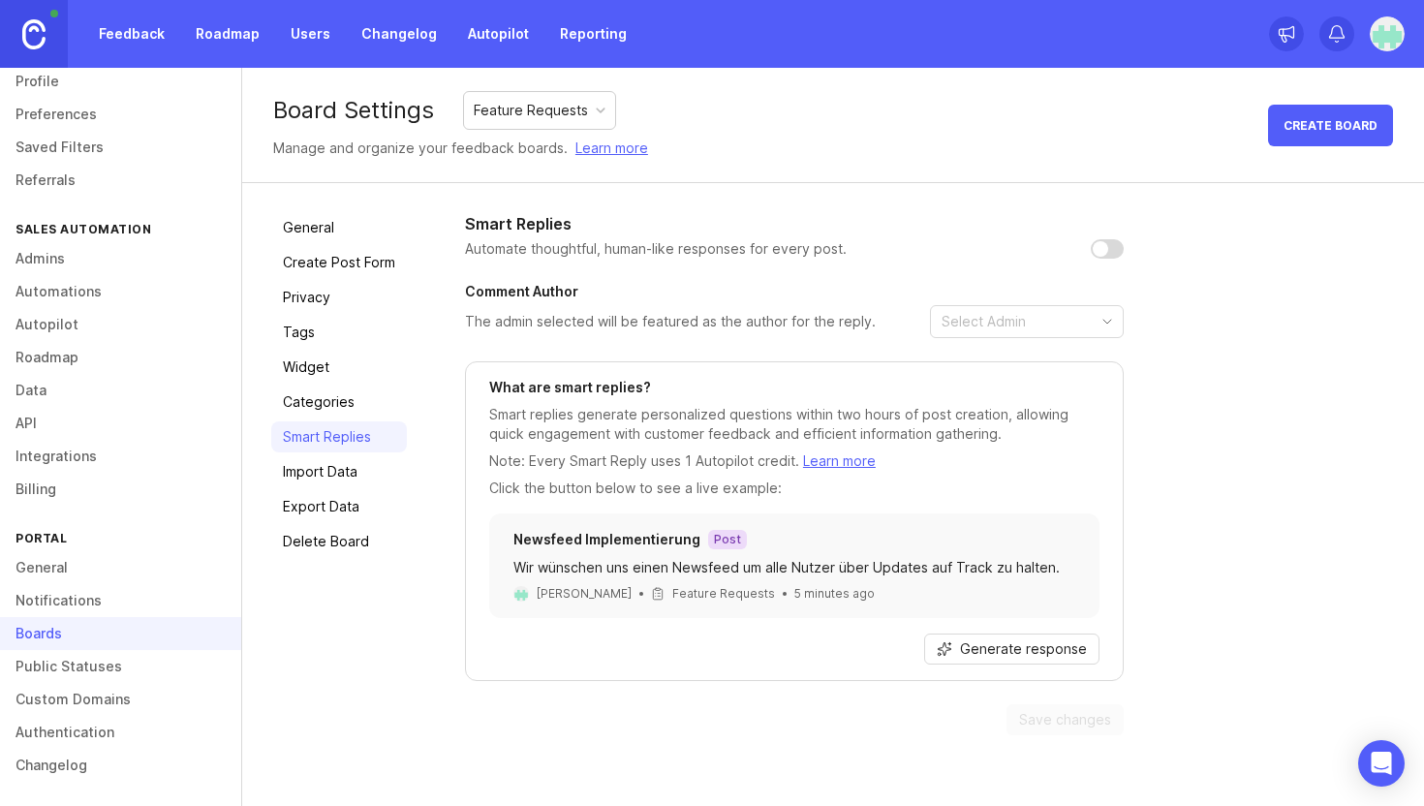
click at [69, 668] on link "Public Statuses" at bounding box center [120, 666] width 241 height 33
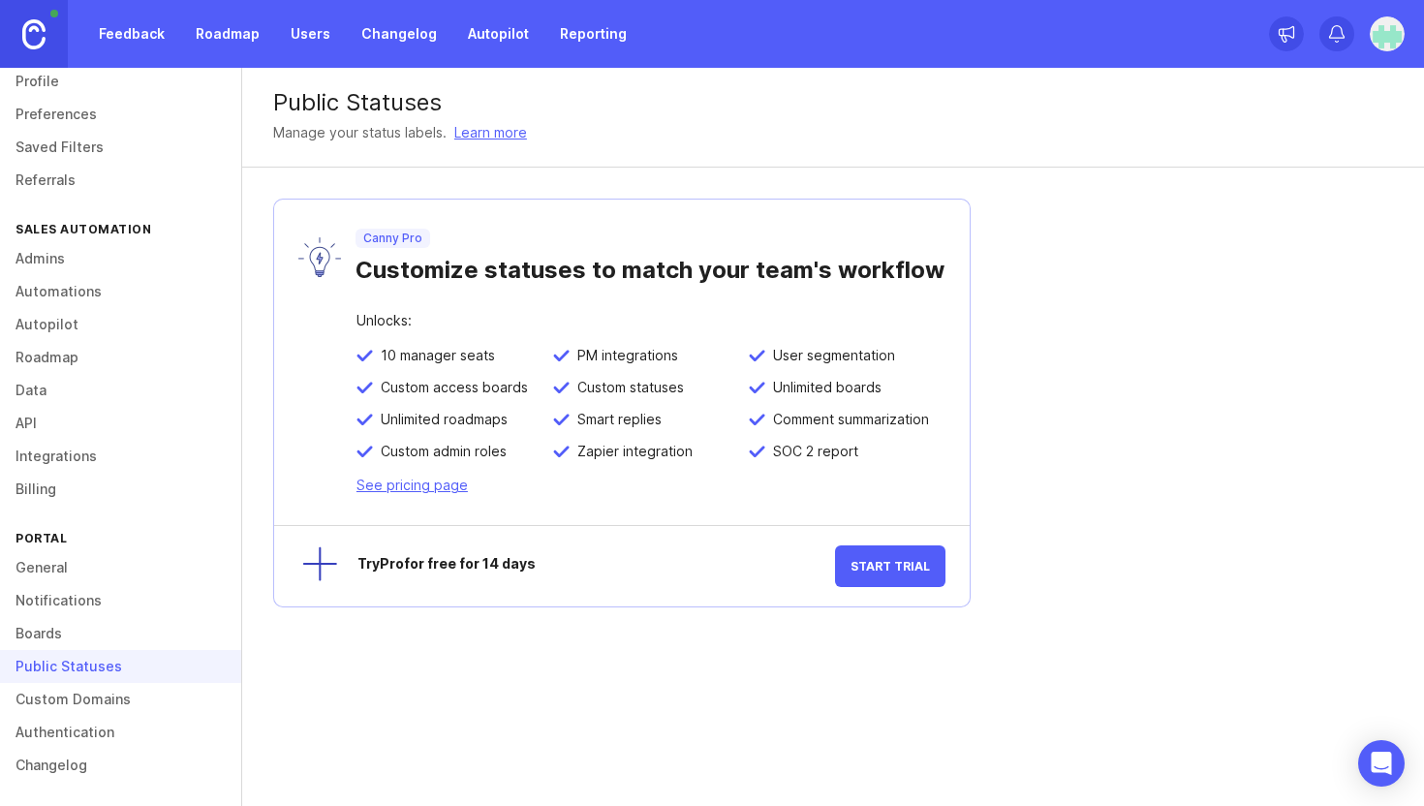
click at [65, 694] on link "Custom Domains" at bounding box center [120, 699] width 241 height 33
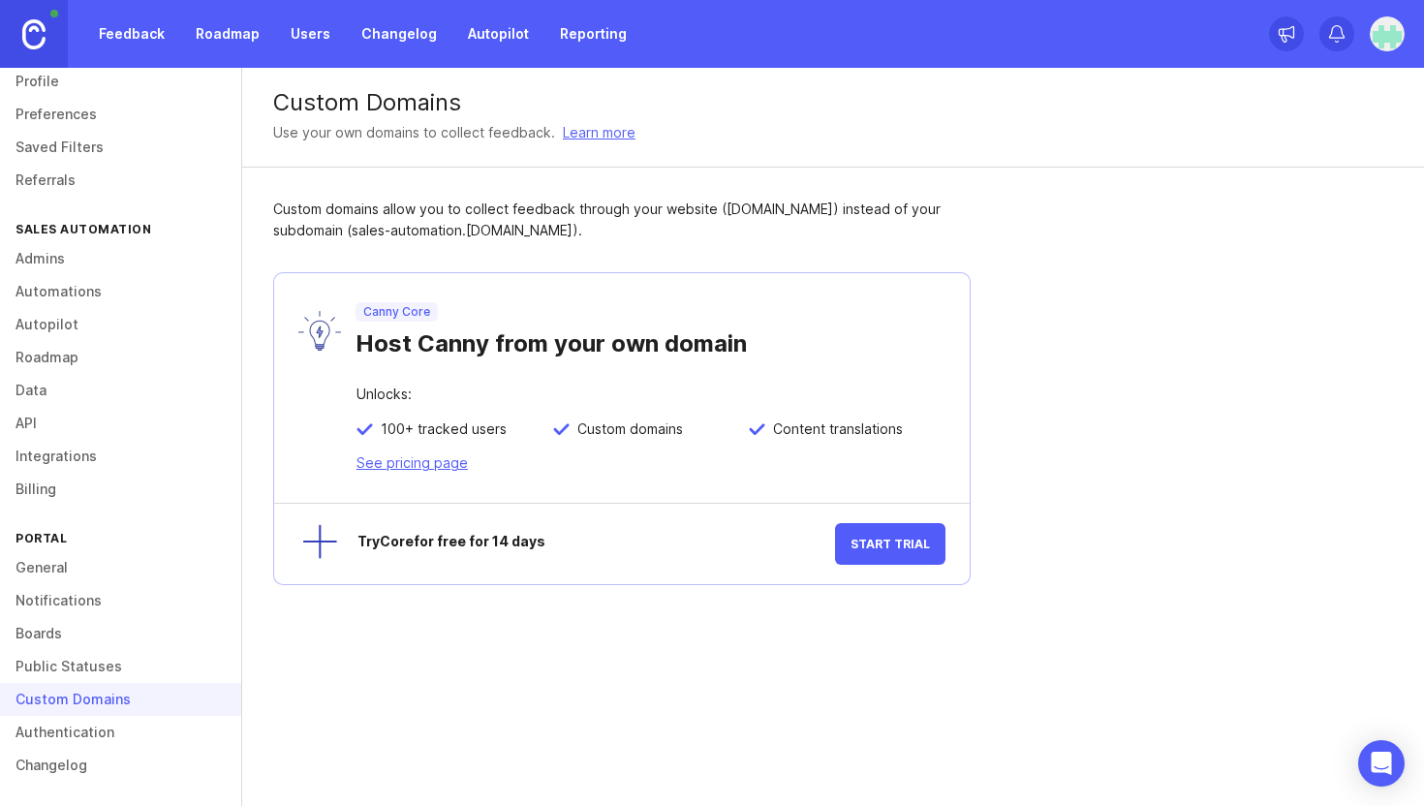
click at [49, 724] on link "Authentication" at bounding box center [120, 732] width 241 height 33
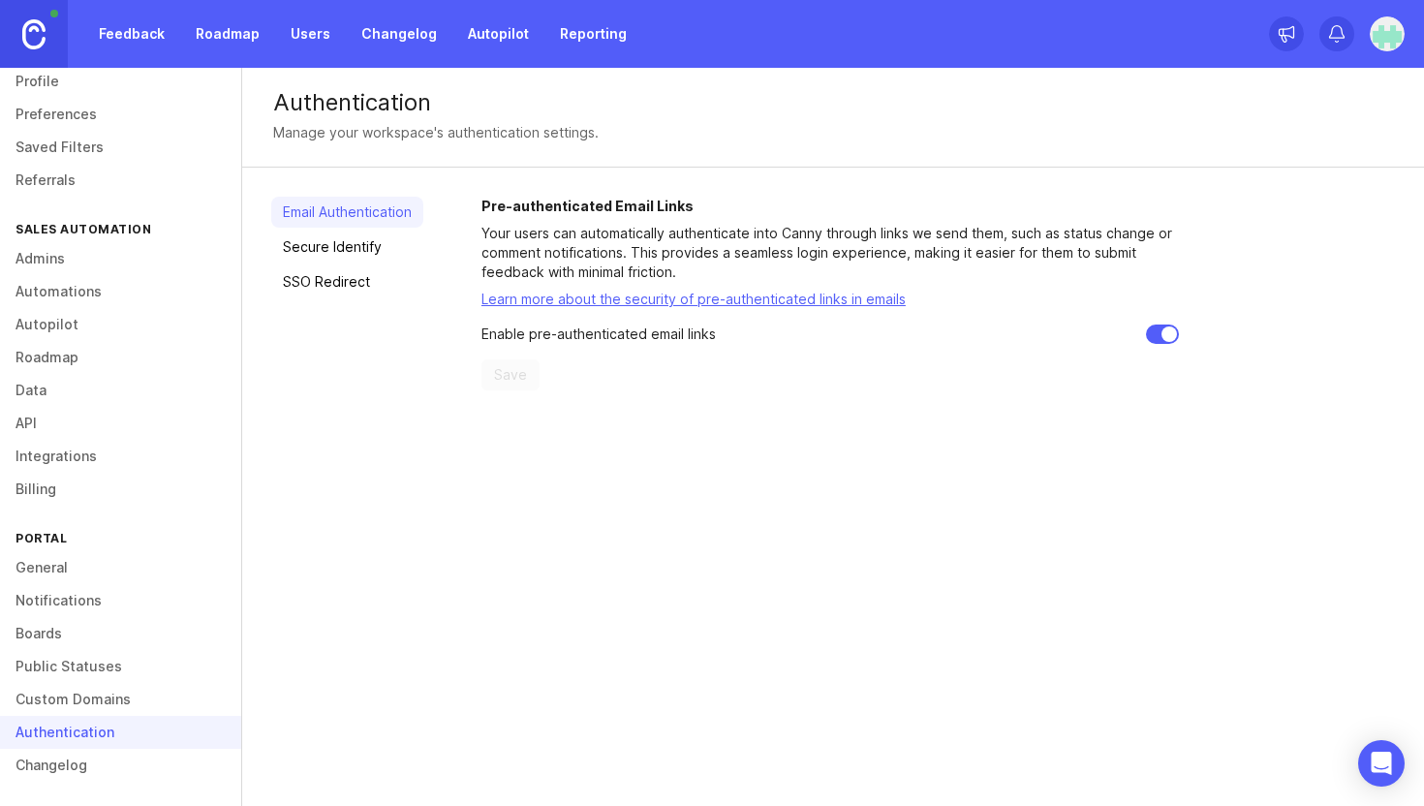
click at [43, 758] on link "Changelog" at bounding box center [120, 765] width 241 height 33
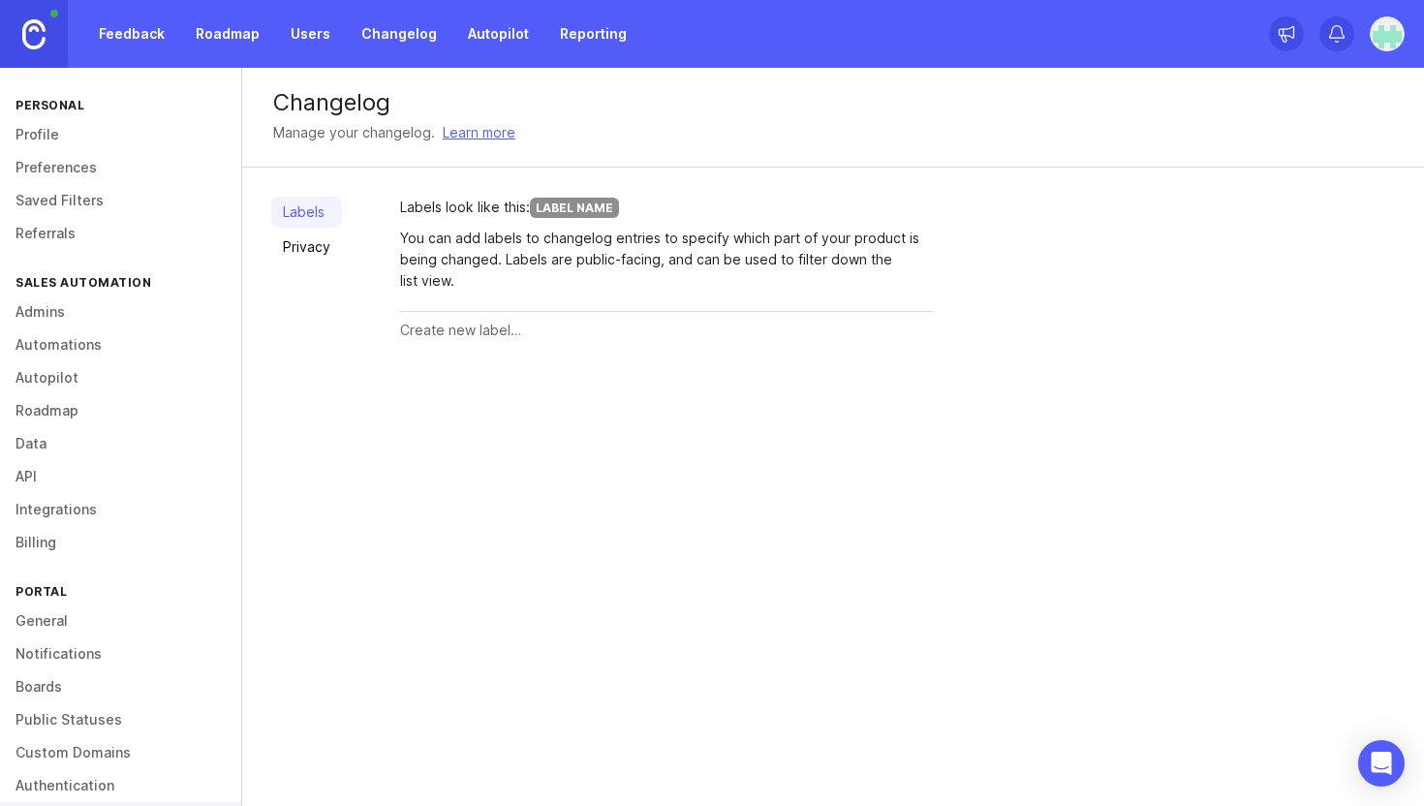
click at [53, 147] on link "Profile" at bounding box center [120, 134] width 241 height 33
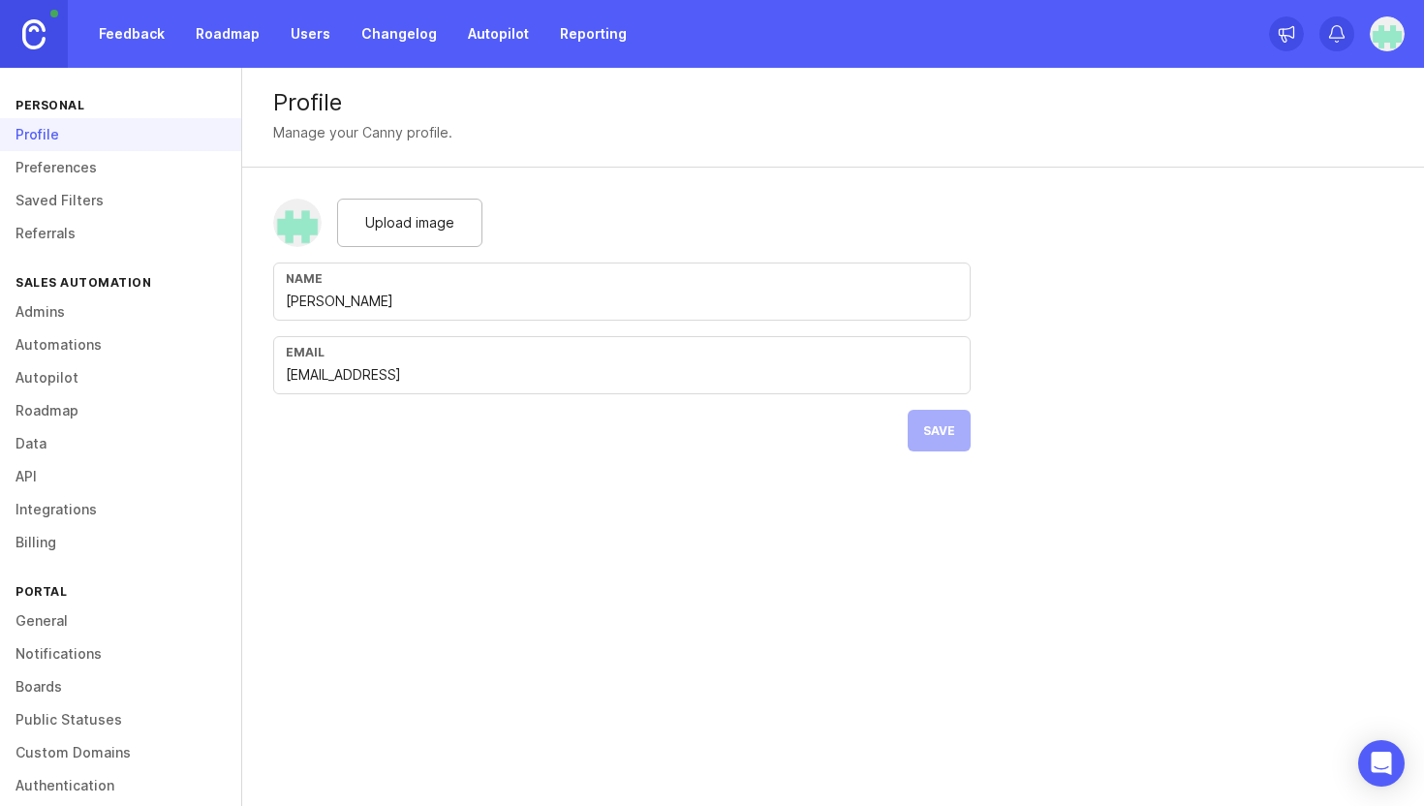
click at [57, 168] on link "Preferences" at bounding box center [120, 167] width 241 height 33
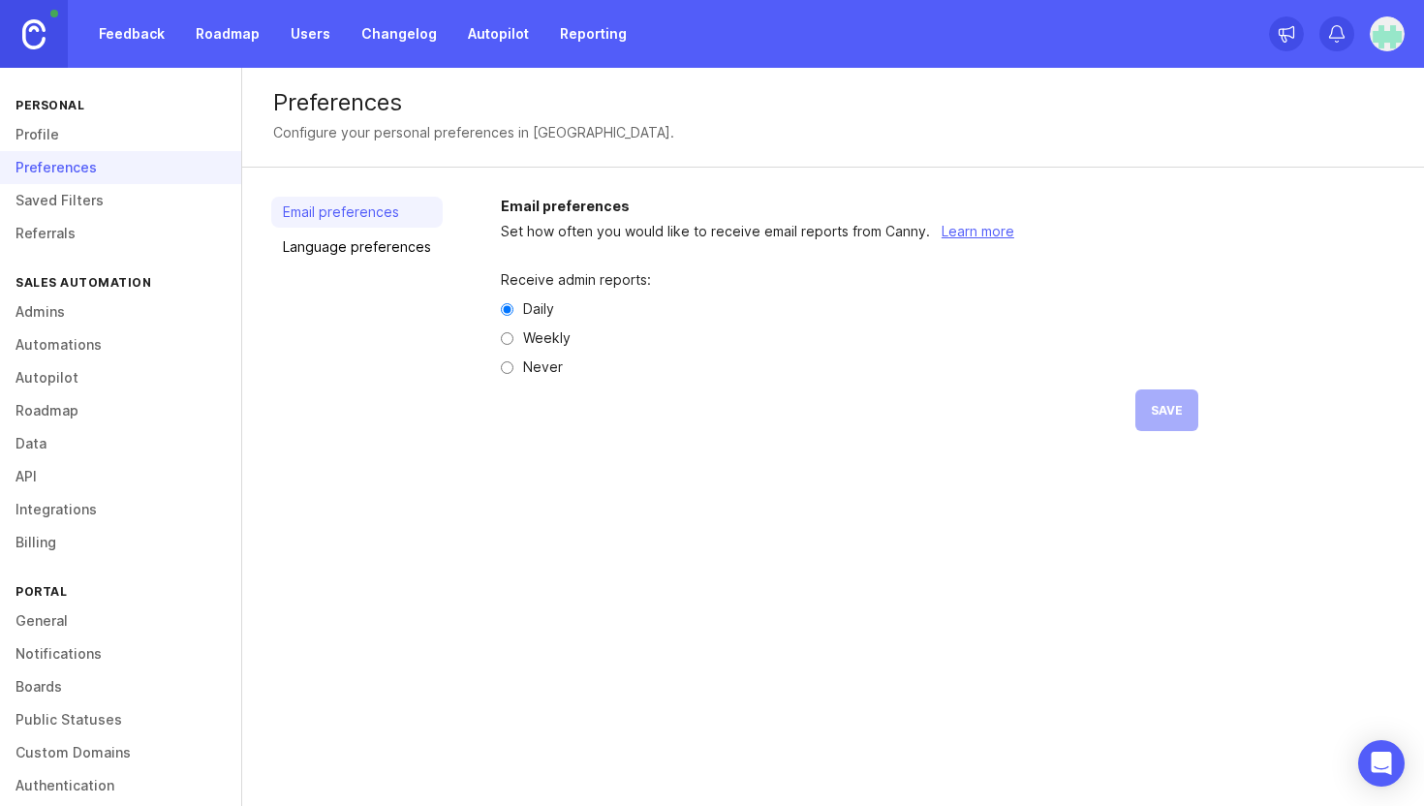
click at [48, 136] on link "Profile" at bounding box center [120, 134] width 241 height 33
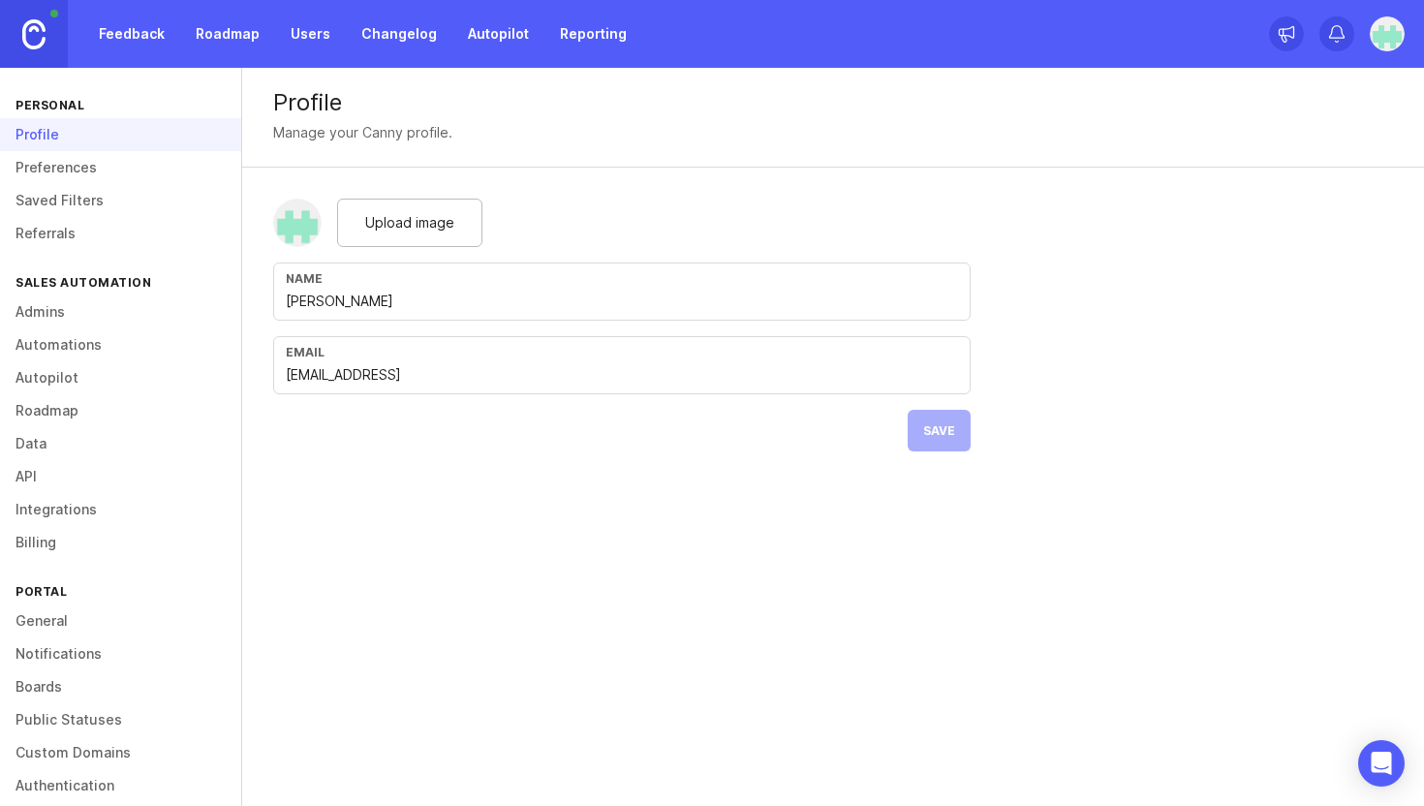
click at [392, 233] on div "Upload image" at bounding box center [409, 223] width 145 height 48
click at [638, 233] on div "Upload image" at bounding box center [621, 223] width 697 height 48
click at [221, 33] on link "Roadmap" at bounding box center [227, 33] width 87 height 35
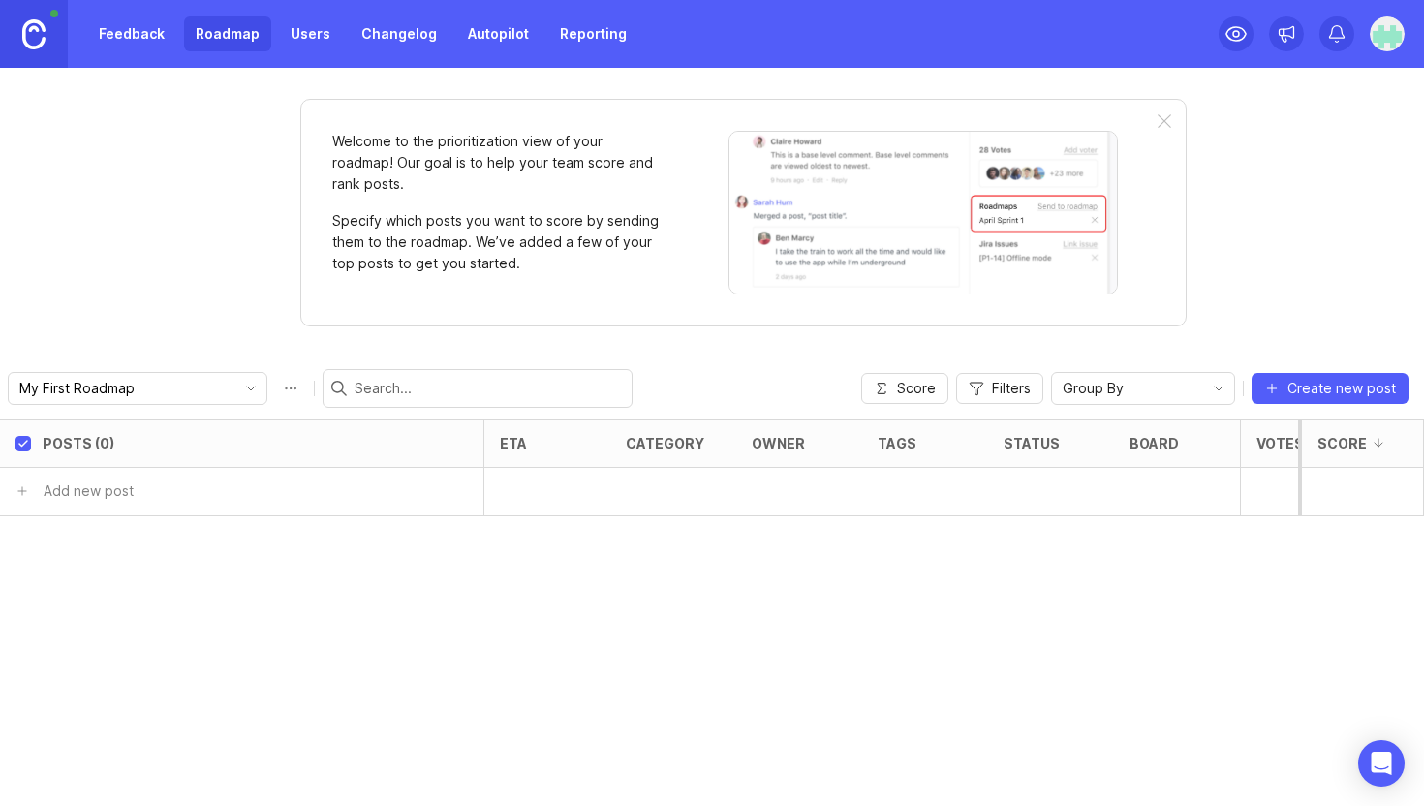
click at [164, 36] on link "Feedback" at bounding box center [131, 33] width 89 height 35
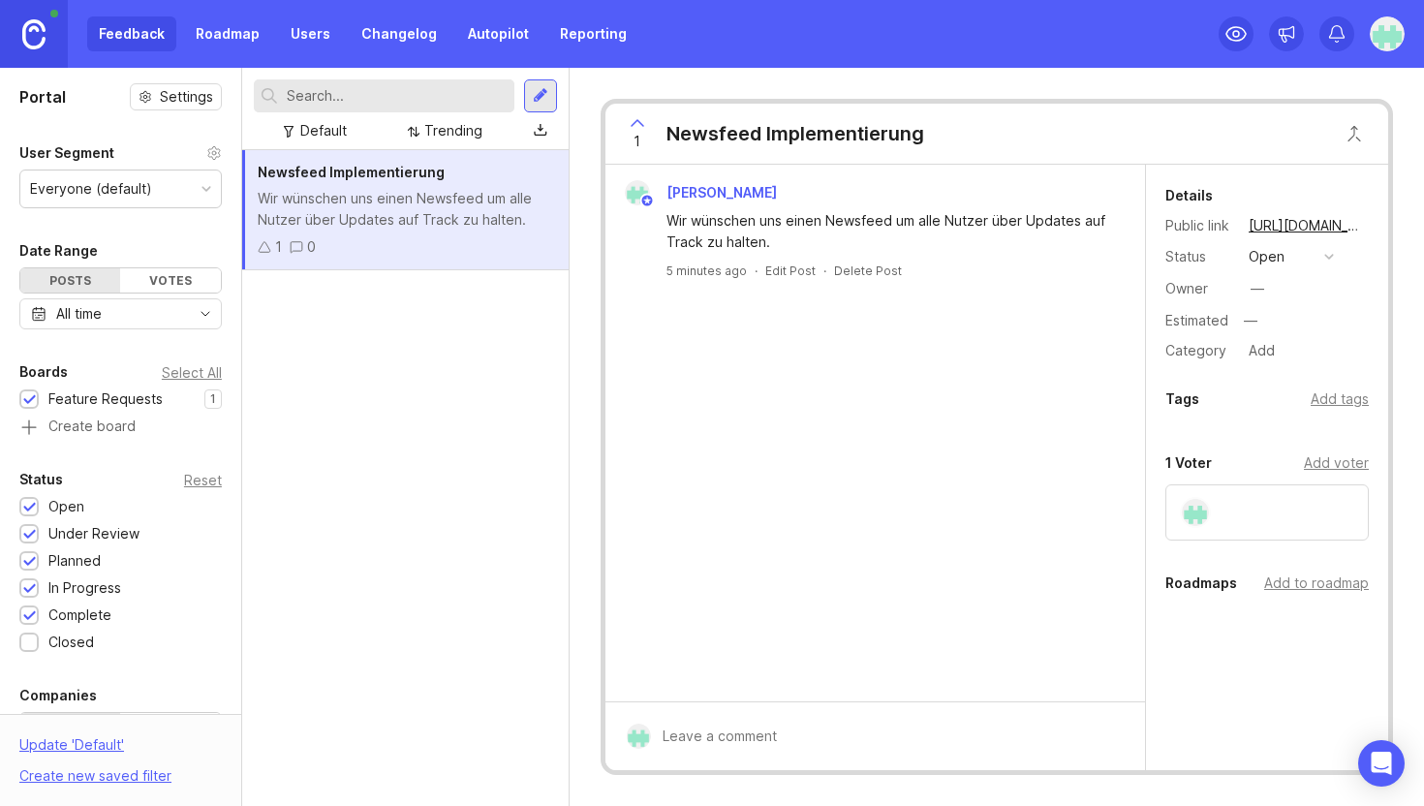
click at [395, 221] on div "Wir wünschen uns einen Newsfeed um alle Nutzer über Updates auf Track zu halten." at bounding box center [405, 209] width 295 height 43
click at [1369, 223] on button "copy icon" at bounding box center [1382, 225] width 27 height 27
click at [216, 32] on link "Roadmap" at bounding box center [227, 33] width 87 height 35
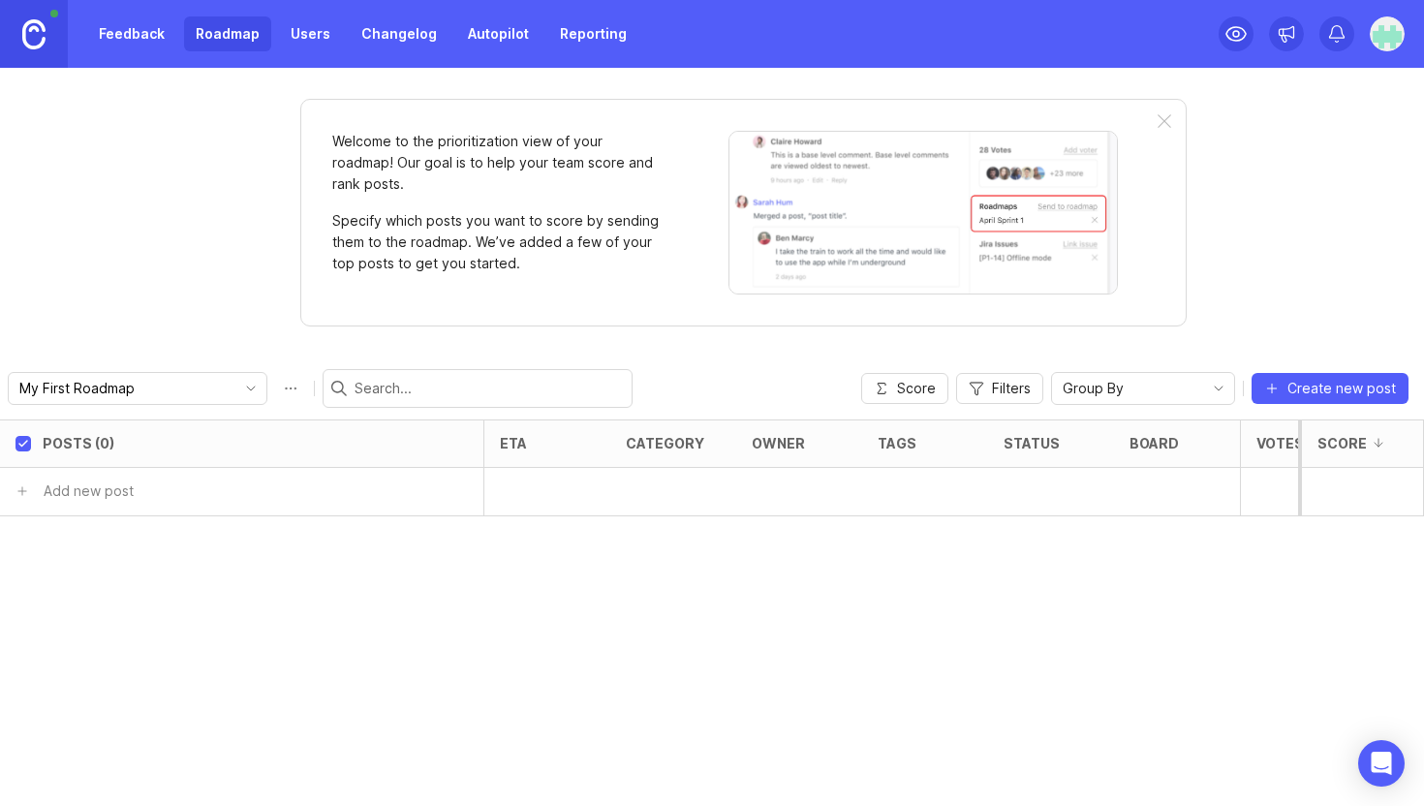
click at [121, 30] on link "Feedback" at bounding box center [131, 33] width 89 height 35
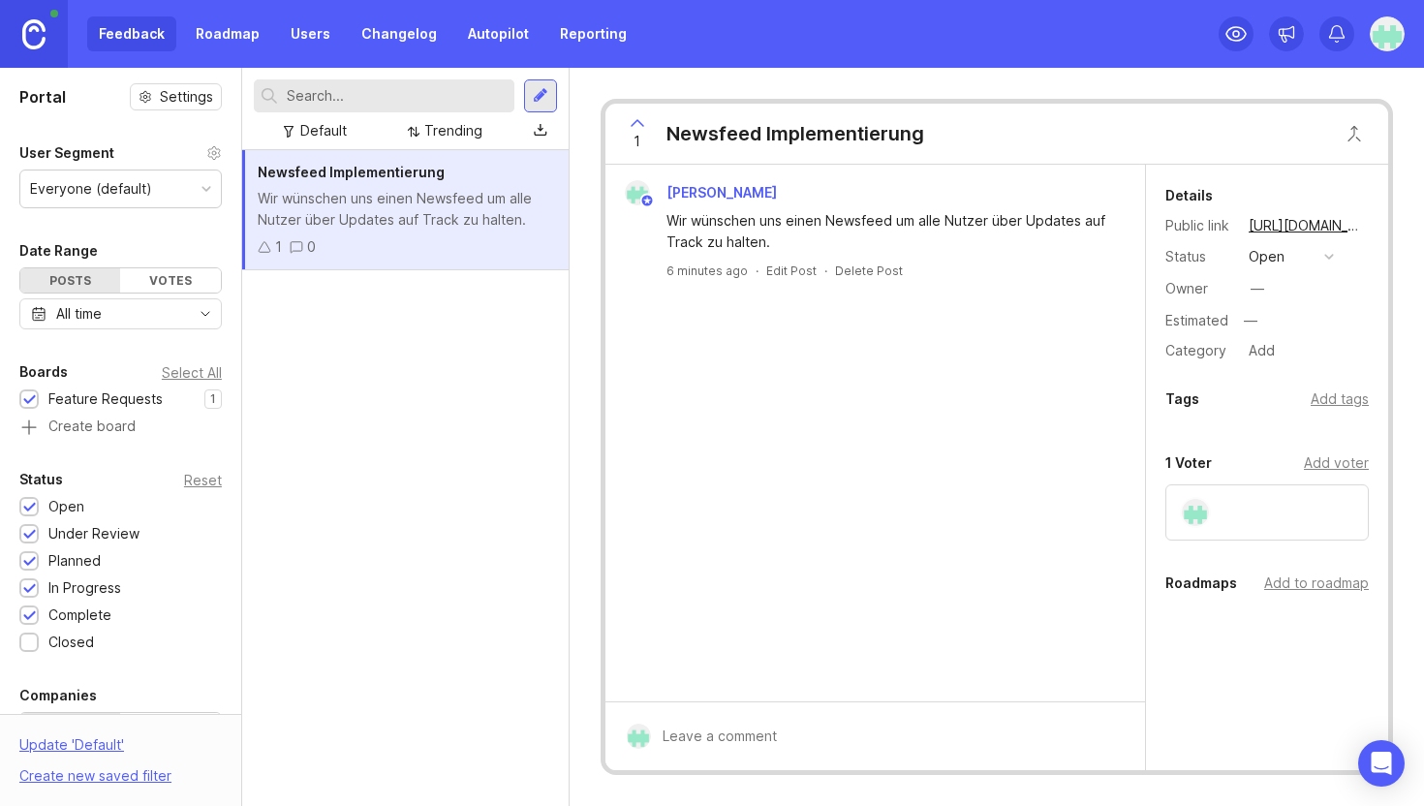
click at [314, 36] on link "Users" at bounding box center [310, 33] width 63 height 35
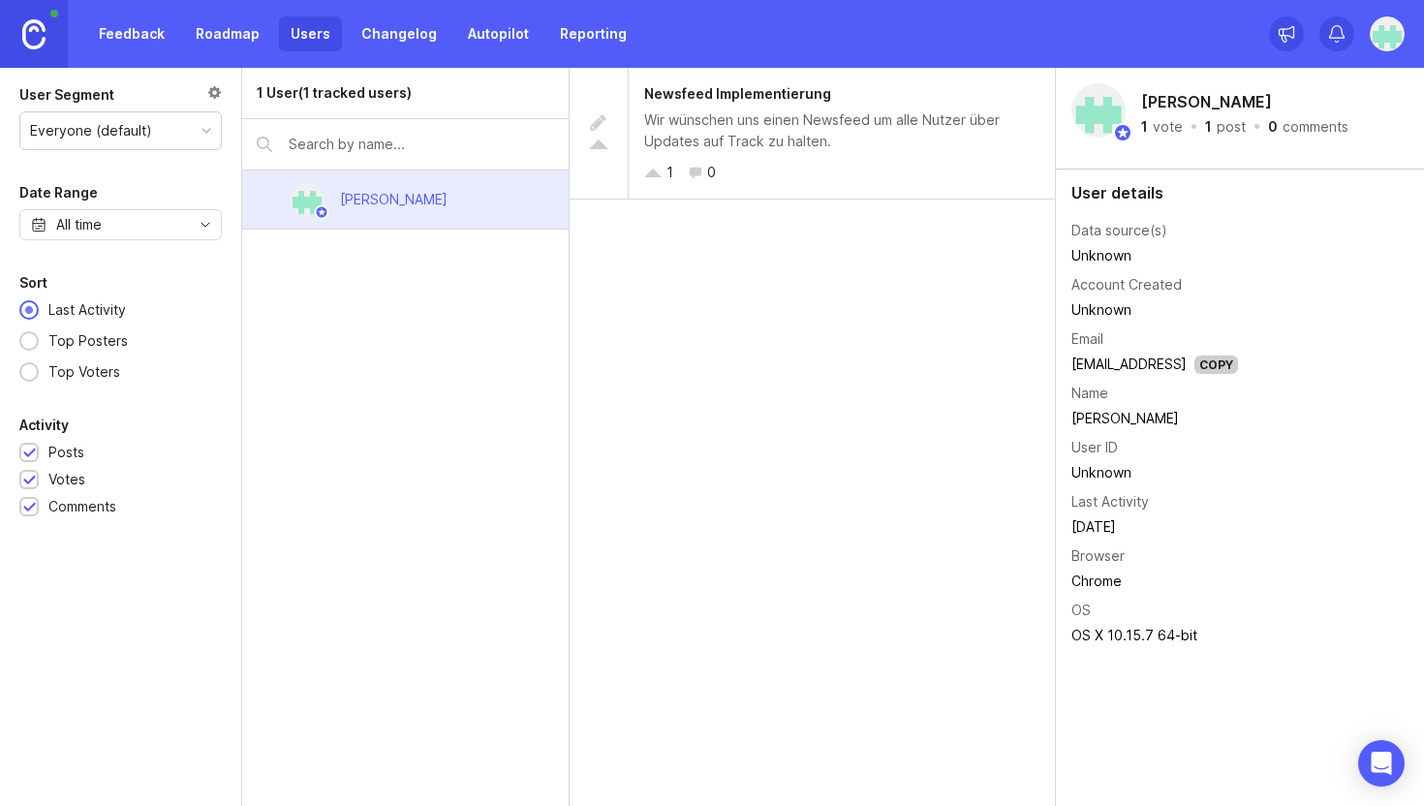
click at [217, 38] on link "Roadmap" at bounding box center [227, 33] width 87 height 35
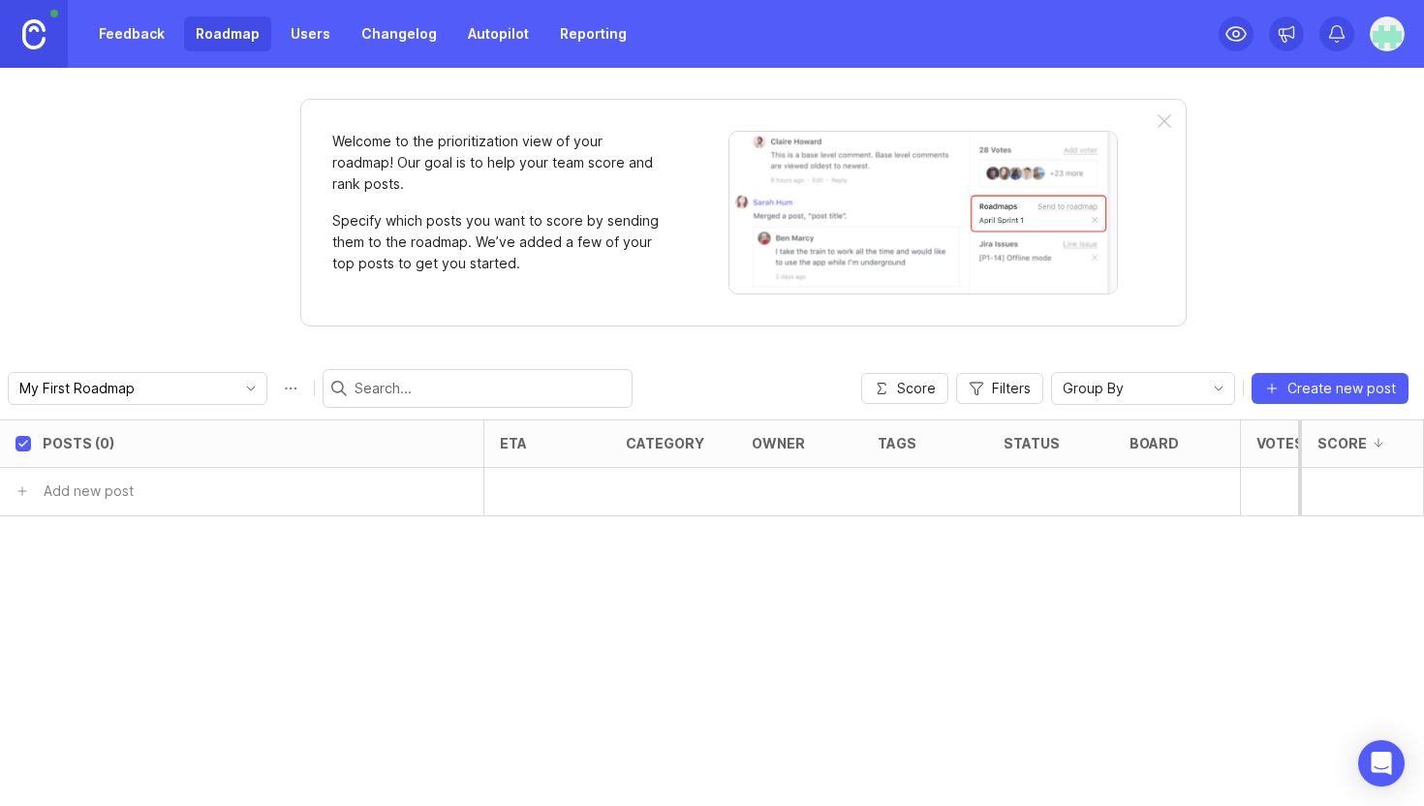
click at [49, 23] on link at bounding box center [34, 34] width 68 height 68
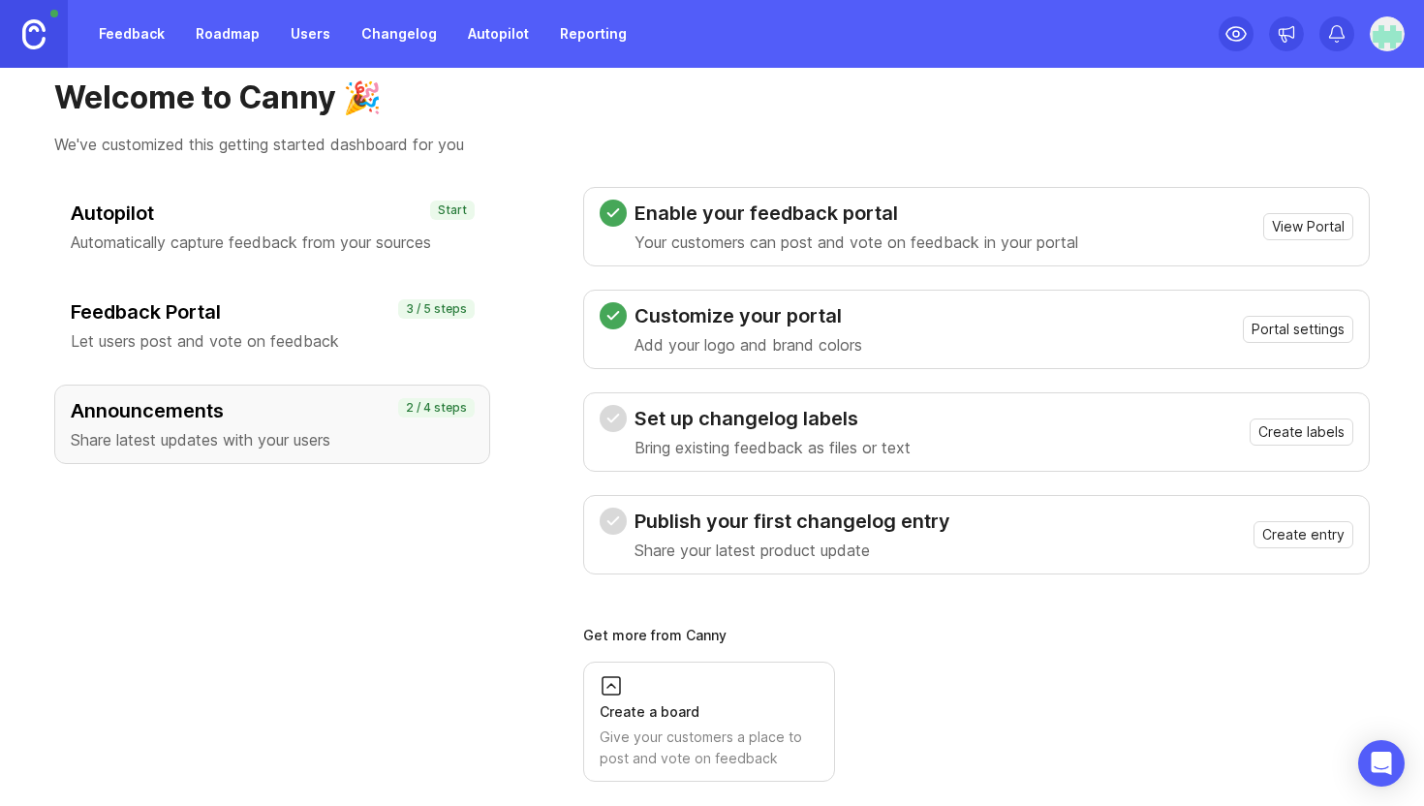
scroll to position [58, 0]
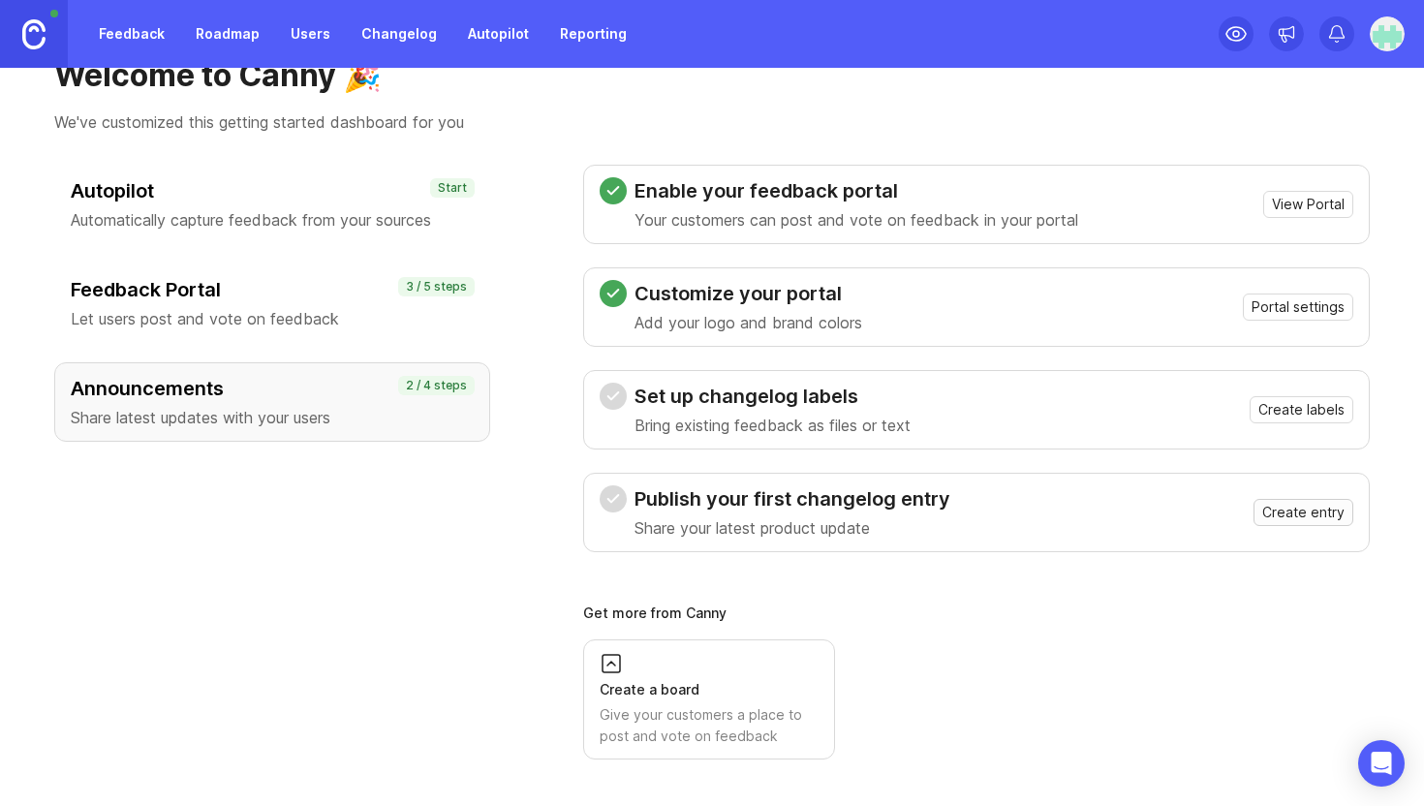
click at [1277, 518] on span "Create entry" at bounding box center [1303, 512] width 82 height 19
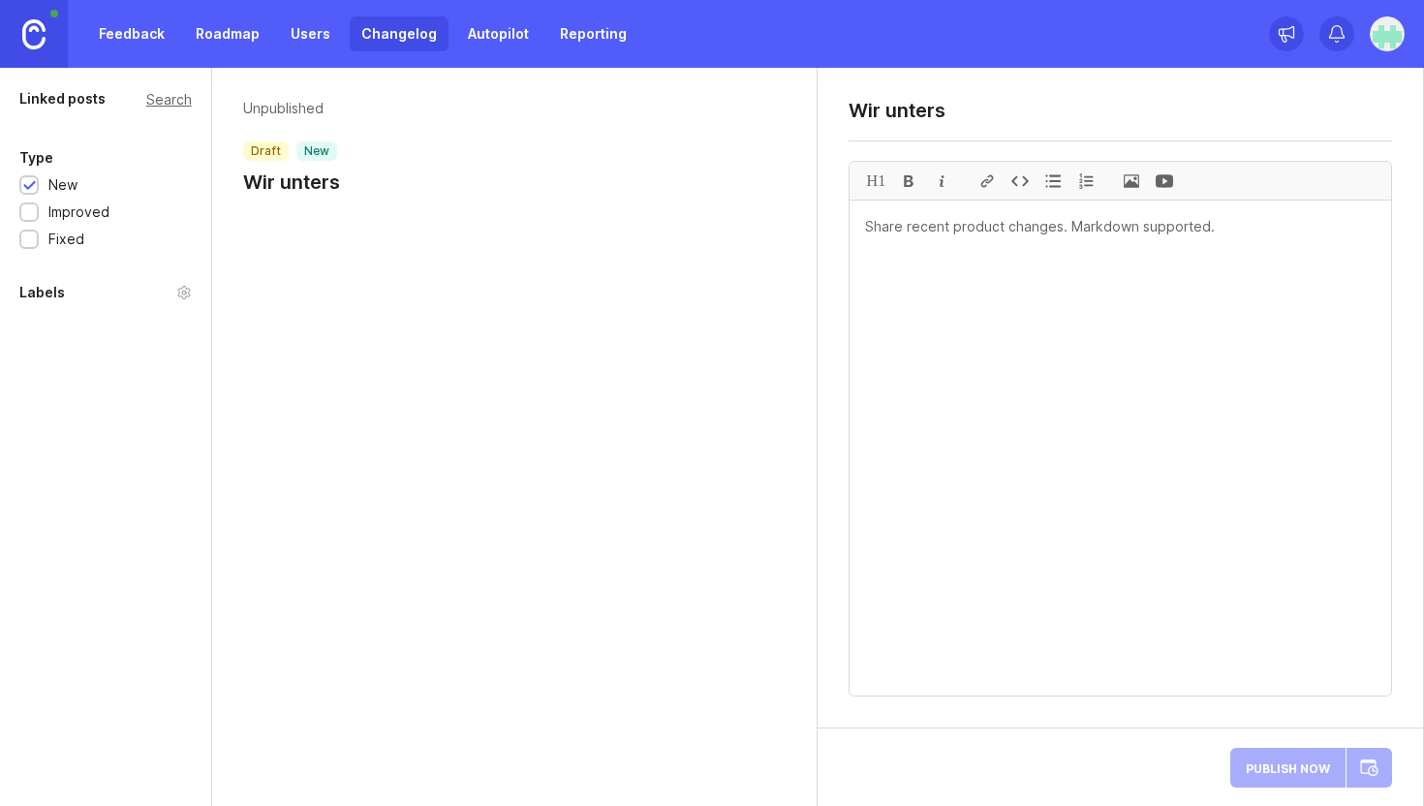
type textarea "Wir unterst"
click at [926, 110] on textarea "Newsfeed" at bounding box center [1120, 110] width 543 height 23
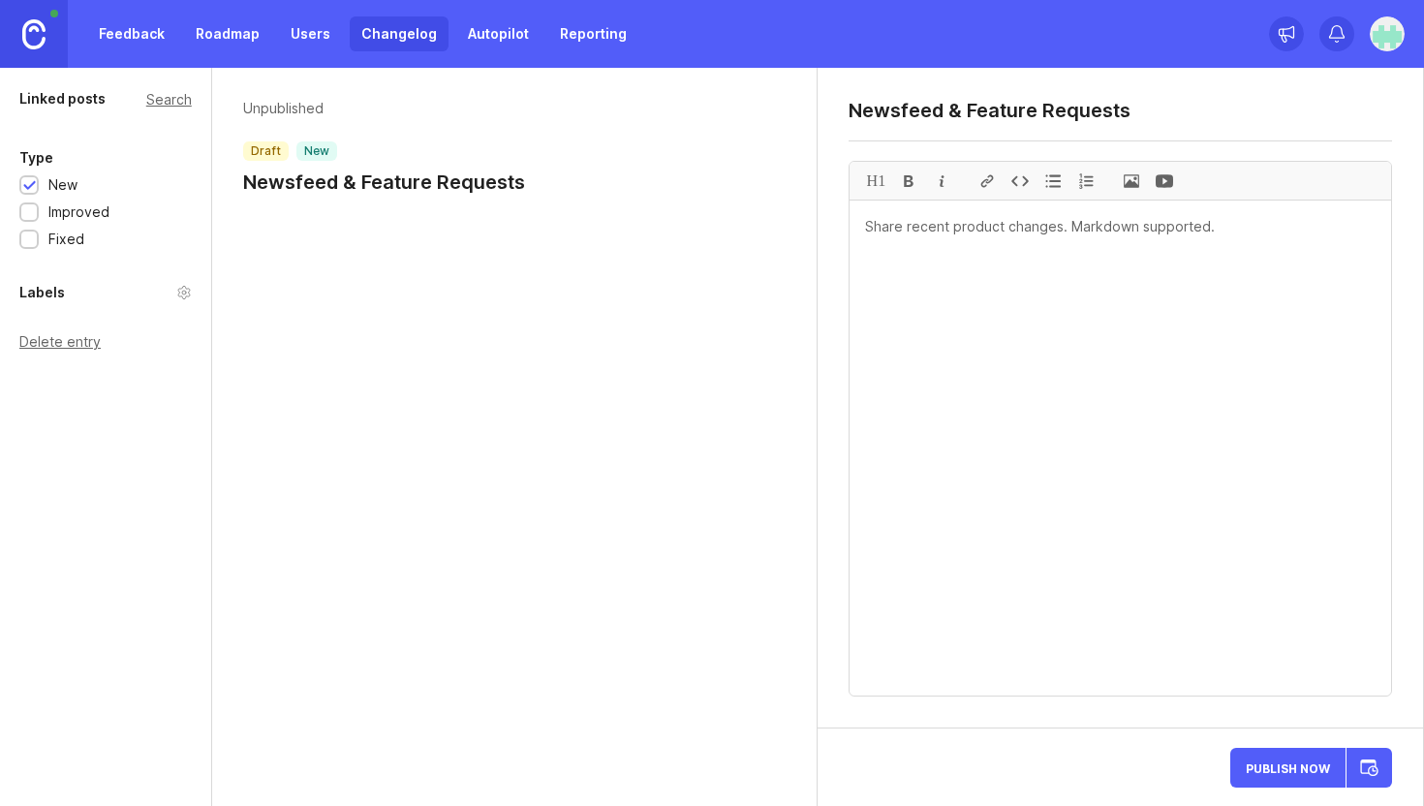
type textarea "Newsfeed & Feature Requests"
click at [971, 255] on textarea at bounding box center [1121, 448] width 542 height 495
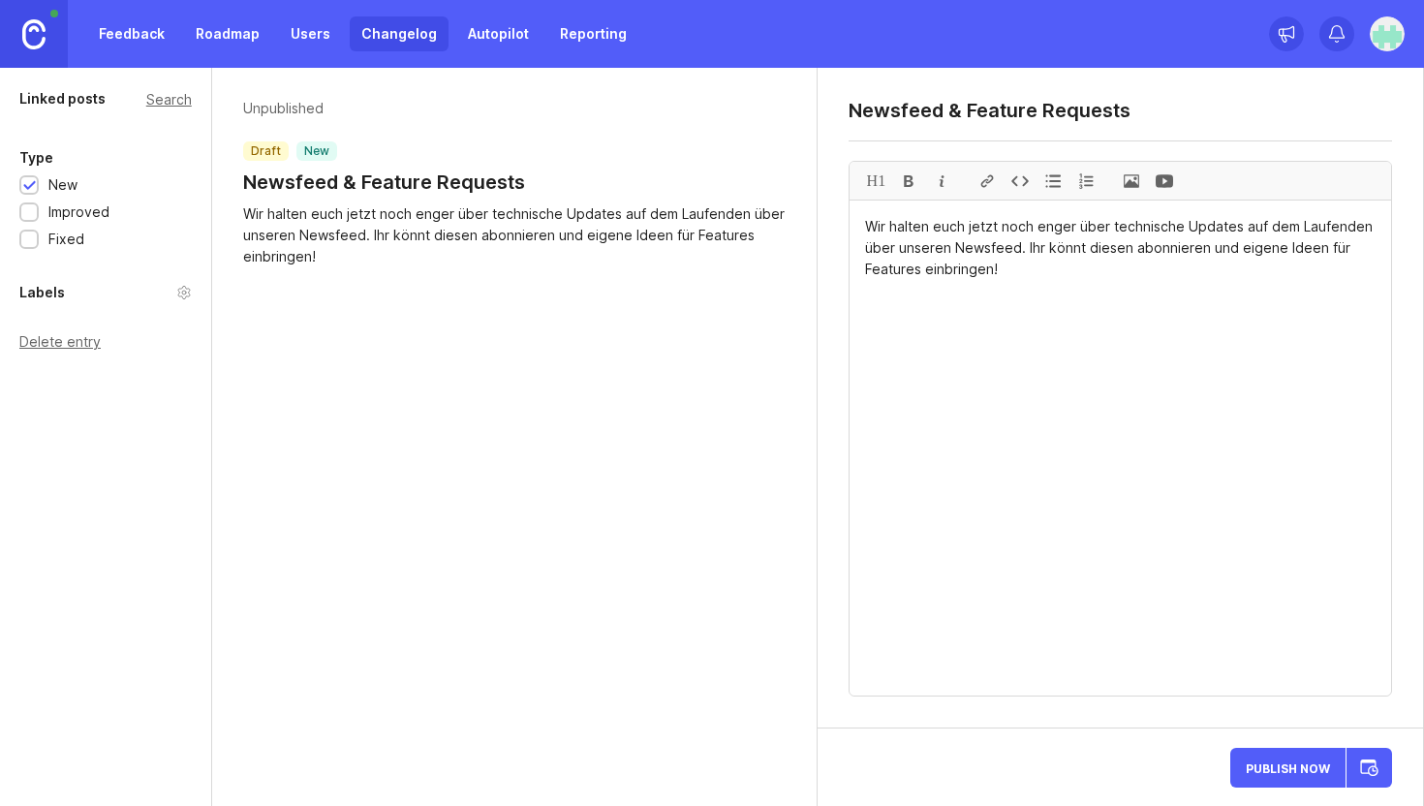
type textarea "Wir halten euch jetzt noch enger über technische Updates auf dem Laufenden über…"
click at [1279, 774] on span "Publish Now" at bounding box center [1288, 767] width 84 height 13
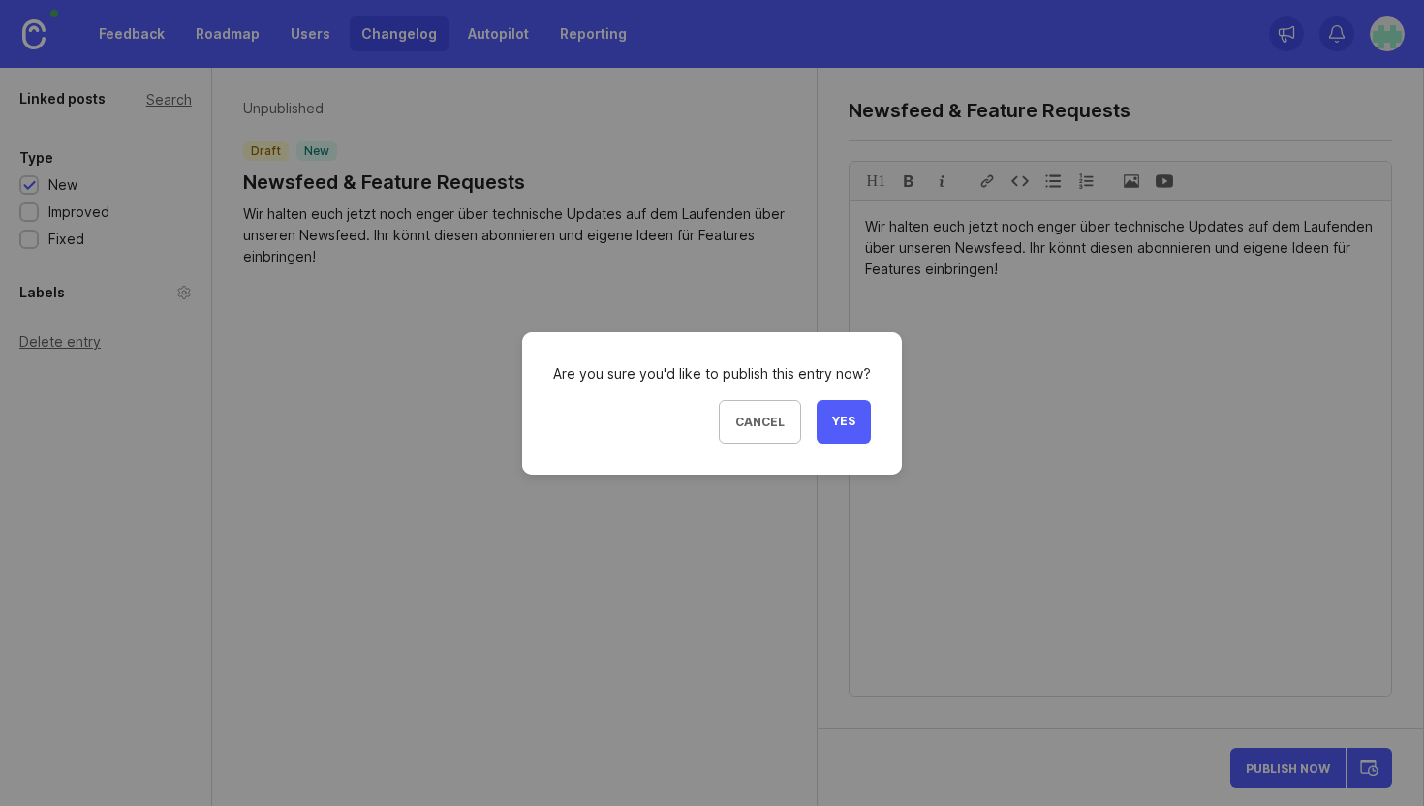
click at [835, 426] on span "Yes" at bounding box center [843, 422] width 23 height 16
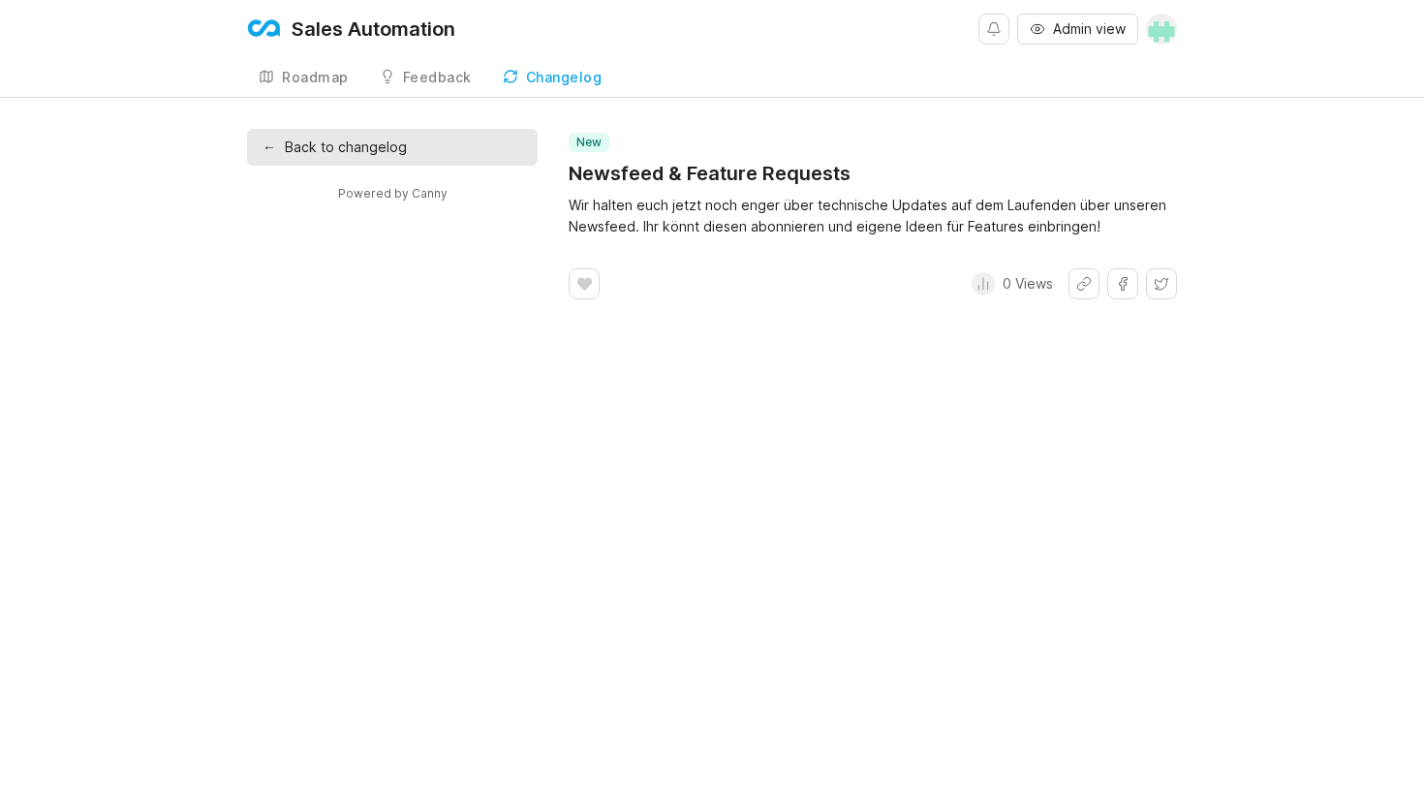
click at [264, 145] on div "←" at bounding box center [269, 147] width 13 height 21
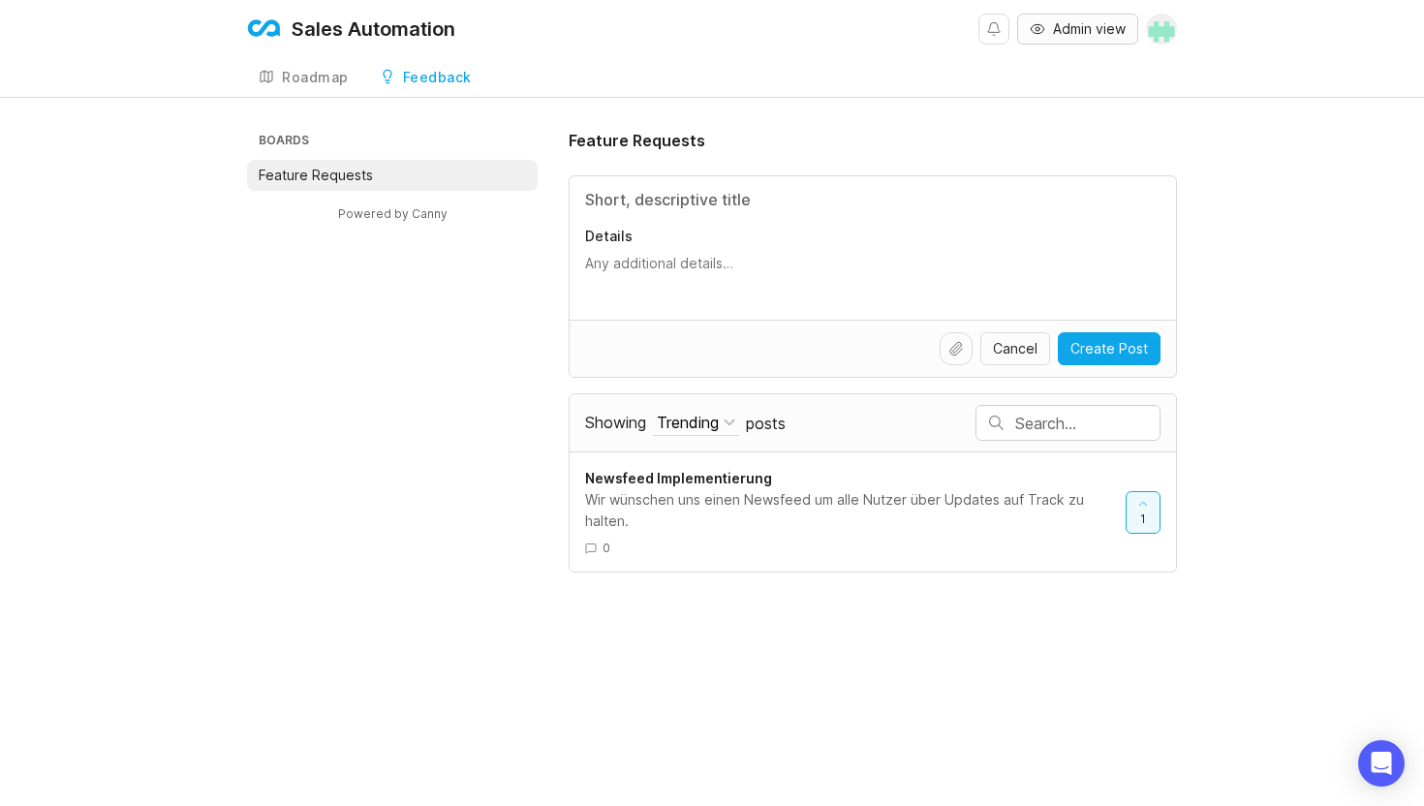
click at [1048, 38] on button "Admin view" at bounding box center [1077, 29] width 121 height 31
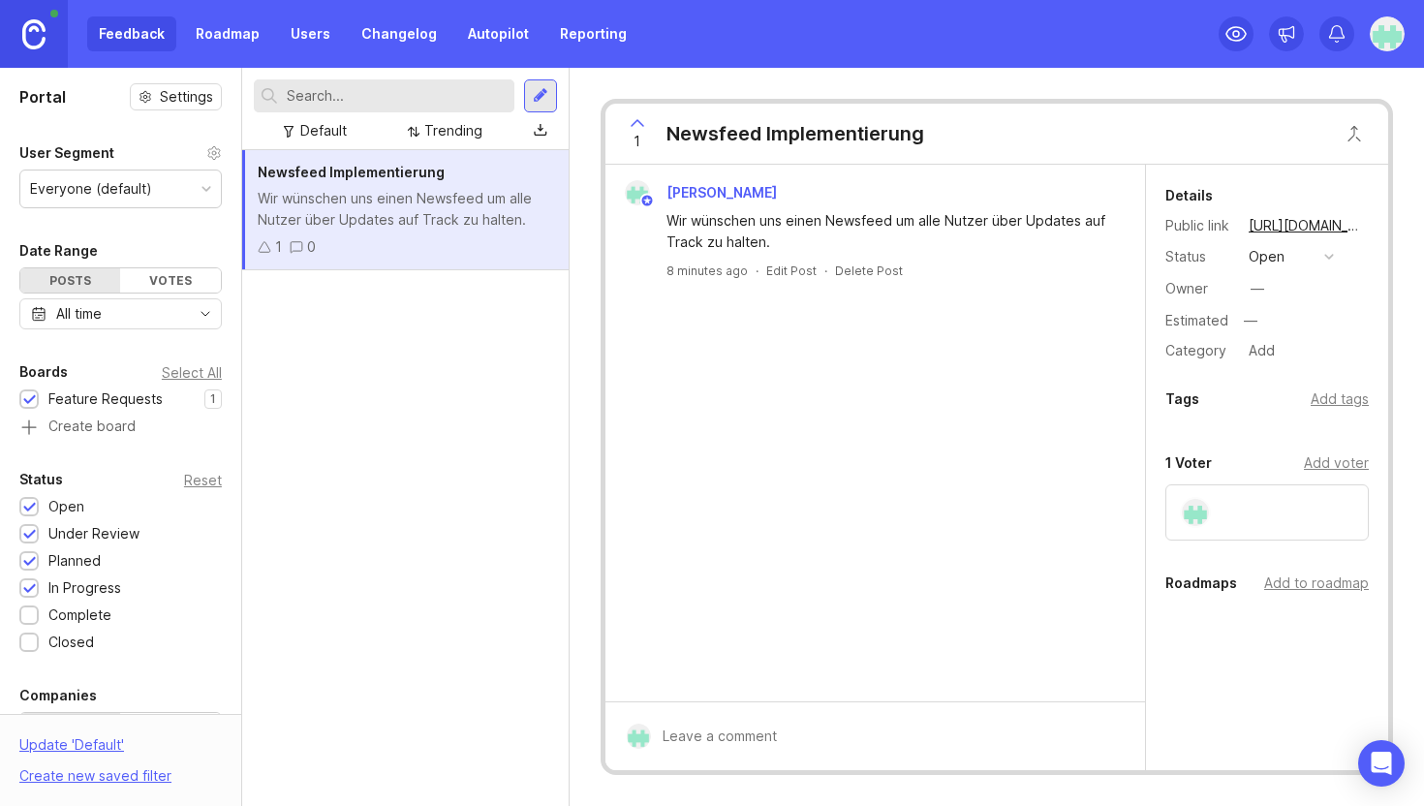
click at [438, 218] on div "Wir wünschen uns einen Newsfeed um alle Nutzer über Updates auf Track zu halten." at bounding box center [405, 209] width 295 height 43
click at [1322, 254] on button "open" at bounding box center [1291, 256] width 97 height 25
click at [1280, 430] on div "complete" at bounding box center [1289, 434] width 73 height 16
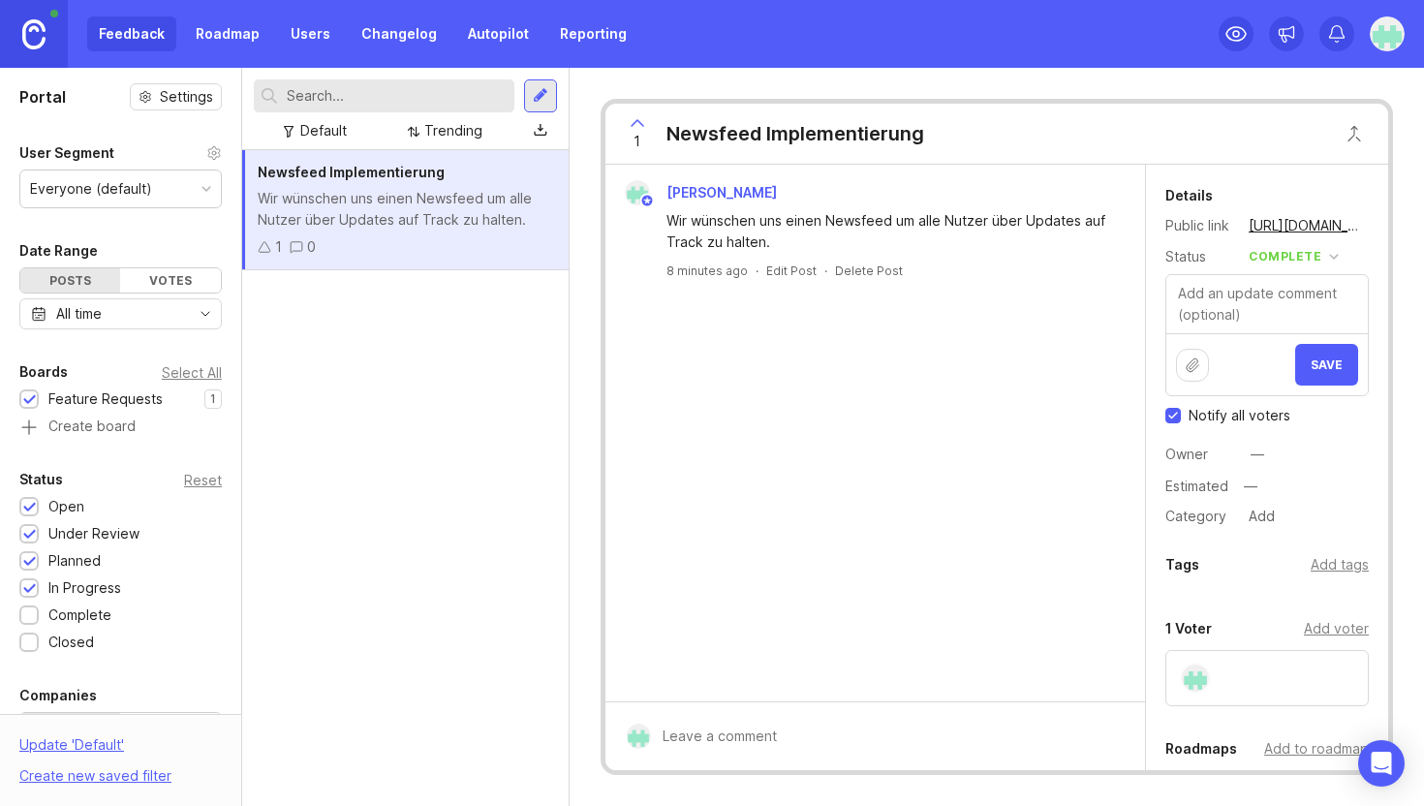
click at [1307, 376] on button "Save" at bounding box center [1326, 365] width 63 height 42
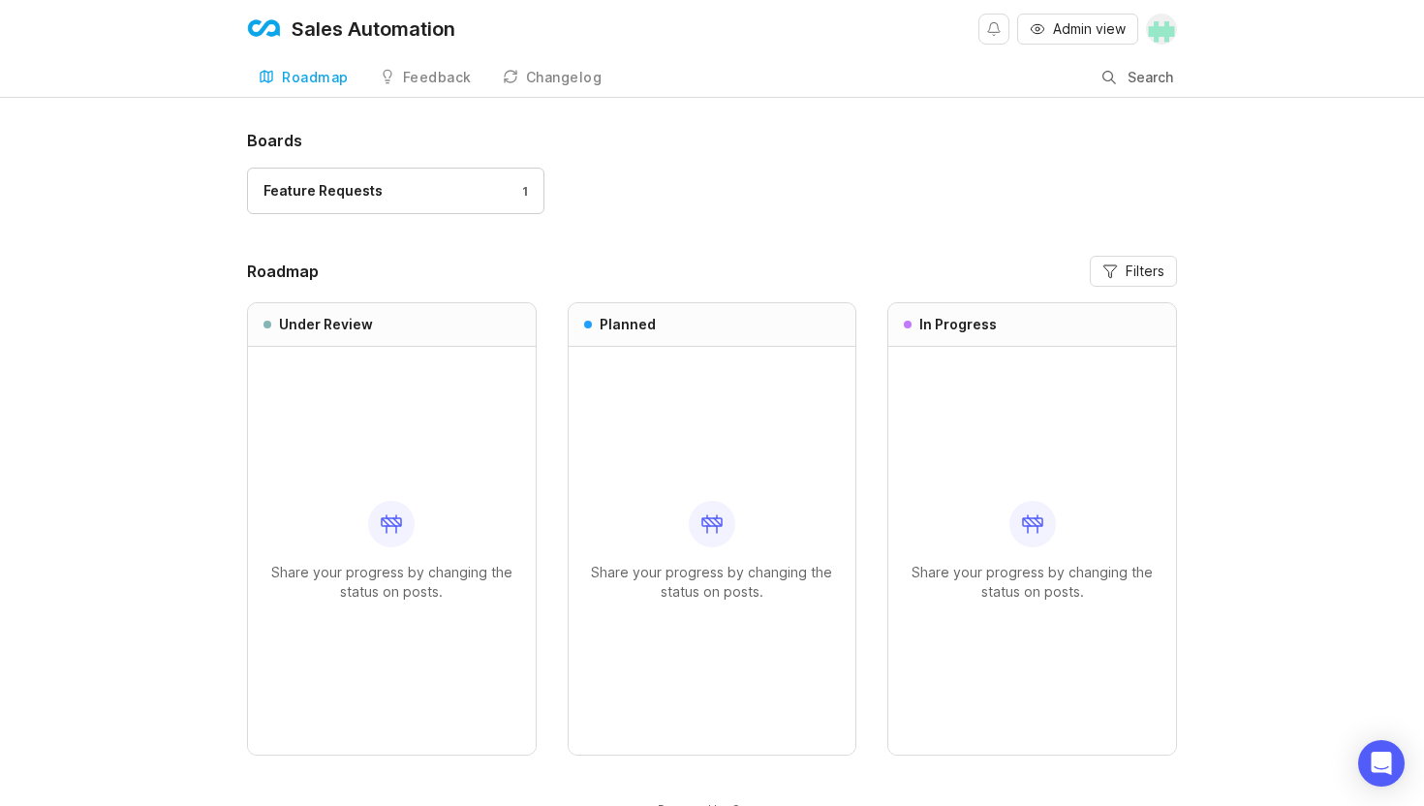
click at [441, 183] on div "Feature Requests 1" at bounding box center [395, 190] width 264 height 21
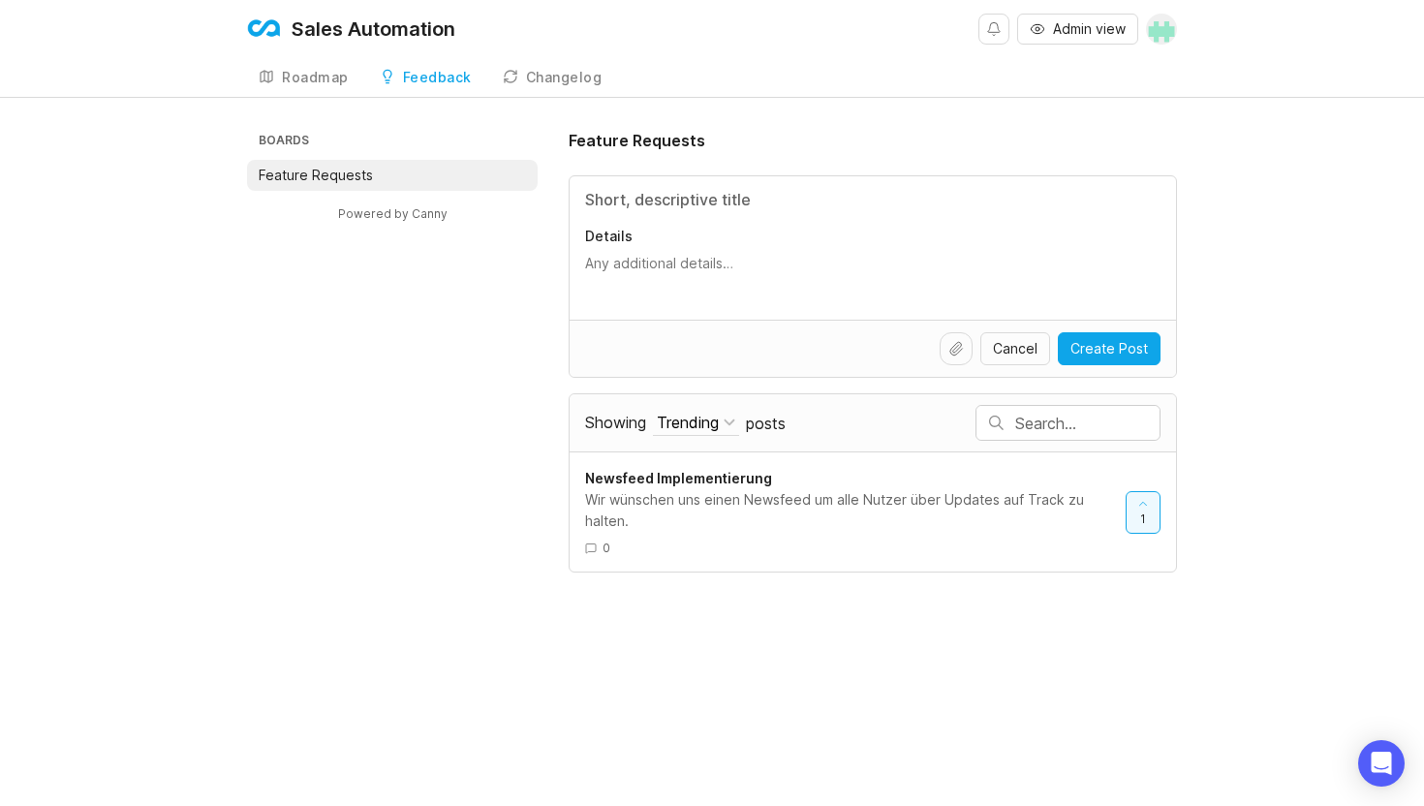
click at [886, 507] on div "Wir wünschen uns einen Newsfeed um alle Nutzer über Updates auf Track zu halten." at bounding box center [847, 510] width 525 height 43
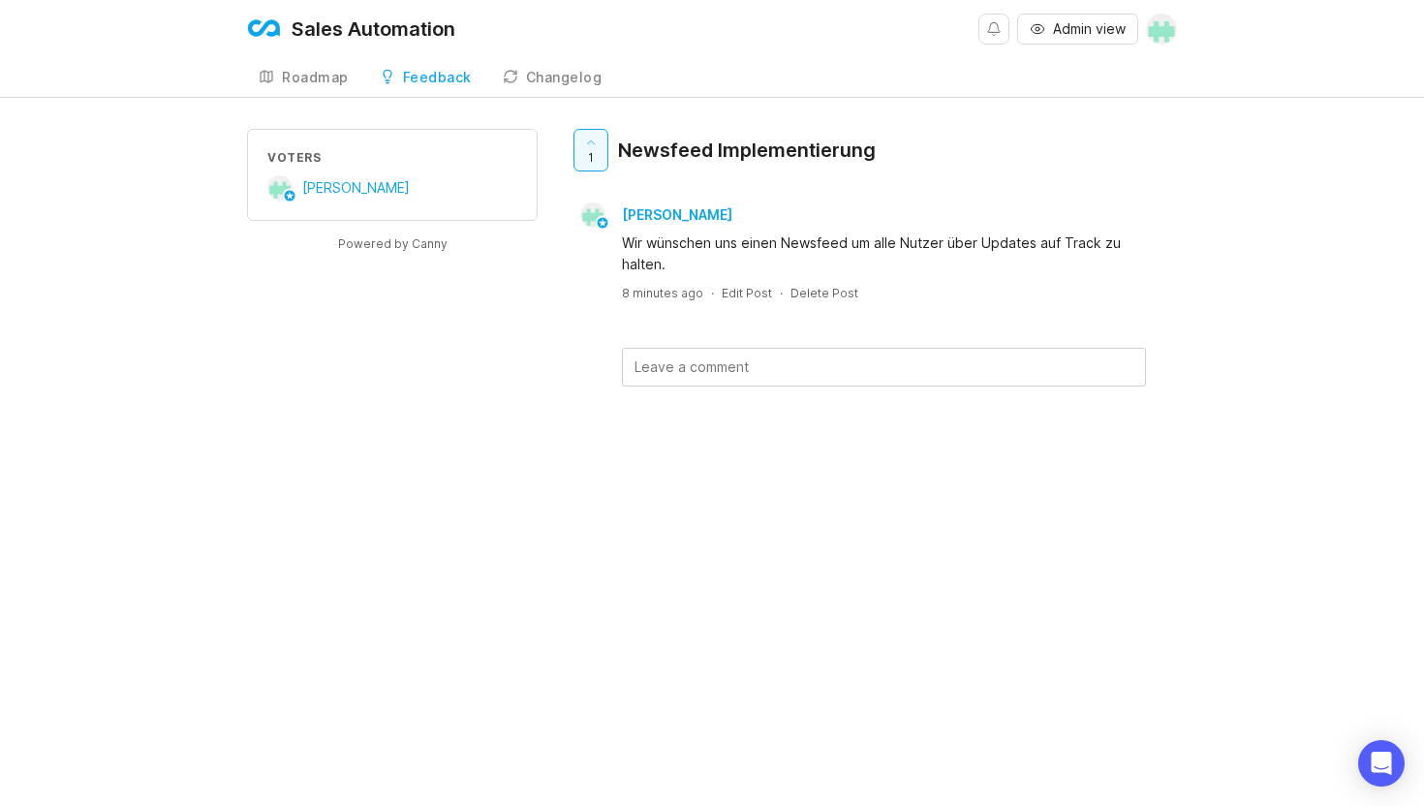
click at [294, 84] on div "Roadmap" at bounding box center [315, 78] width 67 height 14
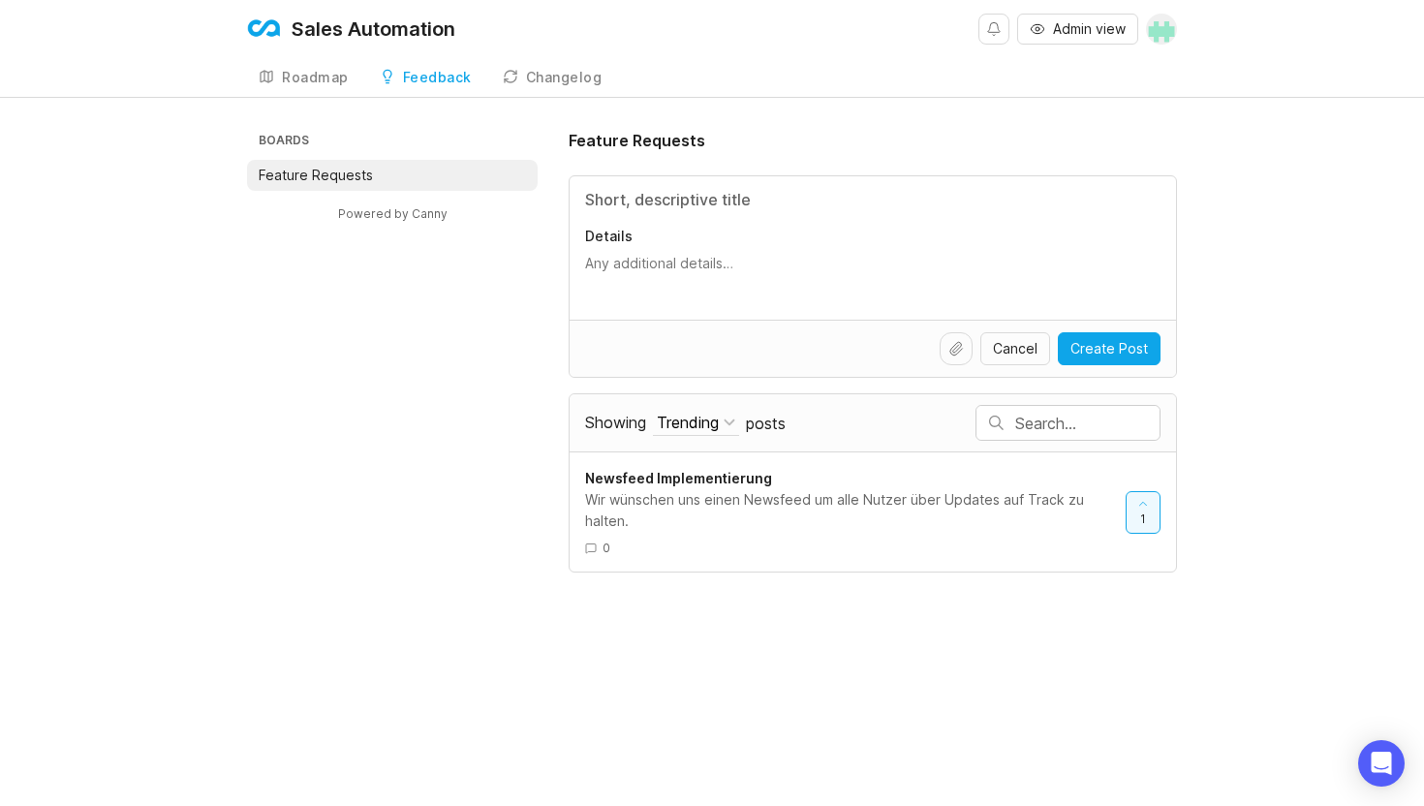
click at [700, 126] on div "Sales Automation Admin view Create Roadmap Feedback Feature Requests Changelog …" at bounding box center [712, 403] width 1424 height 806
click at [247, 384] on div "Boards Feature Requests Powered by Canny Feature Requests Details Cancel Create…" at bounding box center [712, 351] width 930 height 444
click at [291, 71] on div "Roadmap" at bounding box center [315, 78] width 67 height 14
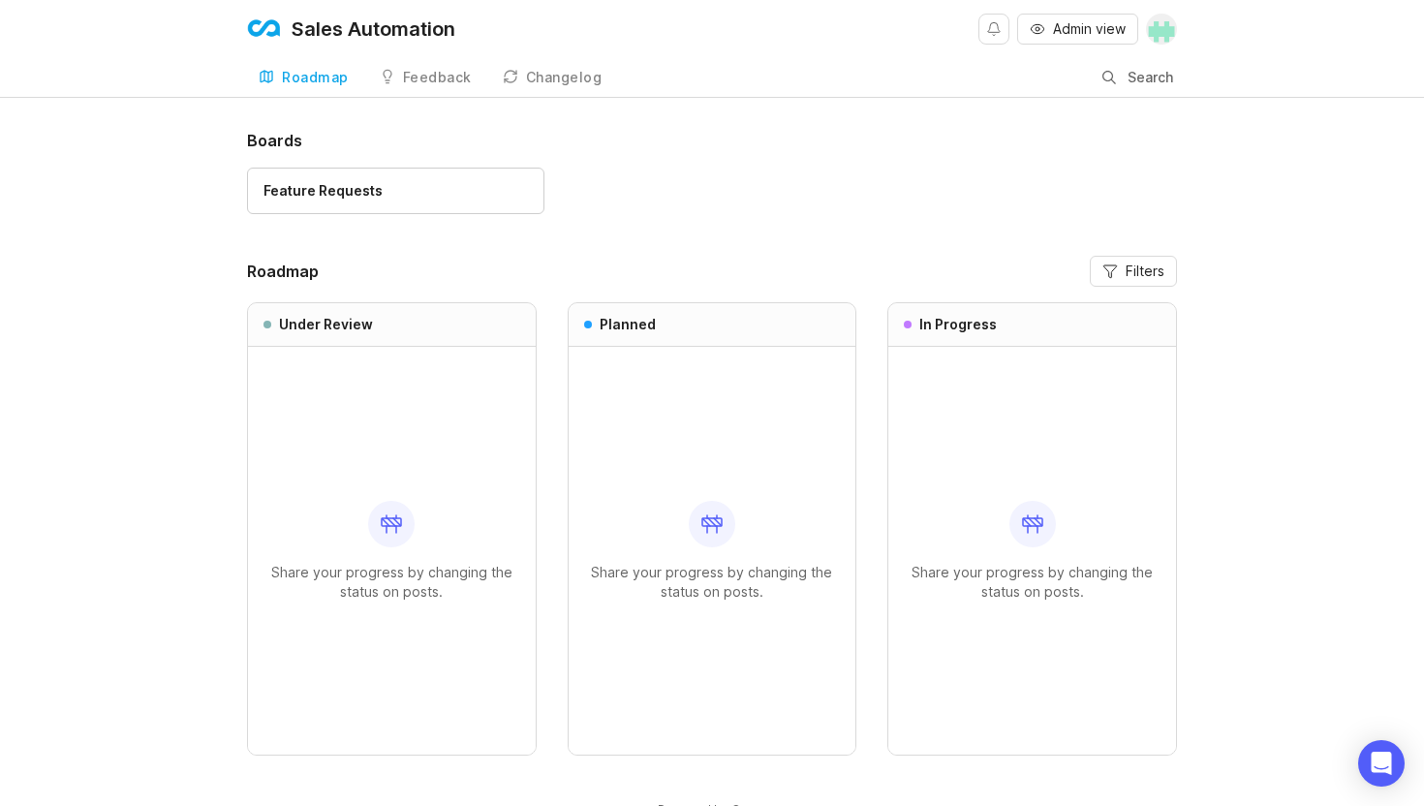
click at [469, 84] on link "Feedback" at bounding box center [425, 78] width 115 height 40
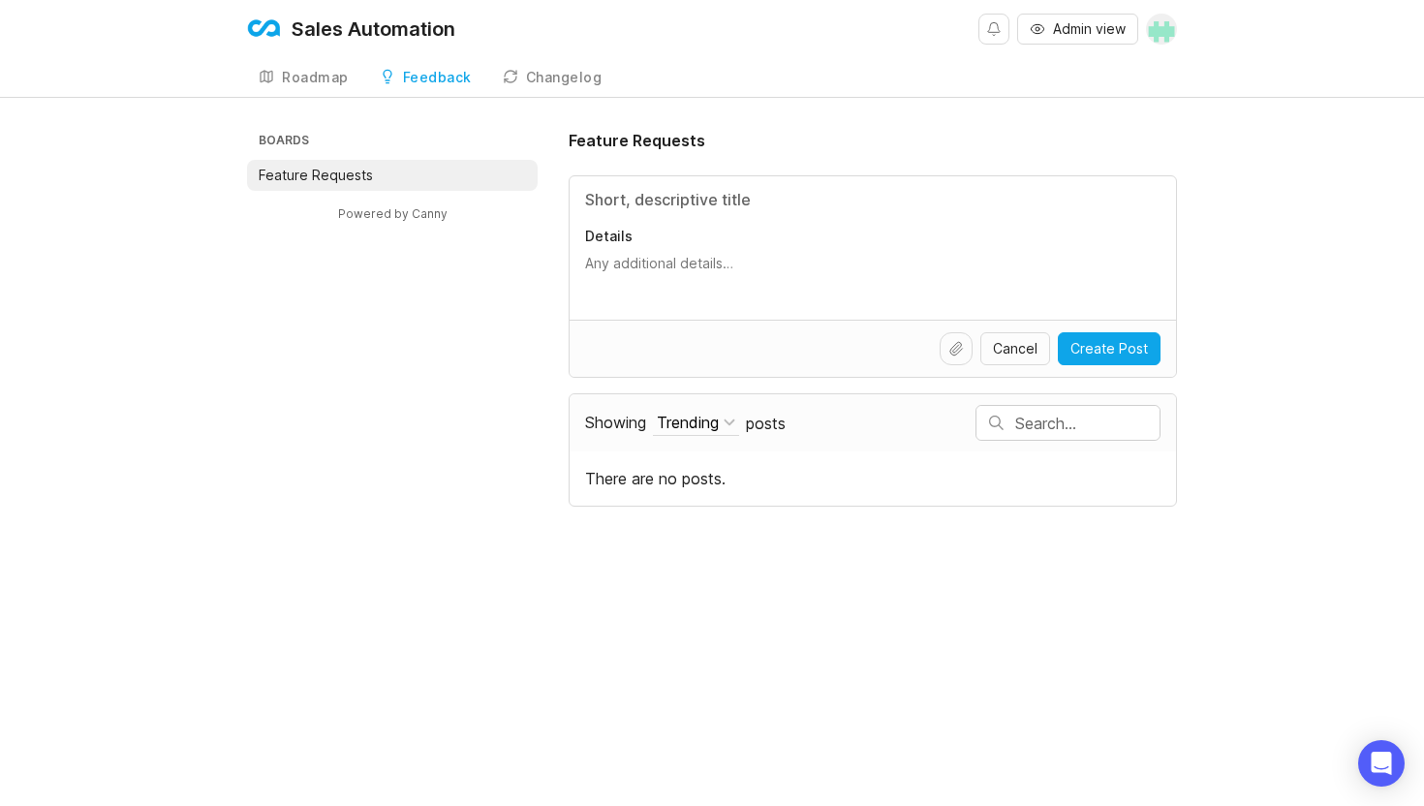
click at [567, 80] on div "Changelog" at bounding box center [564, 78] width 77 height 14
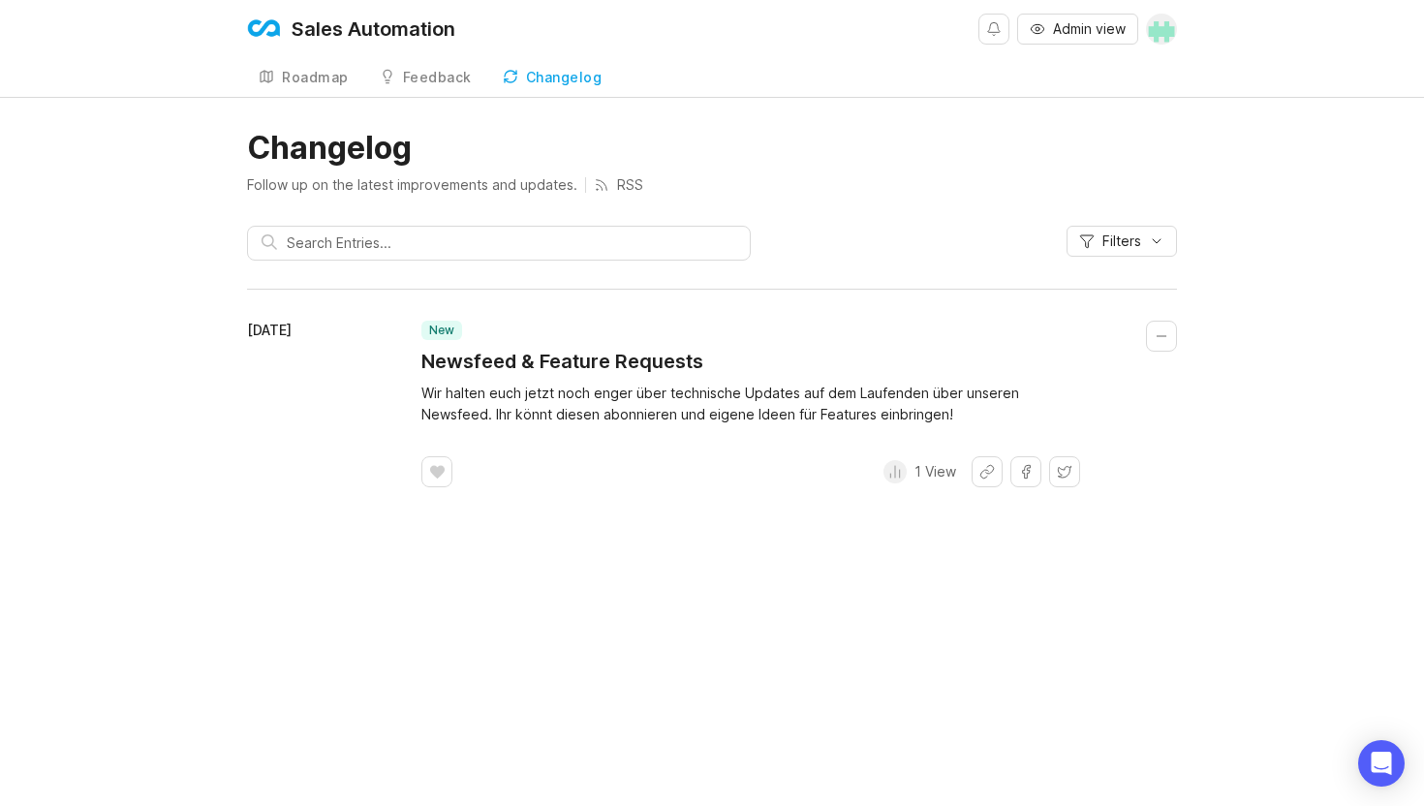
click at [304, 76] on div "Roadmap" at bounding box center [315, 78] width 67 height 14
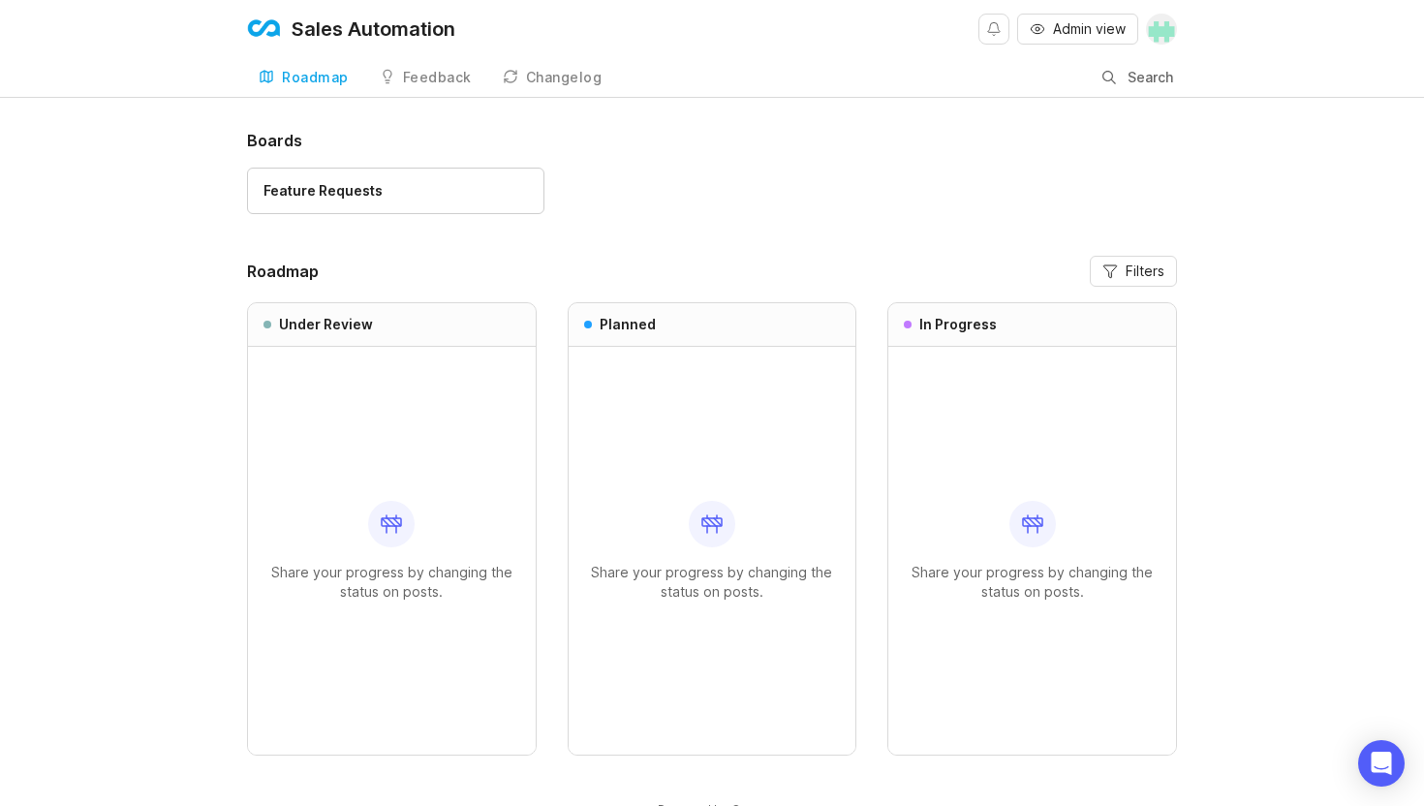
click at [537, 78] on div "Changelog" at bounding box center [564, 78] width 77 height 14
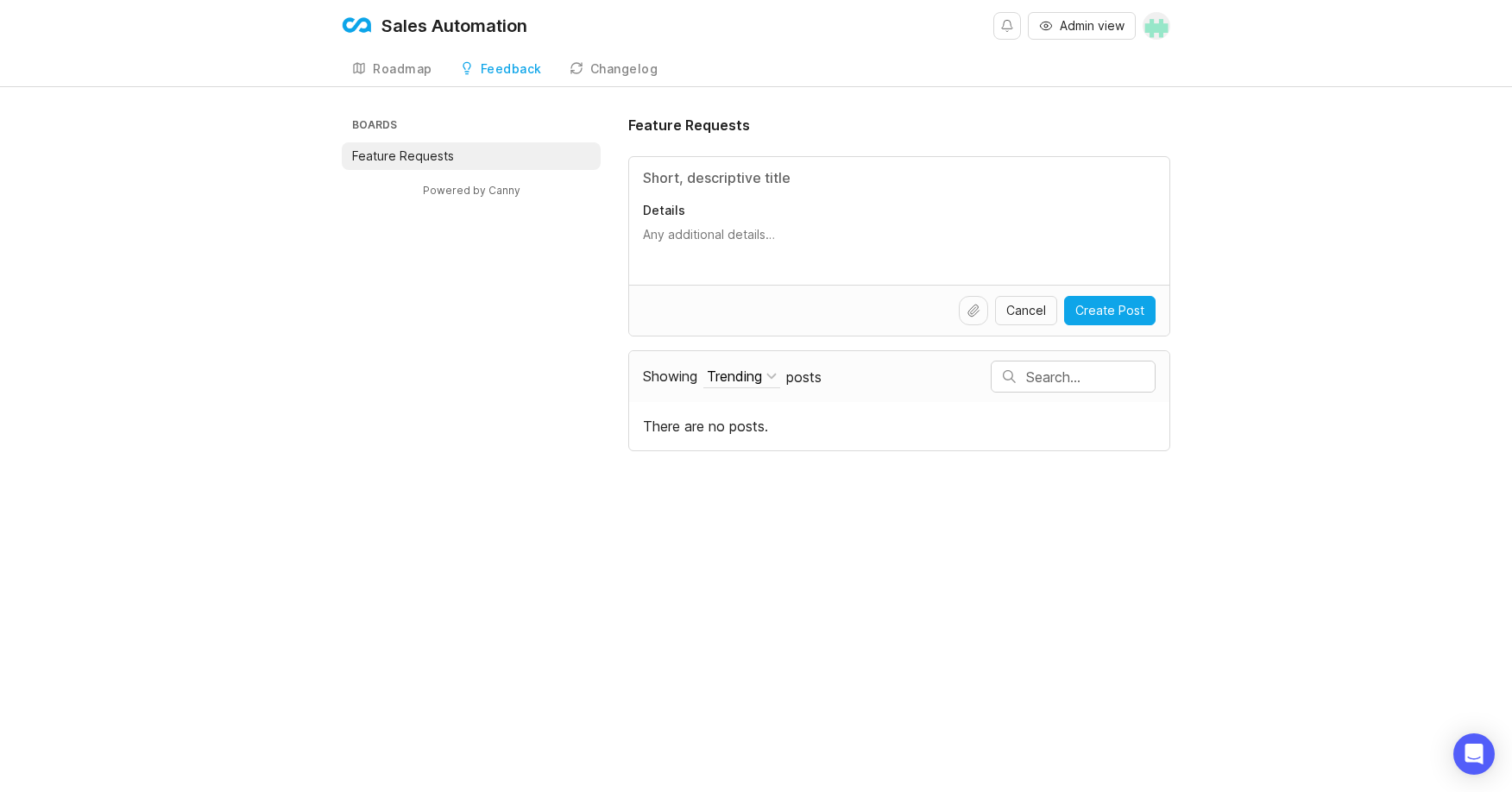
click at [620, 78] on link "Changelog" at bounding box center [614, 69] width 110 height 36
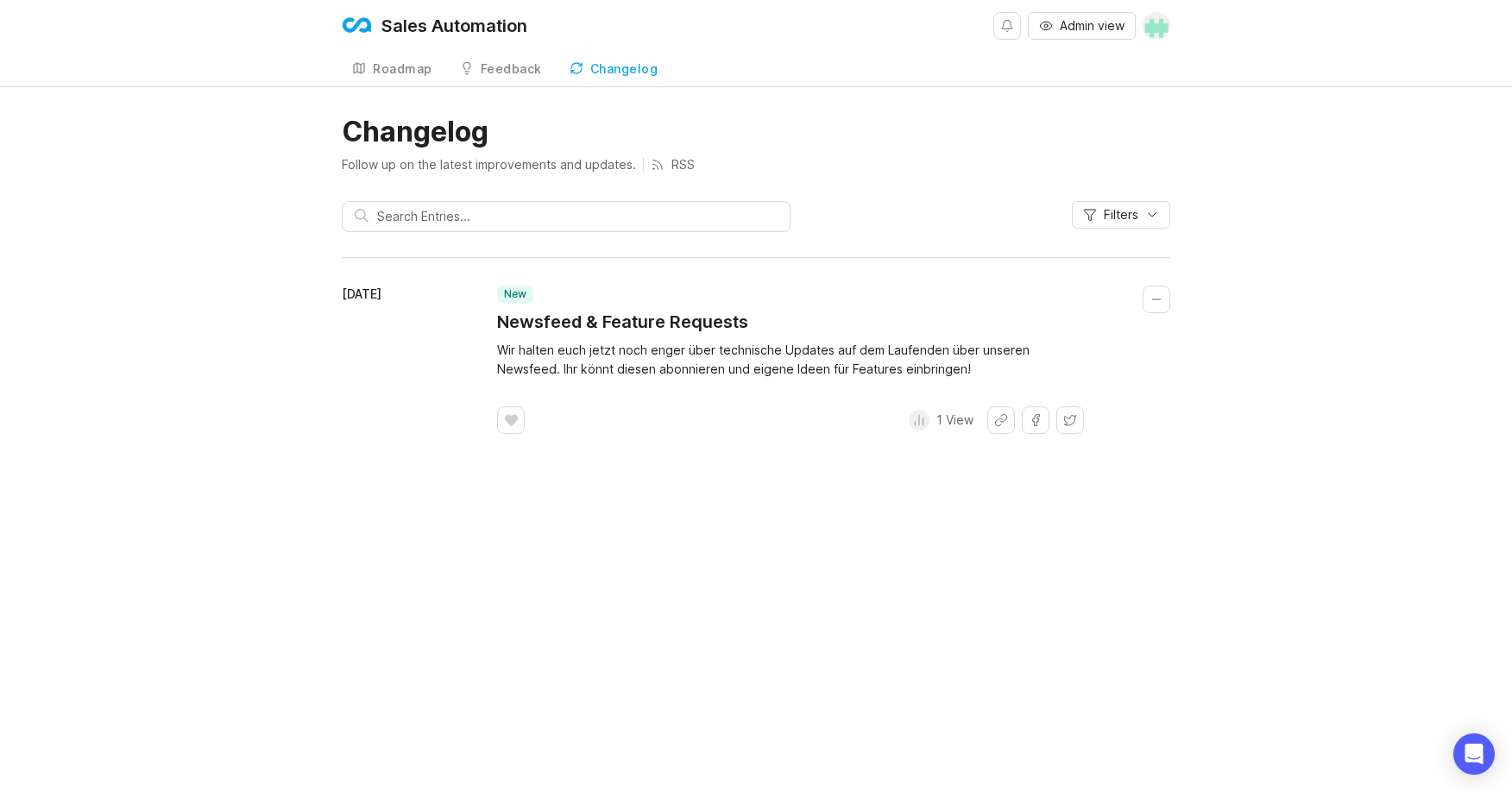
click at [946, 424] on p "1 View" at bounding box center [955, 420] width 37 height 17
click at [519, 324] on h1 "Newsfeed & Feature Requests" at bounding box center [623, 322] width 251 height 24
click at [502, 74] on div "Feedback" at bounding box center [511, 69] width 61 height 12
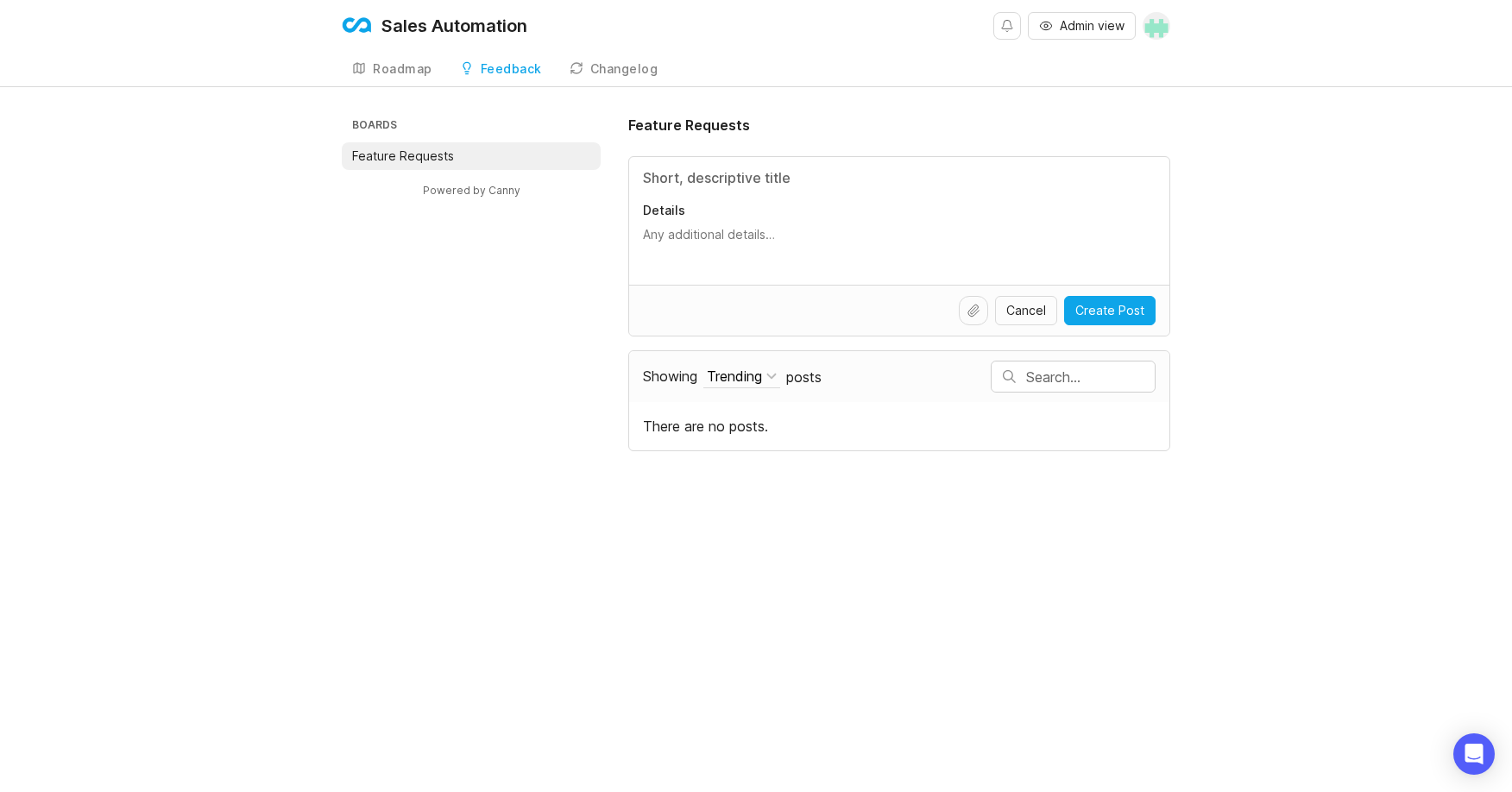
click at [386, 71] on div "Roadmap" at bounding box center [402, 69] width 60 height 12
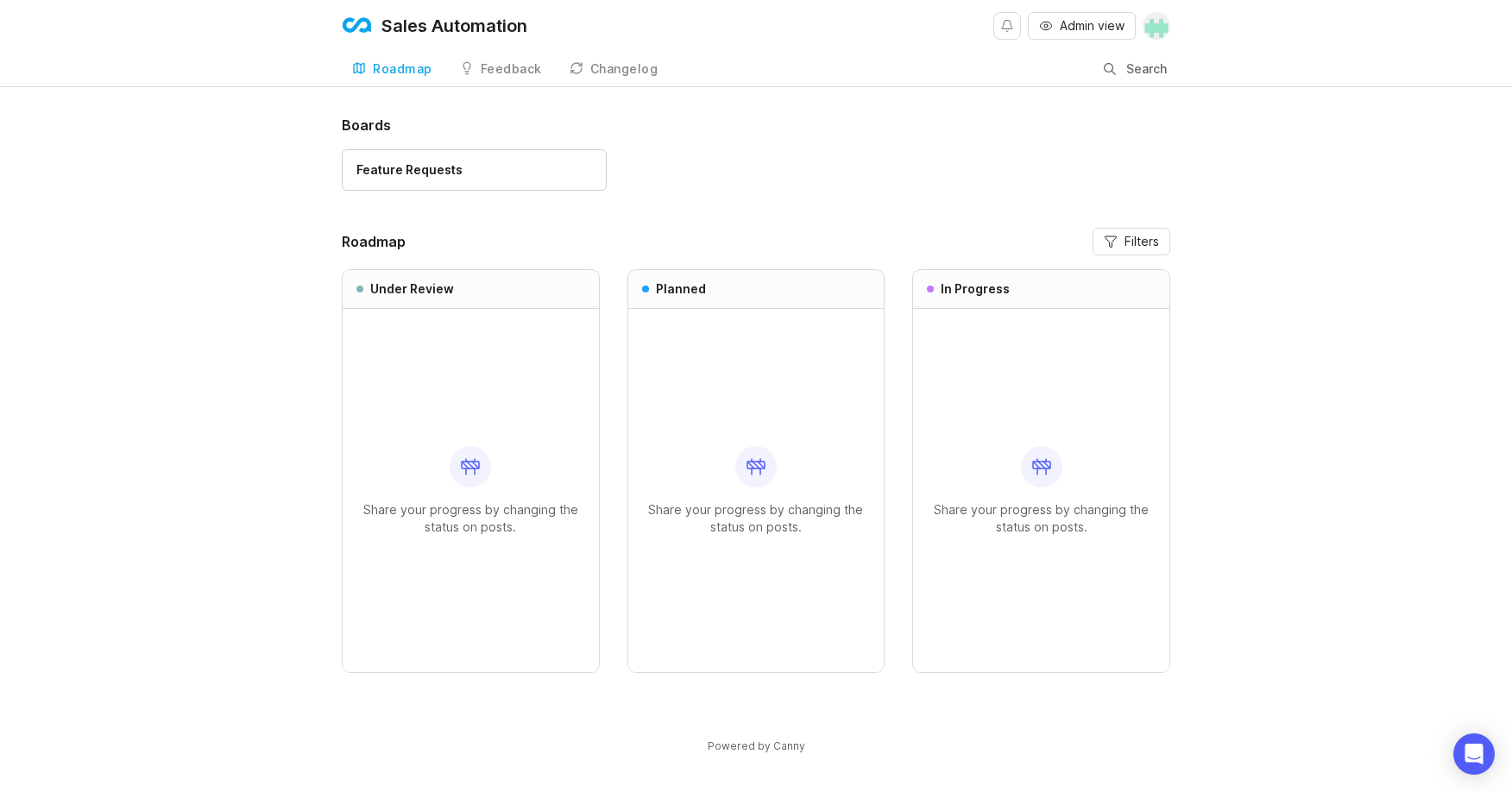
click at [486, 71] on div "Feedback" at bounding box center [511, 69] width 61 height 12
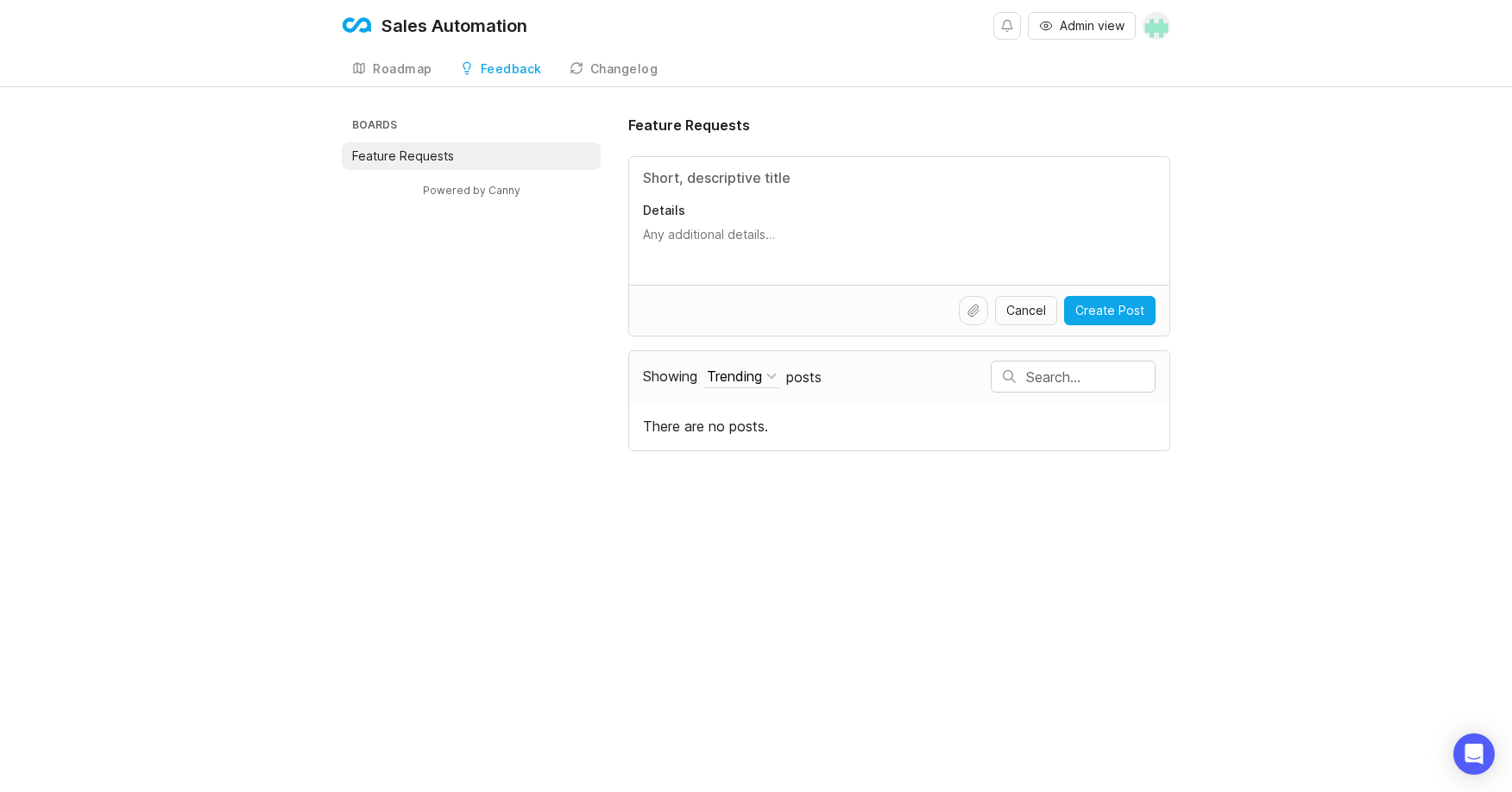
click at [609, 68] on div "Changelog" at bounding box center [625, 69] width 69 height 12
